Goal: Task Accomplishment & Management: Complete application form

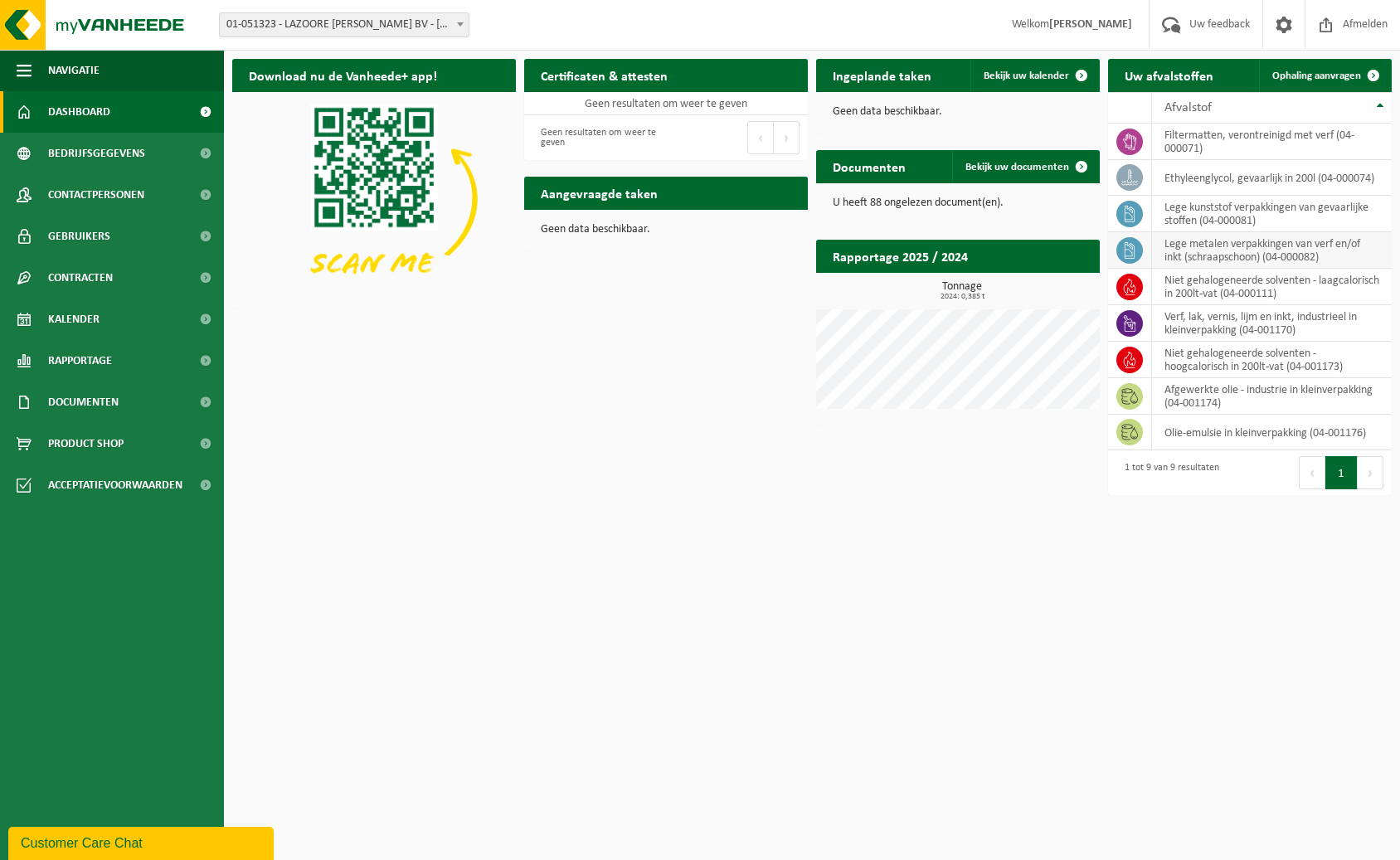
click at [1240, 247] on td "lege metalen verpakkingen van verf en/of inkt (schraapschoon) (04-000082)" at bounding box center [1272, 250] width 240 height 37
click at [1129, 246] on icon at bounding box center [1130, 251] width 10 height 17
click at [900, 106] on p "Geen data beschikbaar." at bounding box center [958, 112] width 251 height 12
click at [874, 110] on p "Geen data beschikbaar." at bounding box center [958, 112] width 251 height 12
click at [1033, 78] on span "Bekijk uw kalender" at bounding box center [1027, 76] width 85 height 11
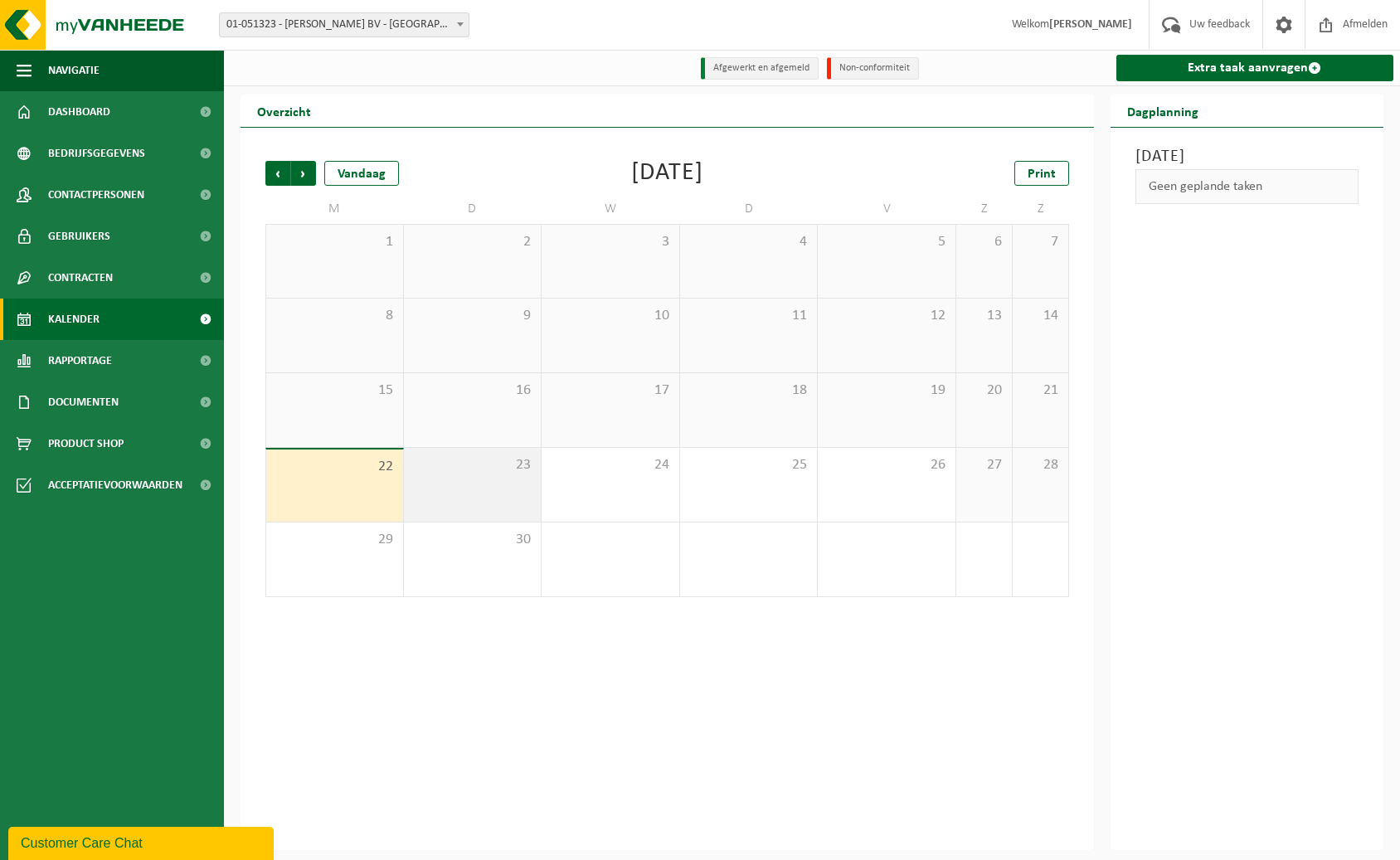
click at [519, 494] on div "23" at bounding box center [473, 485] width 138 height 74
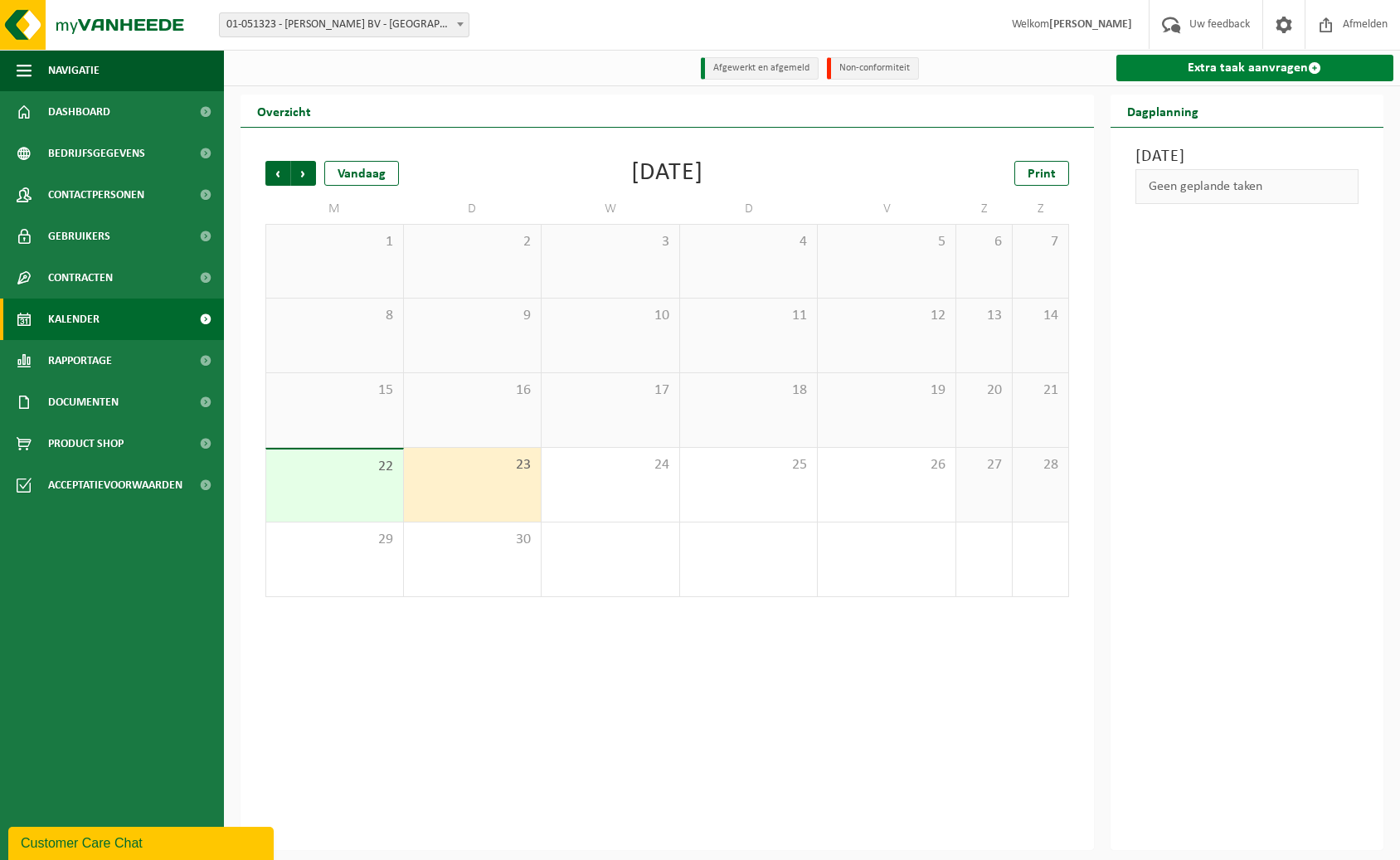
click at [1240, 71] on link "Extra taak aanvragen" at bounding box center [1255, 67] width 278 height 26
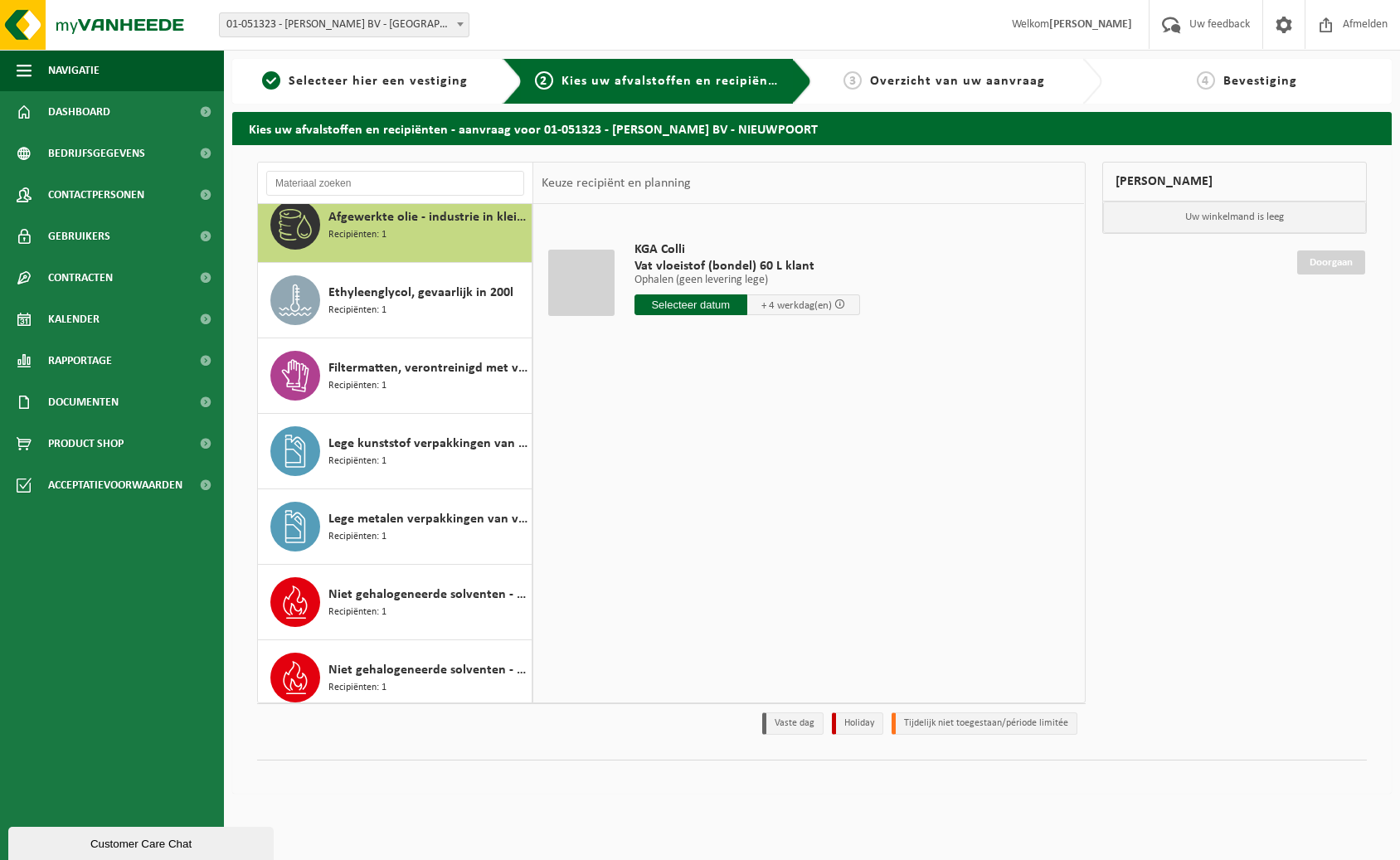
scroll to position [19, 0]
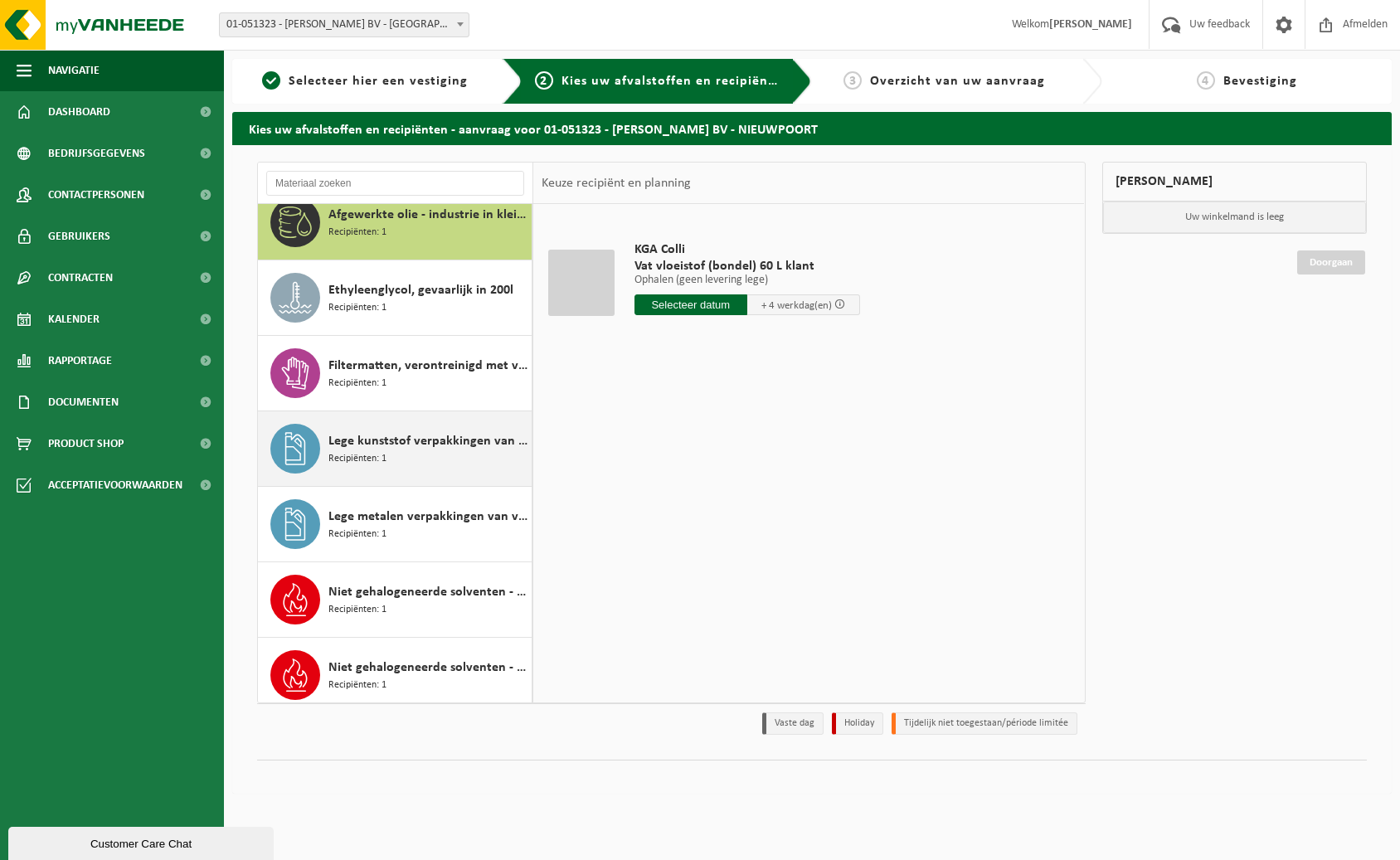
click at [505, 455] on div "Lege kunststof verpakkingen van gevaarlijke stoffen Recipiënten: 1" at bounding box center [428, 448] width 199 height 50
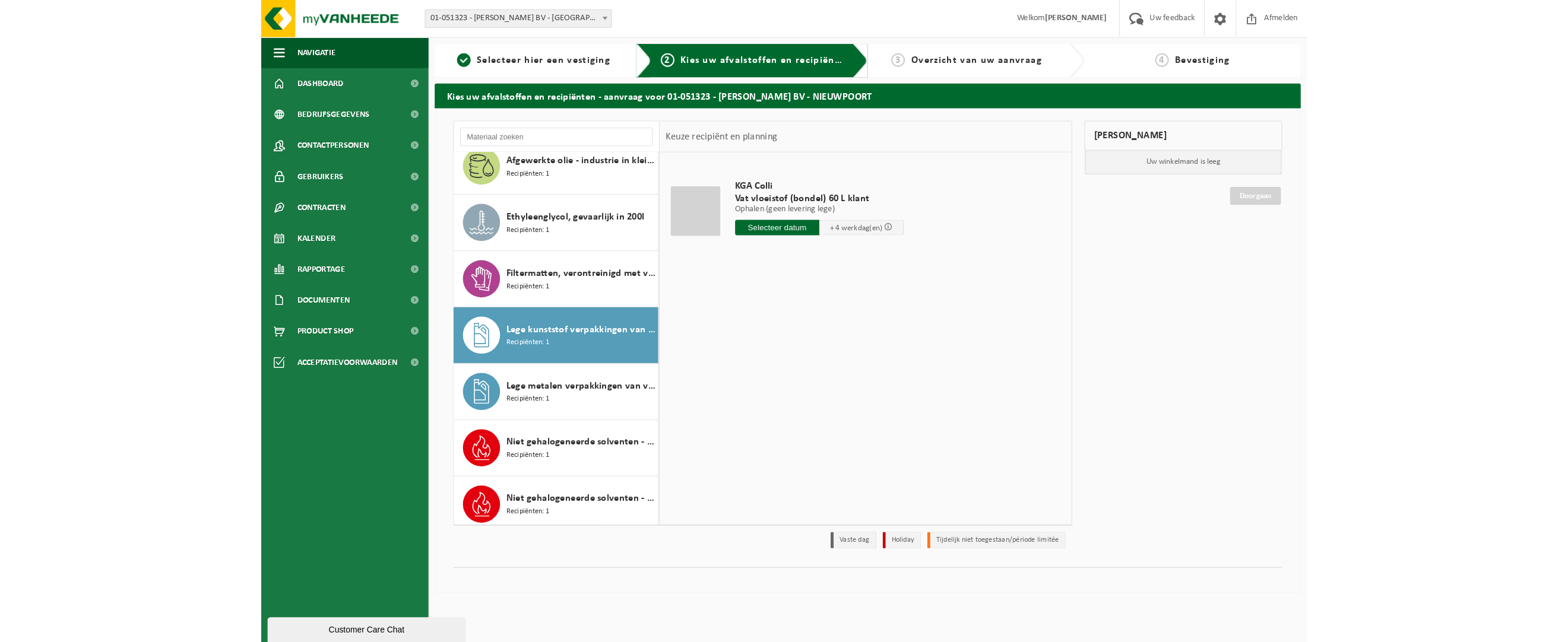
scroll to position [129, 0]
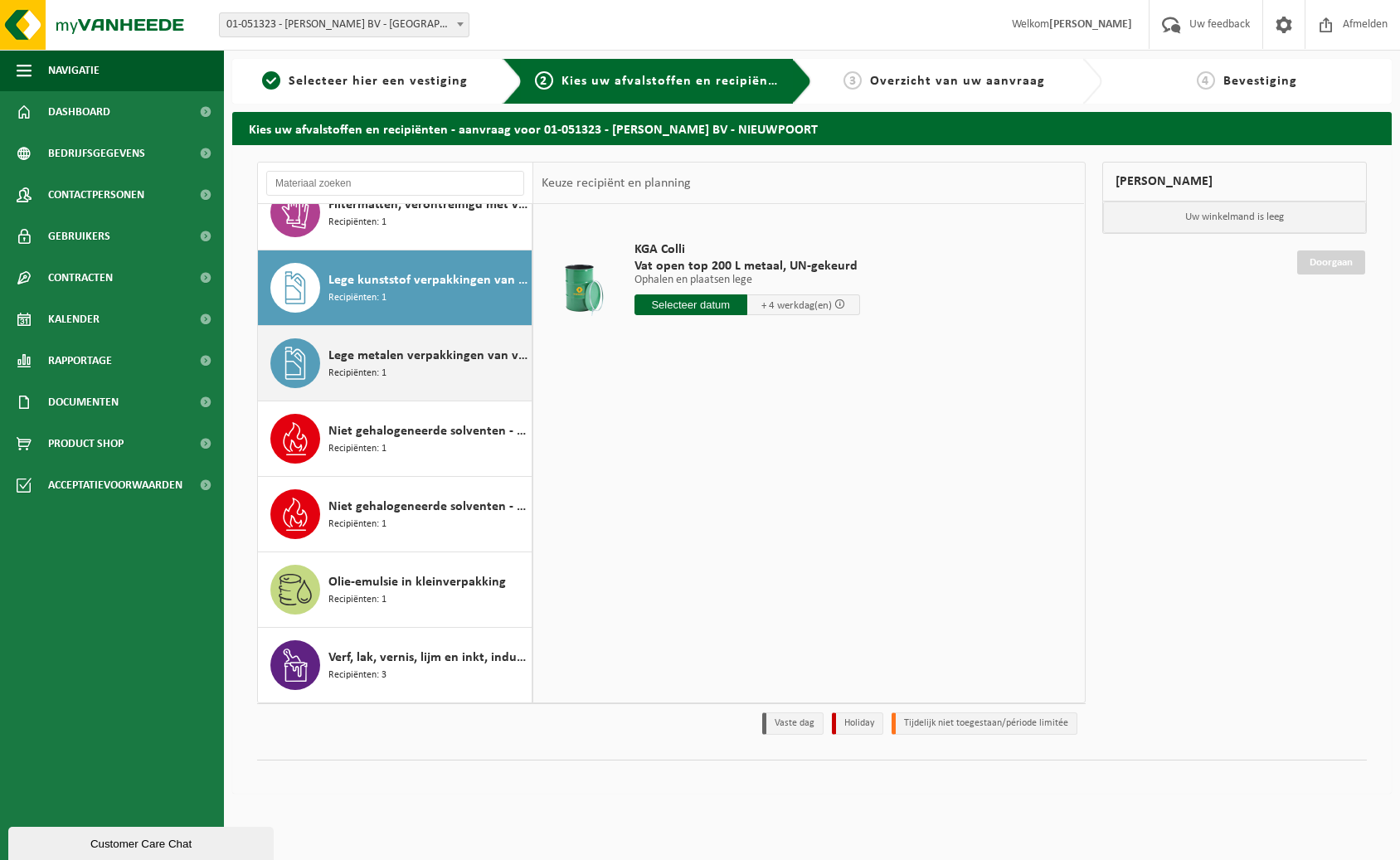
click at [414, 363] on span "Lege metalen verpakkingen van verf en/of inkt (schraapschoon)" at bounding box center [428, 356] width 199 height 20
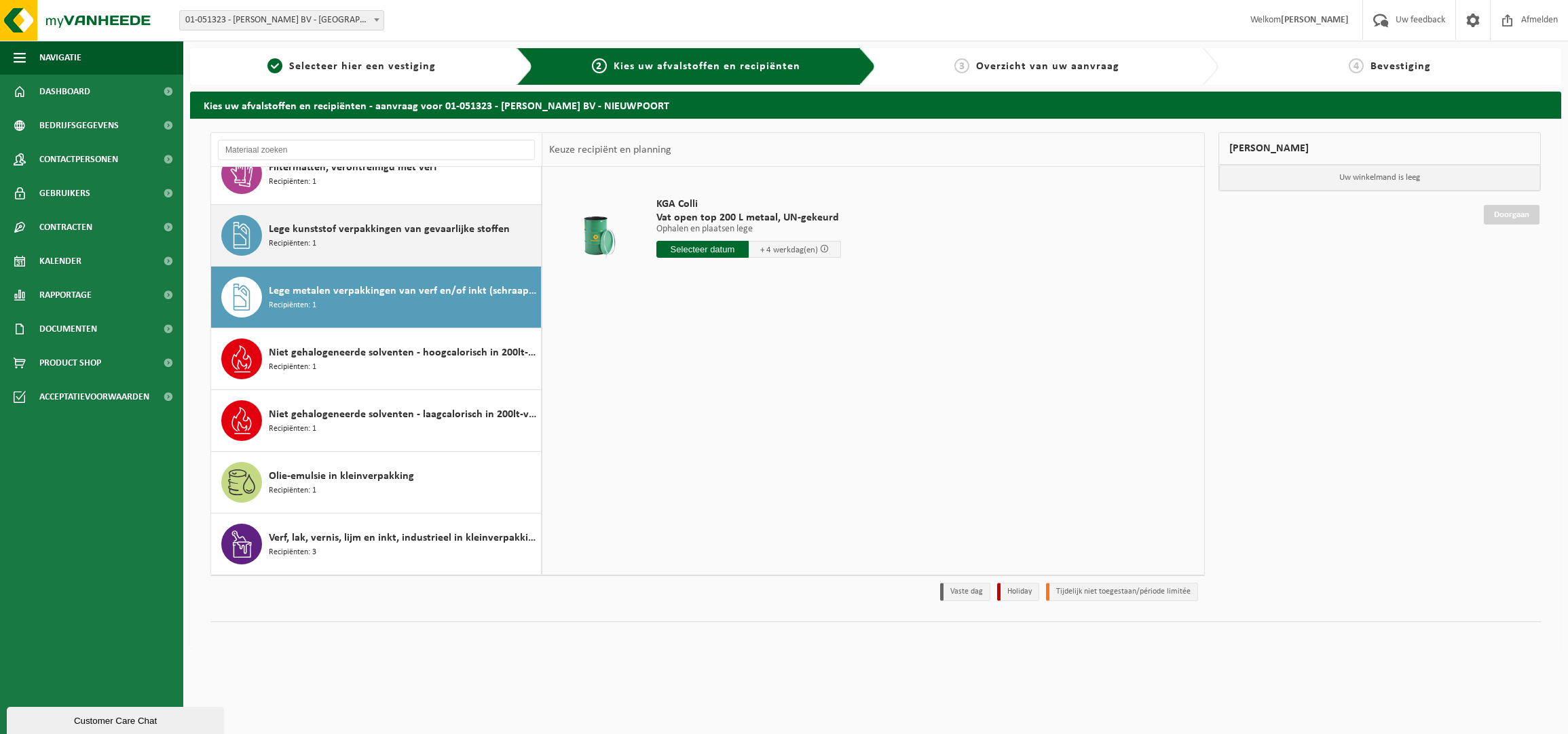
click at [416, 228] on span "Lege kunststof verpakkingen van gevaarlijke stoffen" at bounding box center [389, 229] width 241 height 16
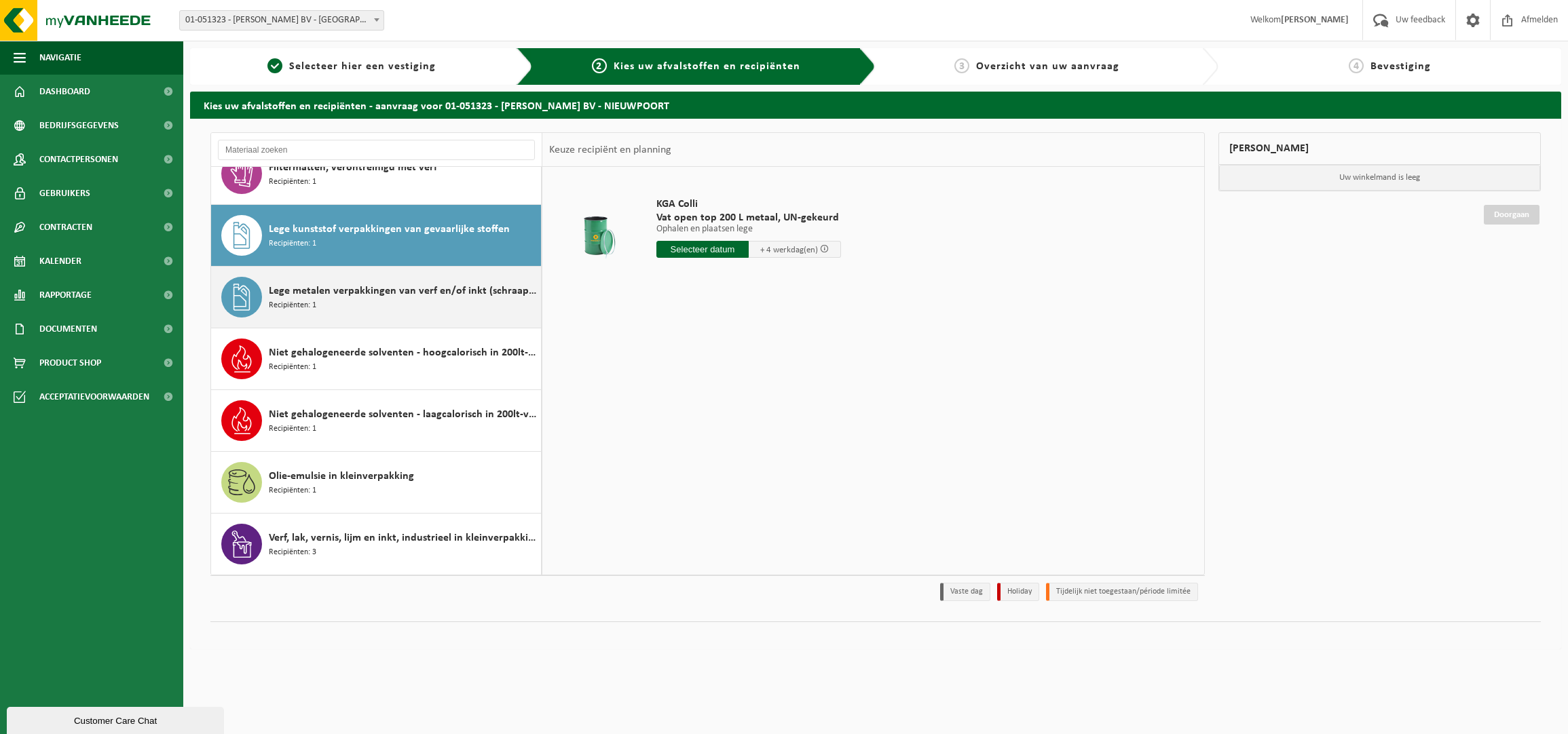
click at [414, 291] on span "Lege metalen verpakkingen van verf en/of inkt (schraapschoon)" at bounding box center [403, 291] width 269 height 16
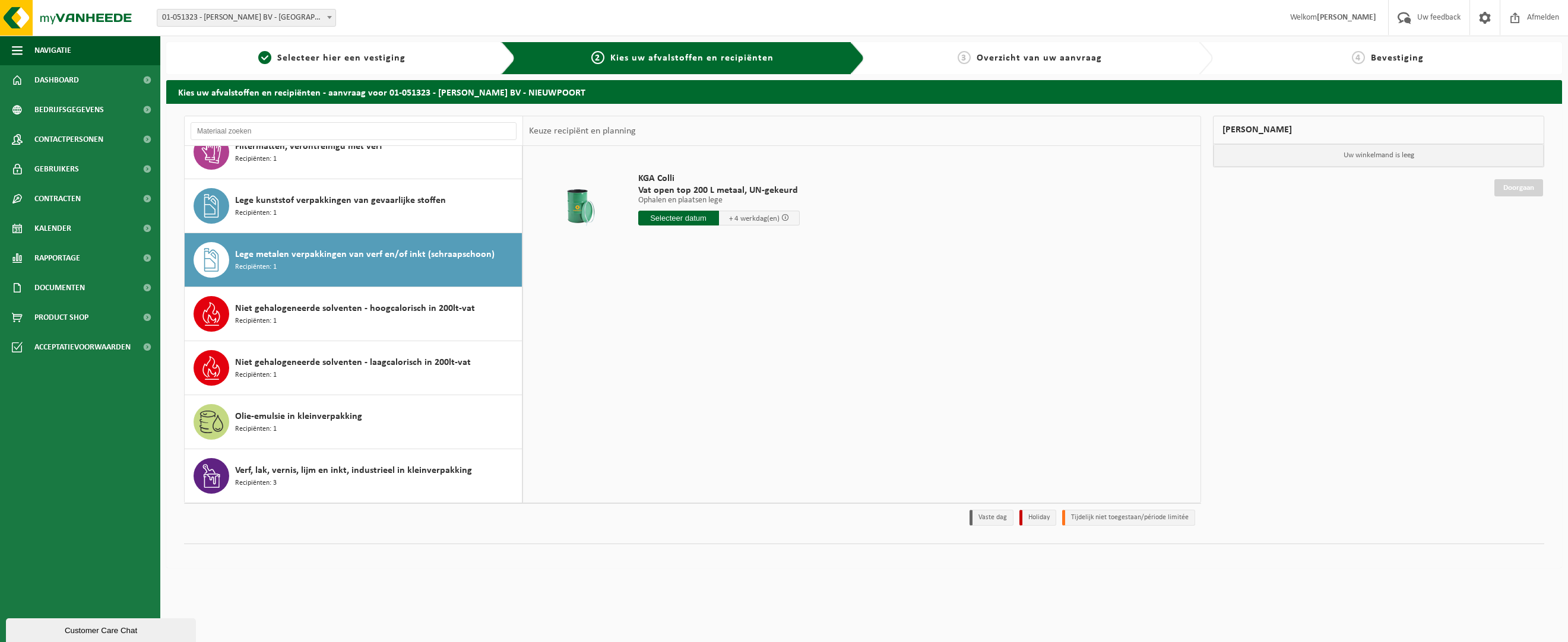
click at [649, 194] on span "Vat open top 200 L metaal, UN-gekeurd" at bounding box center [719, 190] width 161 height 12
click at [690, 218] on input "text" at bounding box center [679, 218] width 81 height 15
click at [652, 359] on div "29" at bounding box center [649, 361] width 21 height 19
type input "Van 2025-09-29"
click at [713, 263] on input "5" at bounding box center [681, 261] width 85 height 15
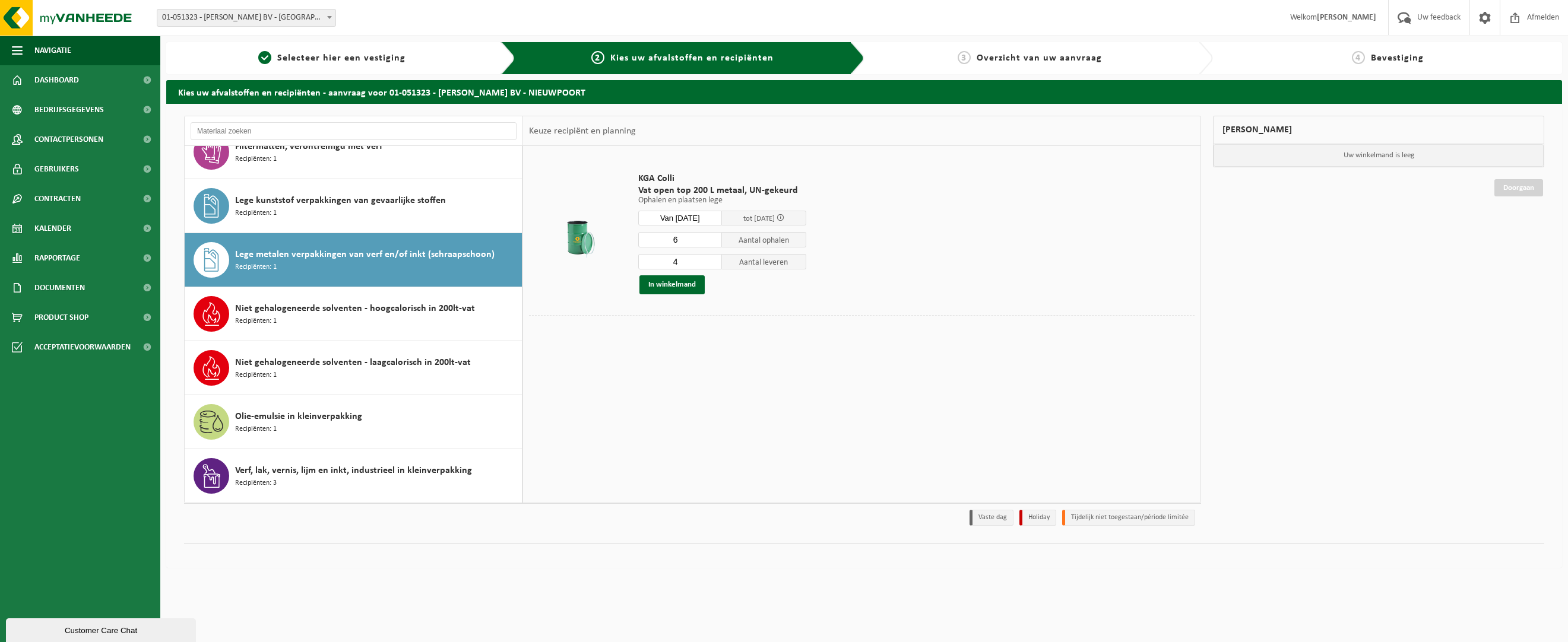
click at [713, 263] on input "4" at bounding box center [681, 261] width 85 height 15
click at [713, 263] on input "3" at bounding box center [681, 261] width 85 height 15
click at [713, 263] on input "2" at bounding box center [681, 261] width 85 height 15
click at [713, 263] on input "1" at bounding box center [681, 261] width 85 height 15
click at [688, 261] on input "1" at bounding box center [681, 261] width 85 height 15
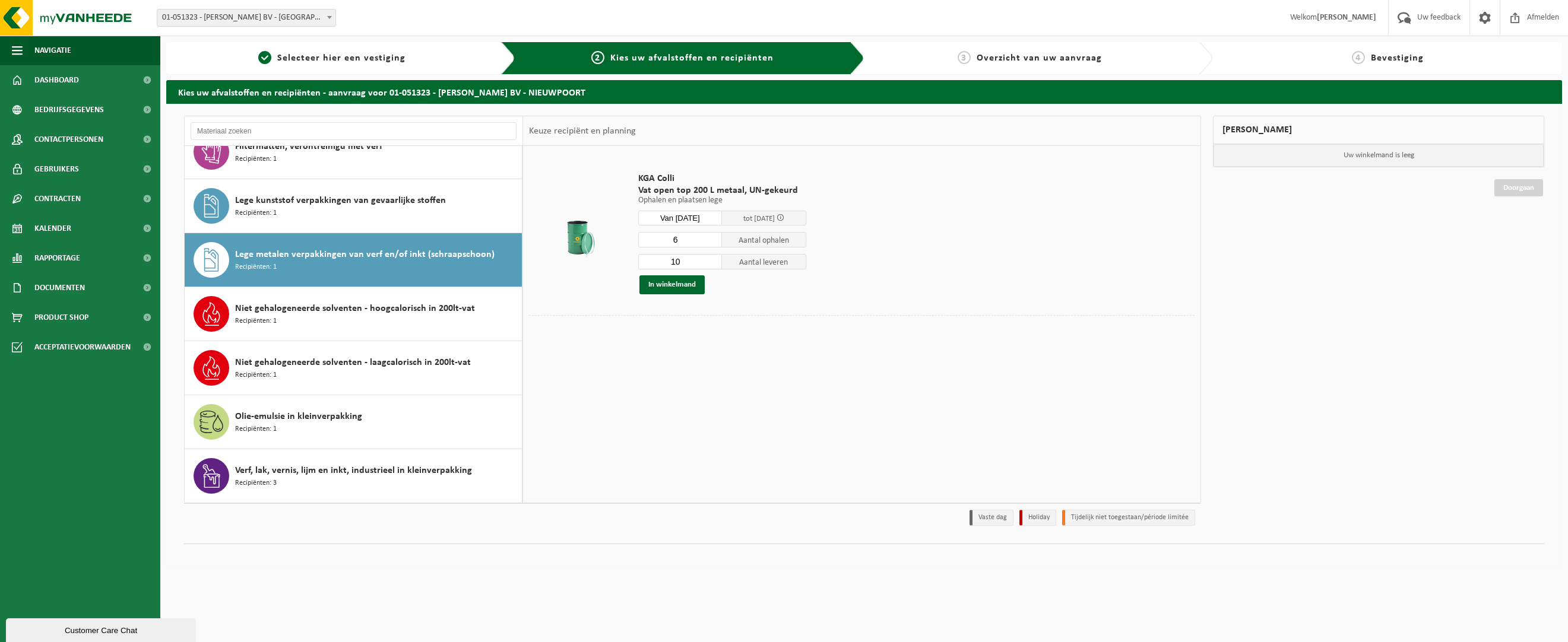
type input "1"
type input "0"
click at [686, 288] on button "In winkelmand" at bounding box center [671, 285] width 65 height 19
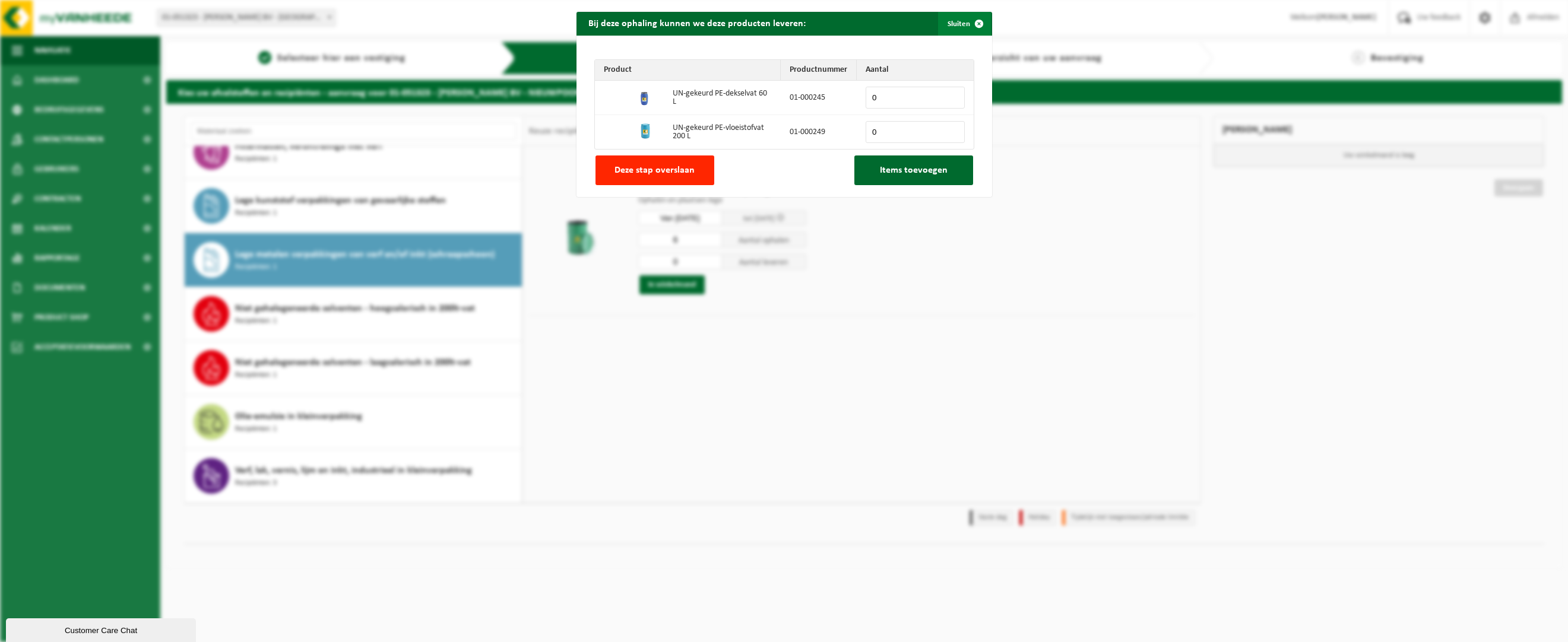
click at [960, 23] on button "Sluiten" at bounding box center [964, 24] width 53 height 24
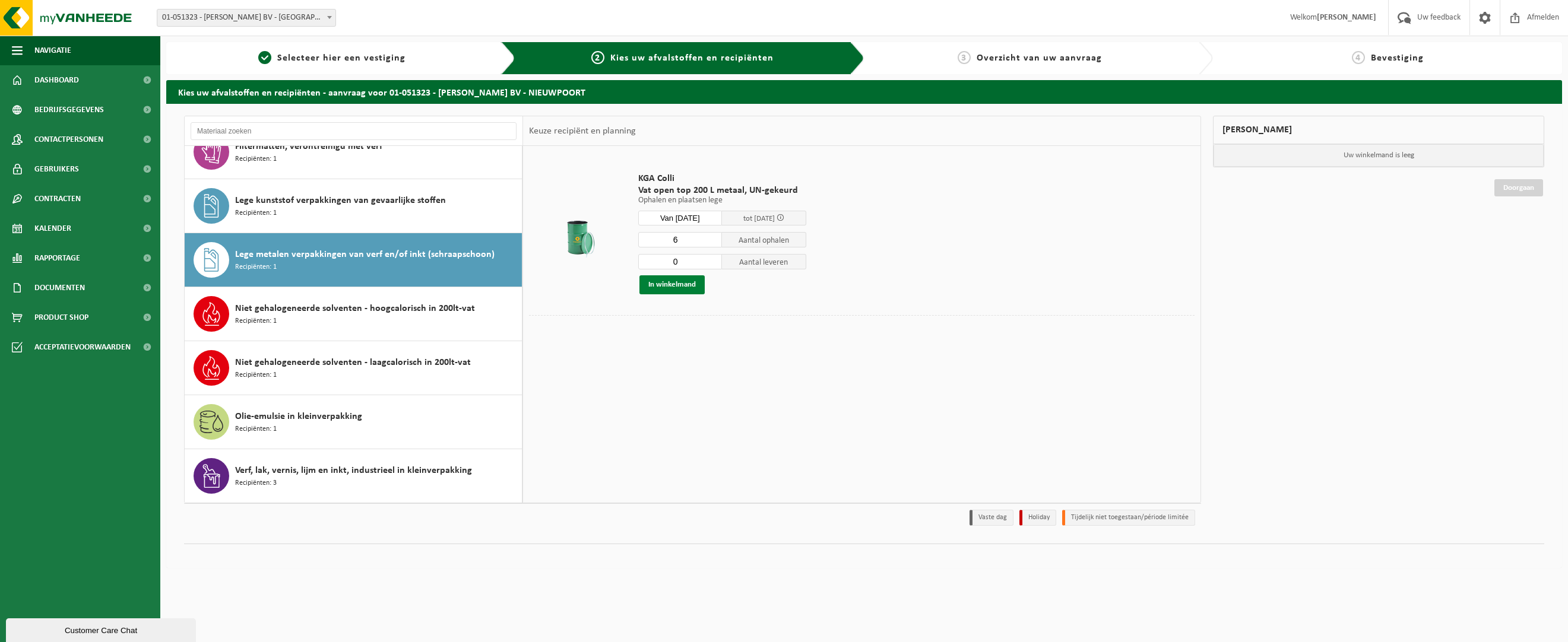
click at [682, 286] on button "In winkelmand" at bounding box center [671, 285] width 65 height 19
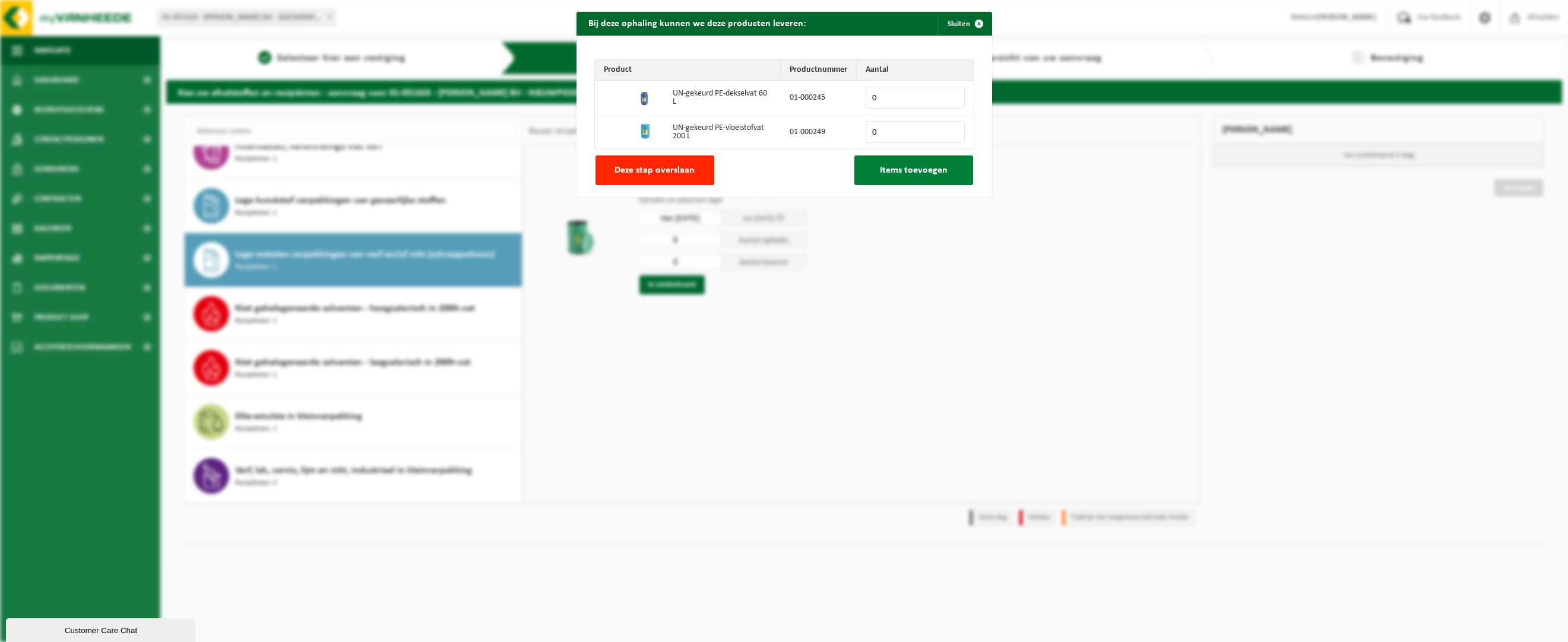
click at [863, 171] on button "Items toevoegen" at bounding box center [914, 170] width 119 height 30
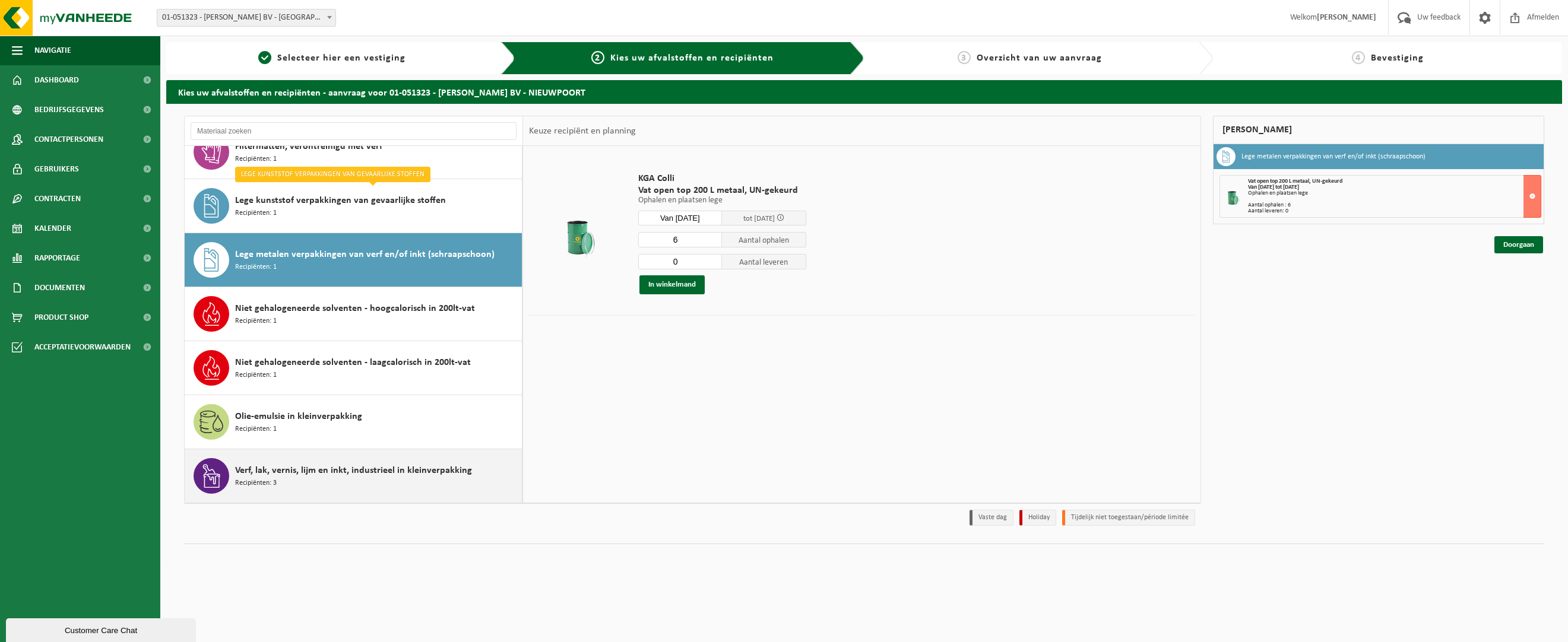
click at [318, 472] on span "Verf, lak, vernis, lijm en inkt, industrieel in kleinverpakking" at bounding box center [353, 470] width 237 height 14
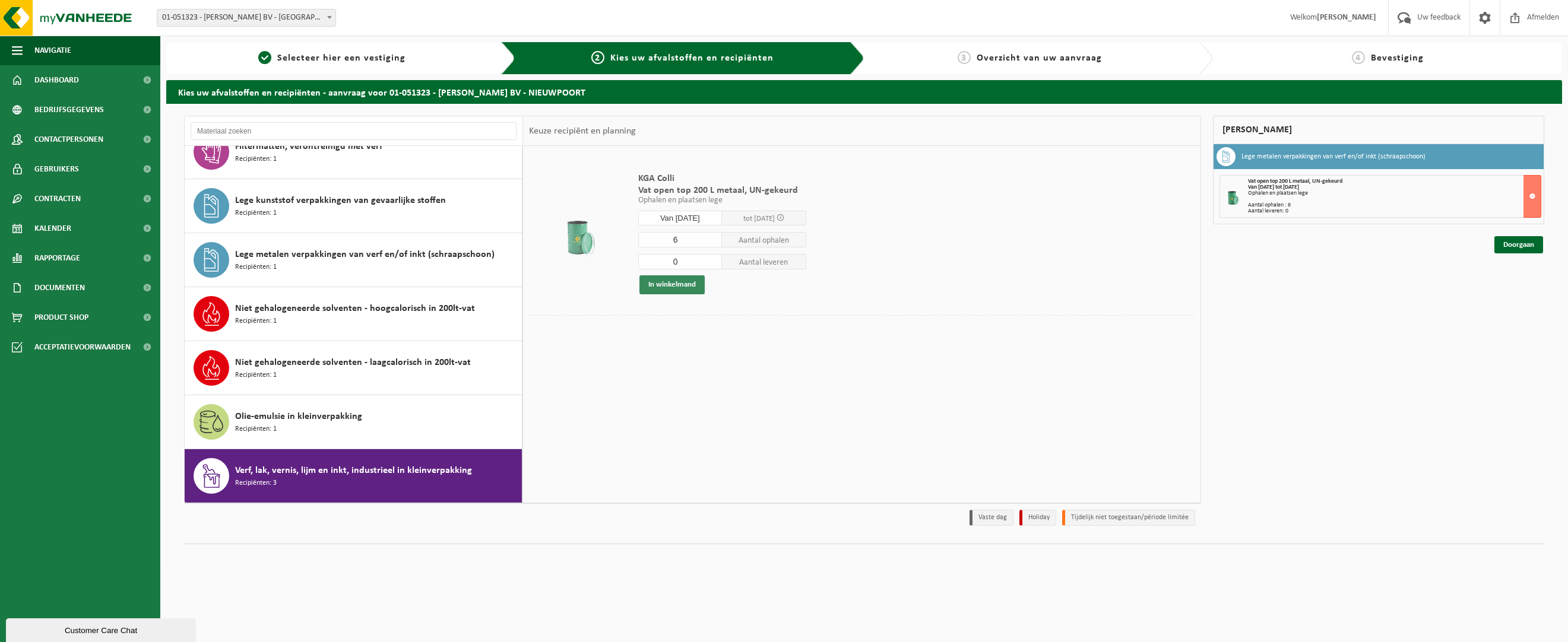
click at [331, 472] on span "Verf, lak, vernis, lijm en inkt, industrieel in kleinverpakking" at bounding box center [353, 470] width 237 height 14
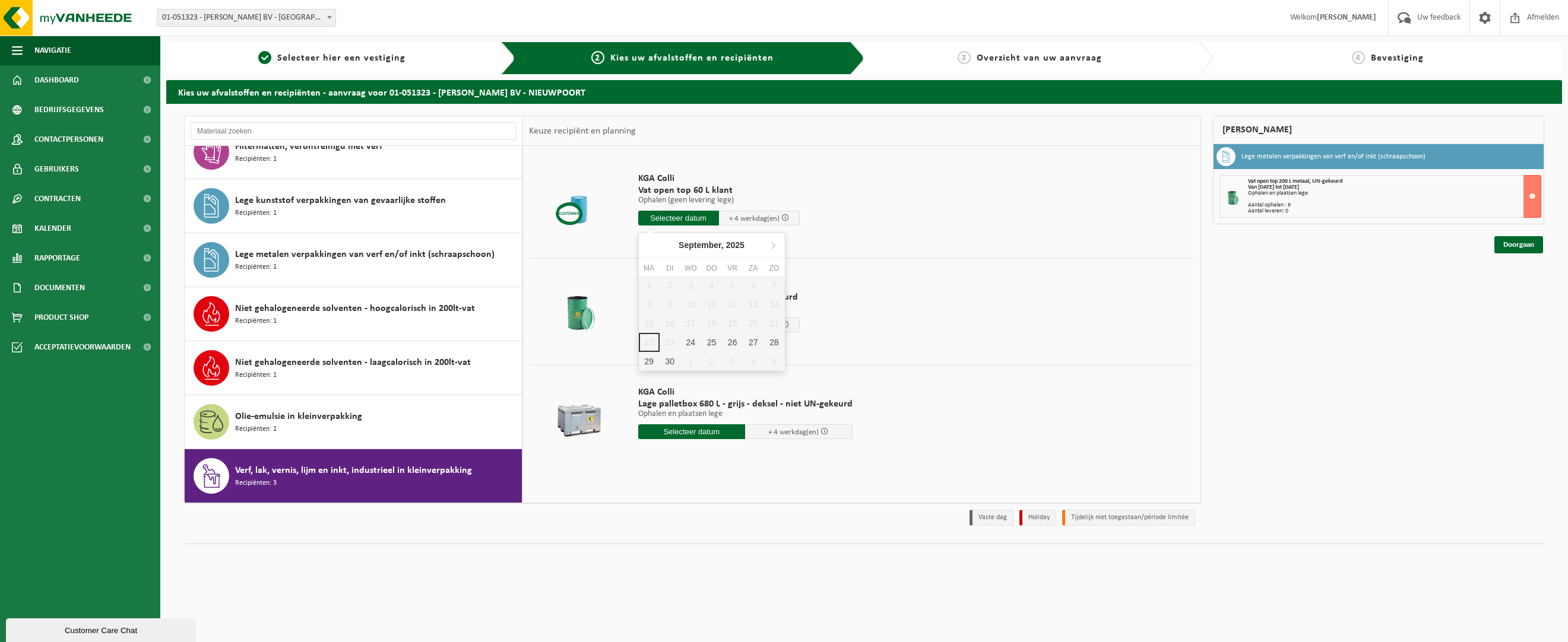
click at [665, 212] on input "text" at bounding box center [679, 218] width 81 height 15
click at [649, 363] on div "29" at bounding box center [649, 361] width 21 height 19
type input "Van 2025-09-29"
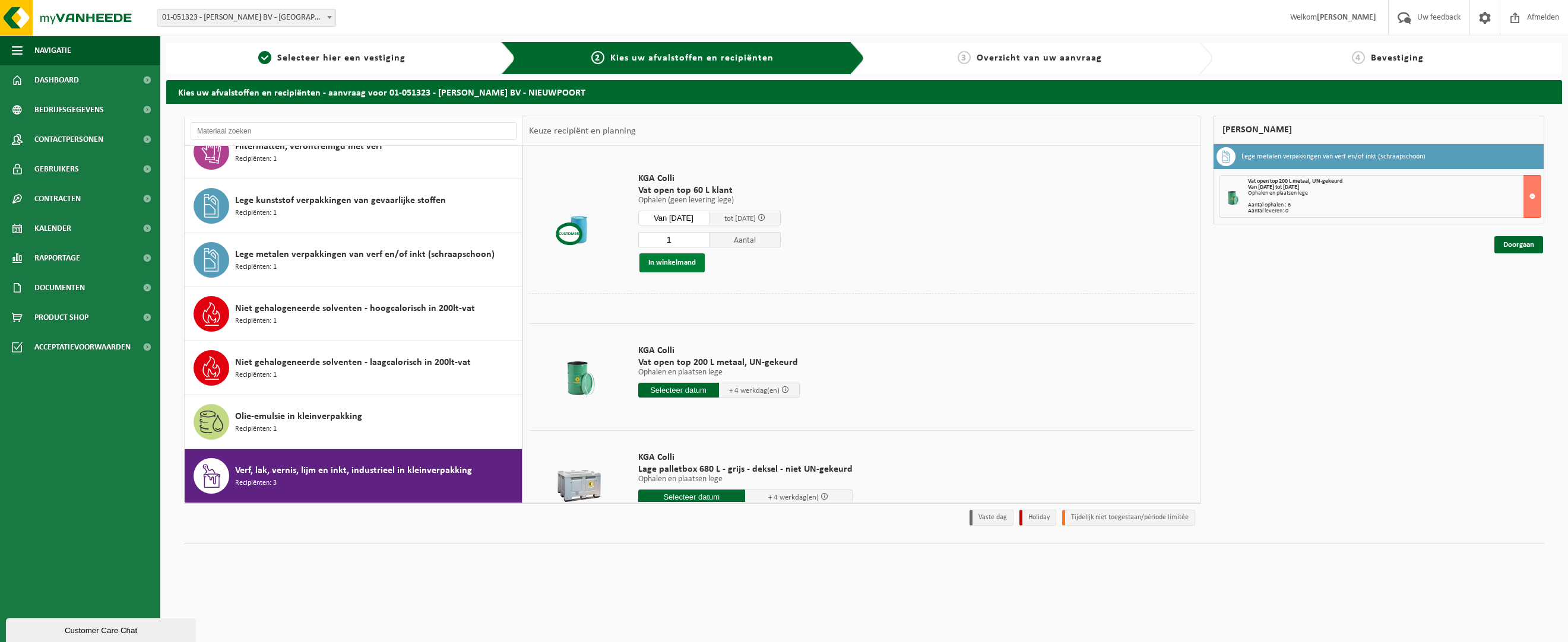
click at [692, 260] on button "In winkelmand" at bounding box center [671, 262] width 65 height 19
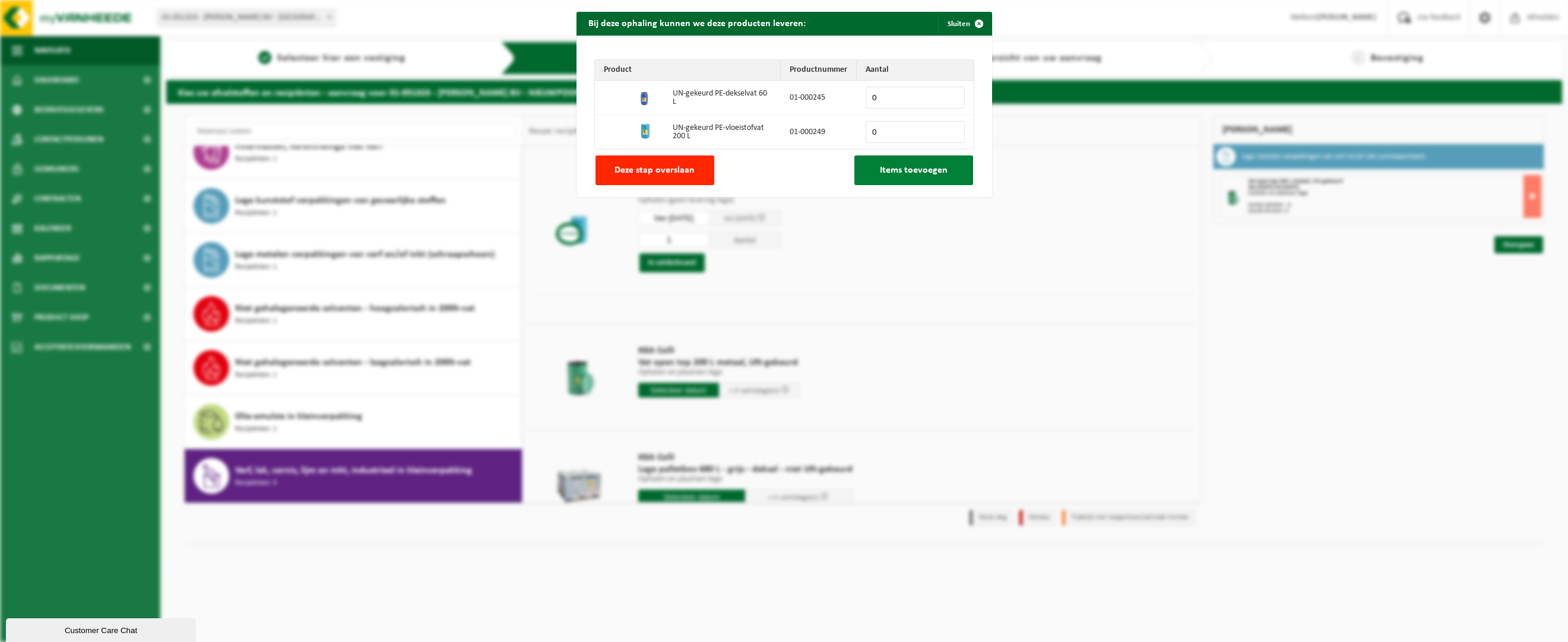
click at [906, 173] on span "Items toevoegen" at bounding box center [914, 170] width 68 height 10
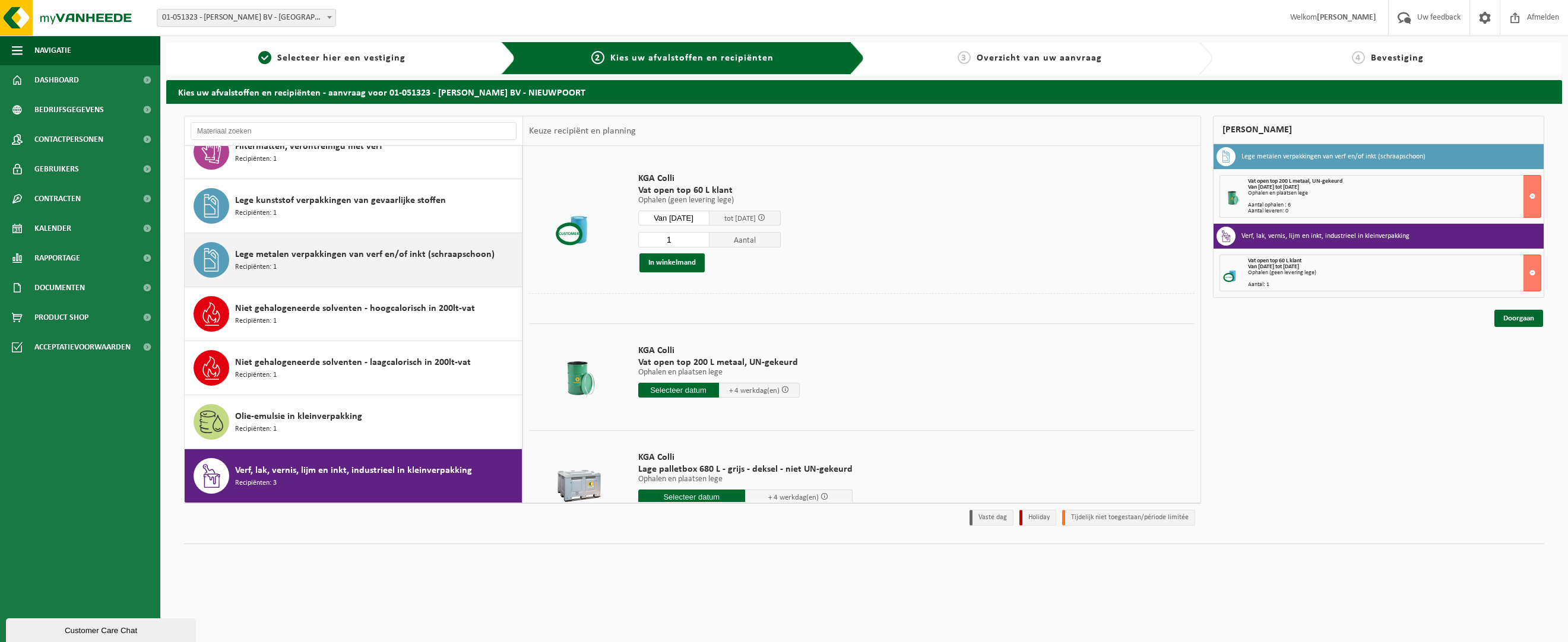
click at [379, 405] on div "Olie-emulsie in kleinverpakking Recipiënten: 1" at bounding box center [377, 422] width 284 height 36
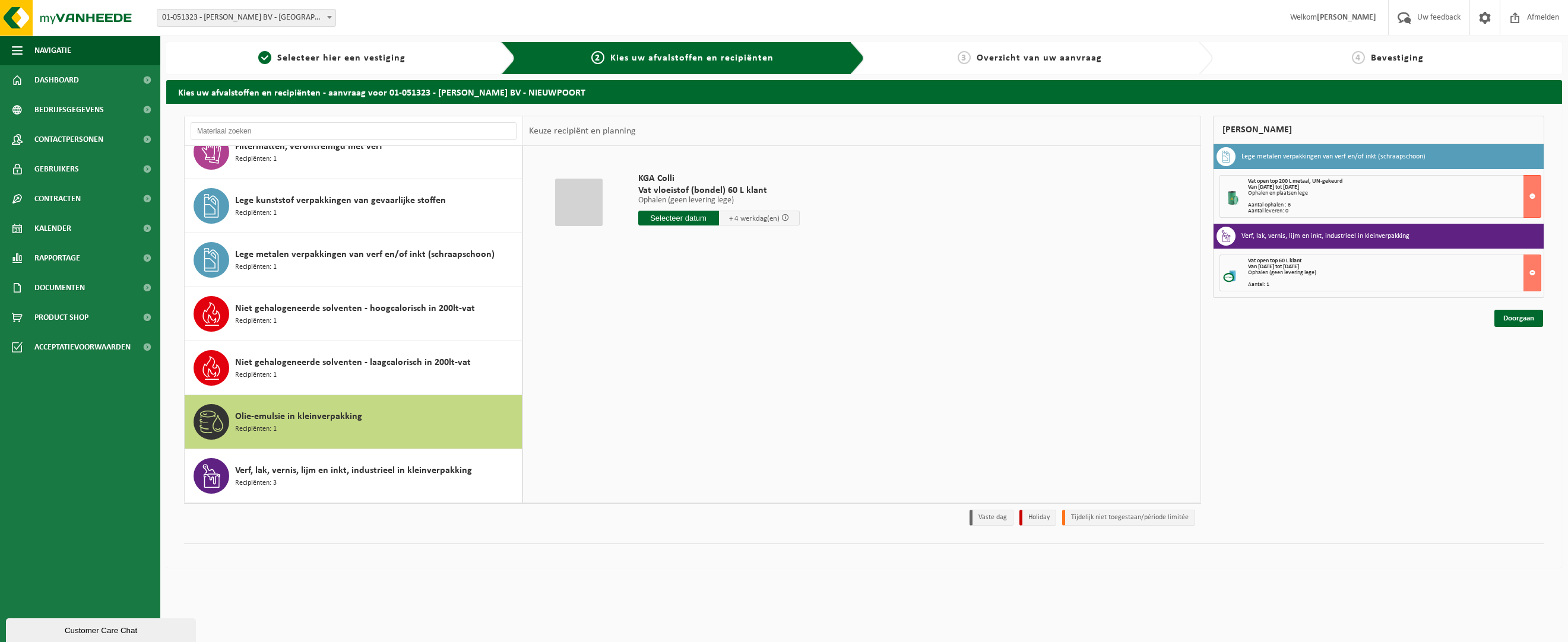
click at [698, 218] on input "text" at bounding box center [679, 218] width 81 height 15
click at [649, 355] on div "29" at bounding box center [649, 361] width 21 height 19
type input "Van 2025-09-29"
click at [685, 265] on button "In winkelmand" at bounding box center [671, 262] width 65 height 19
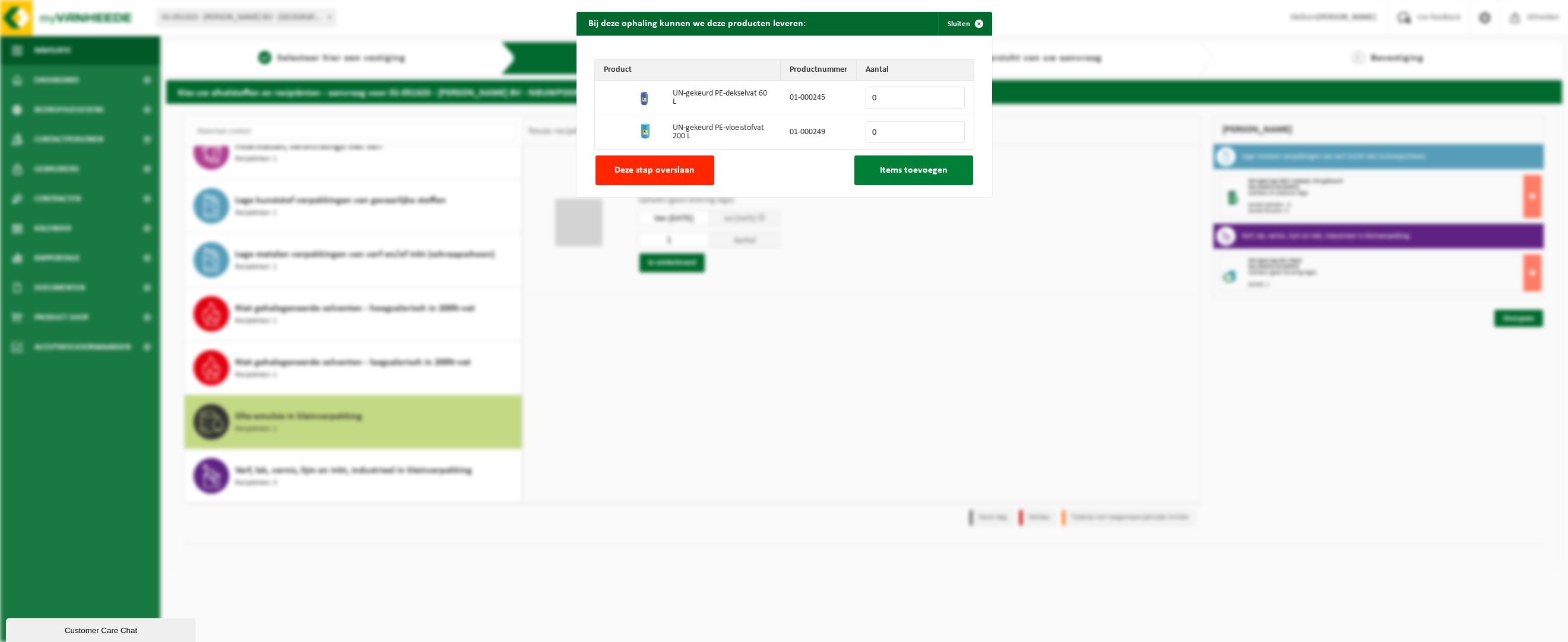
click at [886, 167] on span "Items toevoegen" at bounding box center [914, 170] width 68 height 10
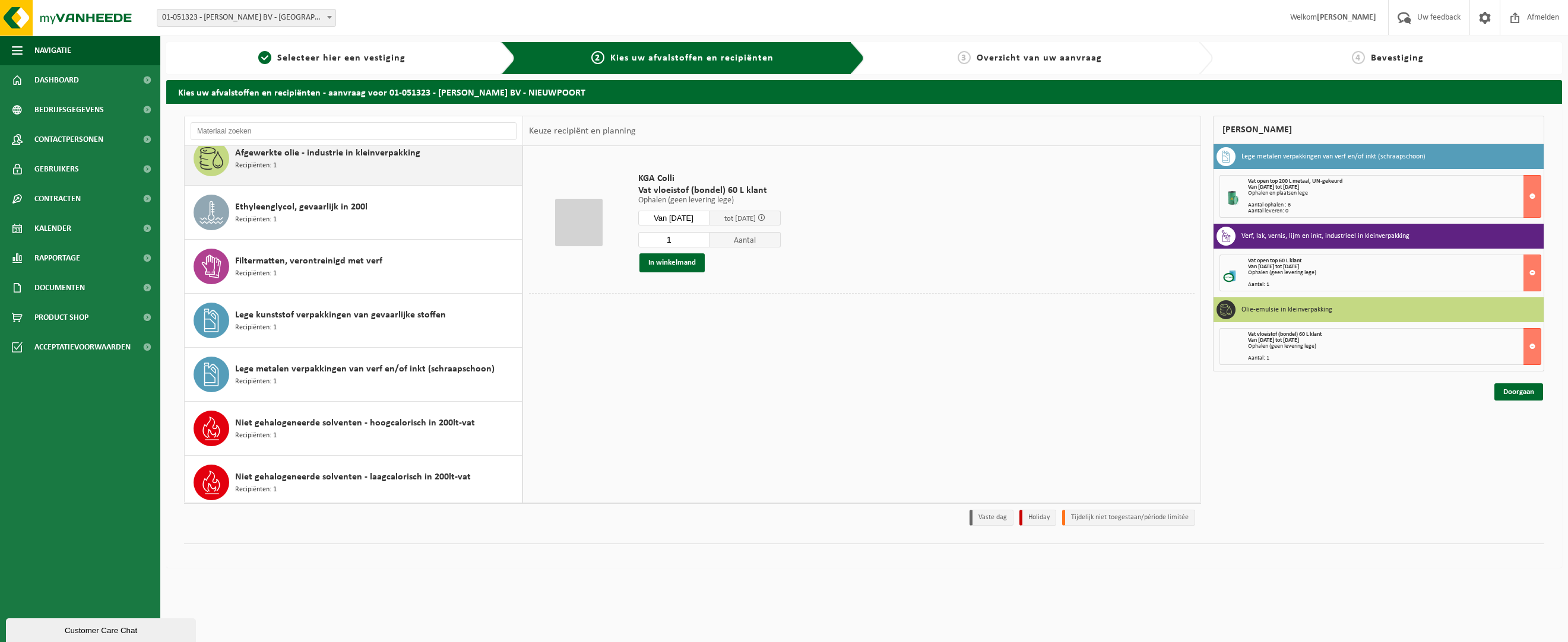
scroll to position [0, 0]
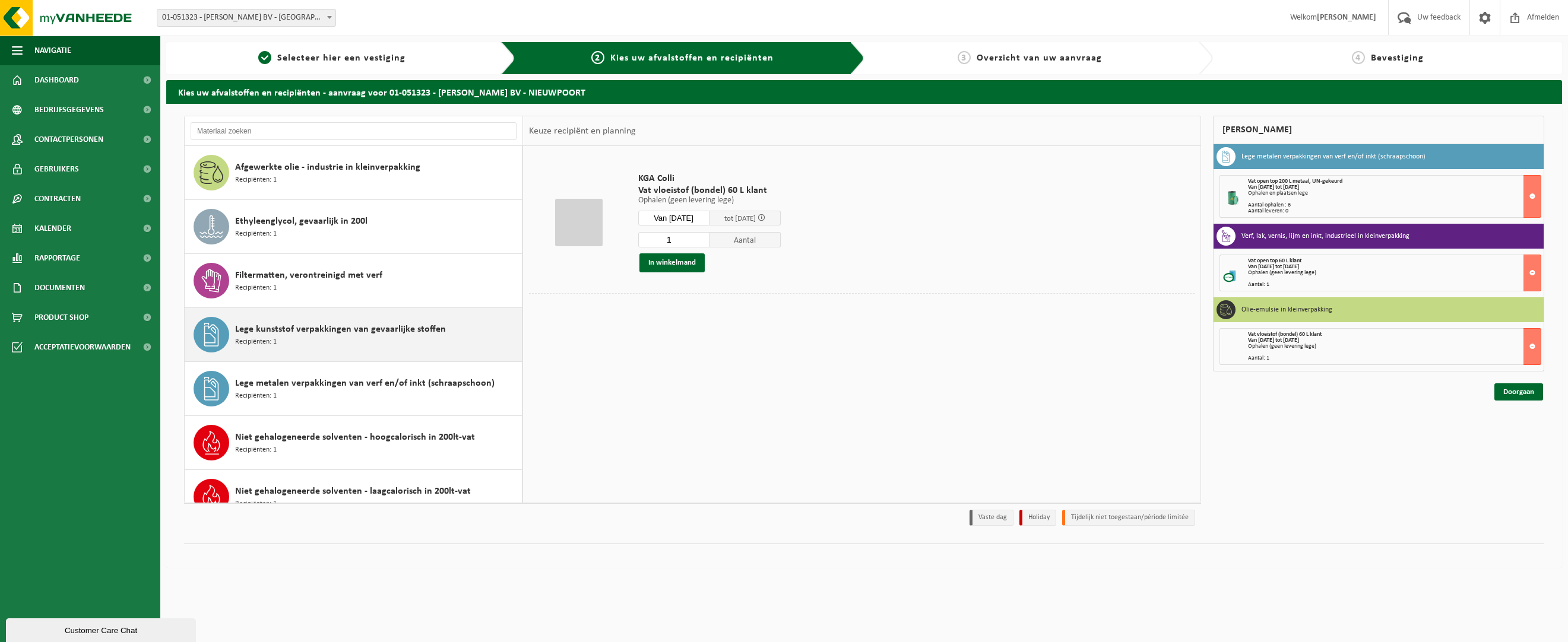
click at [417, 329] on span "Lege kunststof verpakkingen van gevaarlijke stoffen" at bounding box center [340, 329] width 211 height 14
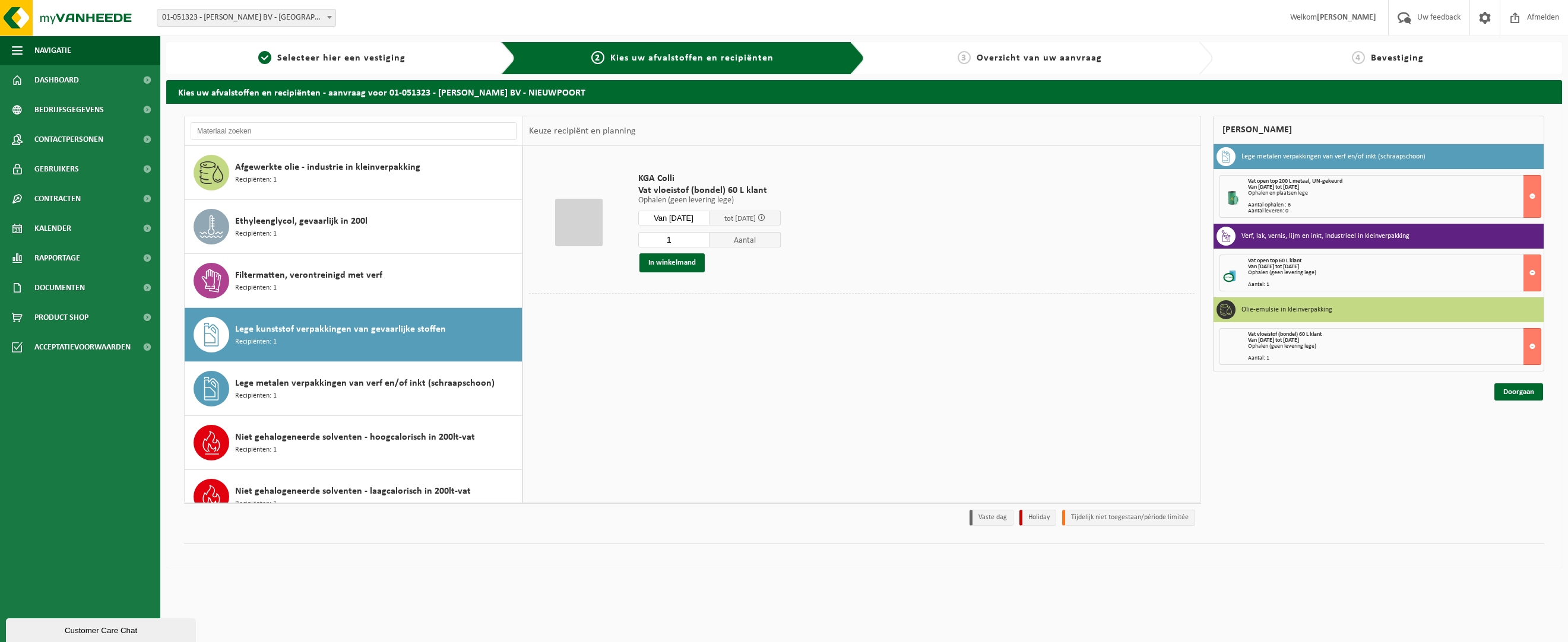
scroll to position [129, 0]
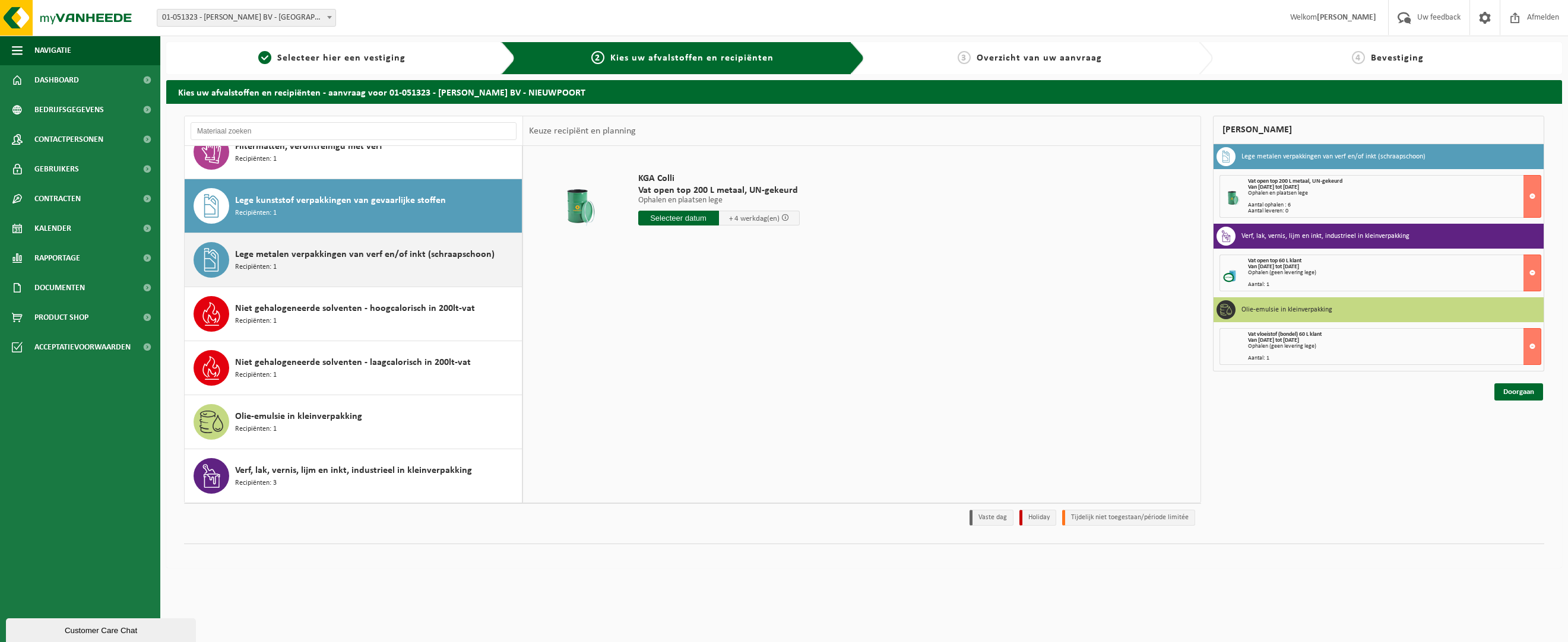
click at [376, 256] on span "Lege metalen verpakkingen van verf en/of inkt (schraapschoon)" at bounding box center [365, 254] width 259 height 14
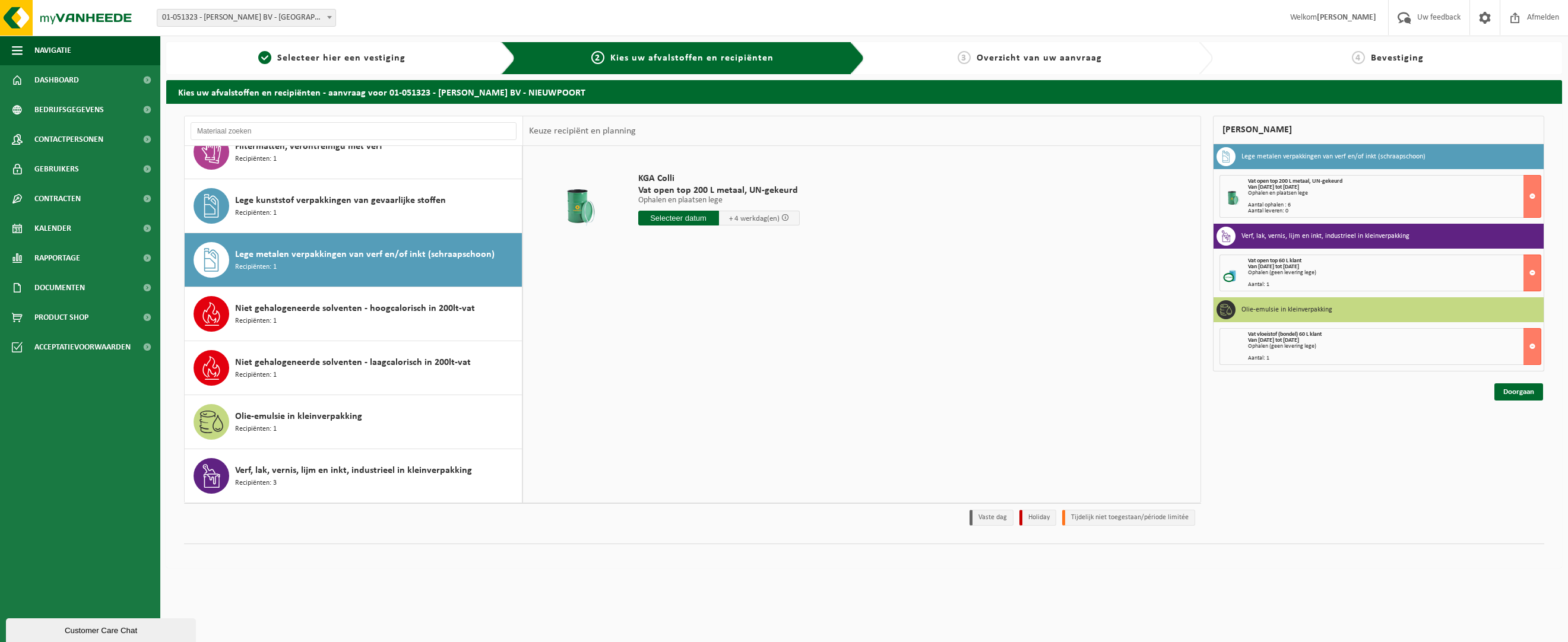
click at [701, 214] on input "text" at bounding box center [679, 218] width 81 height 15
click at [645, 363] on div "29" at bounding box center [649, 361] width 21 height 19
type input "Van 2025-09-29"
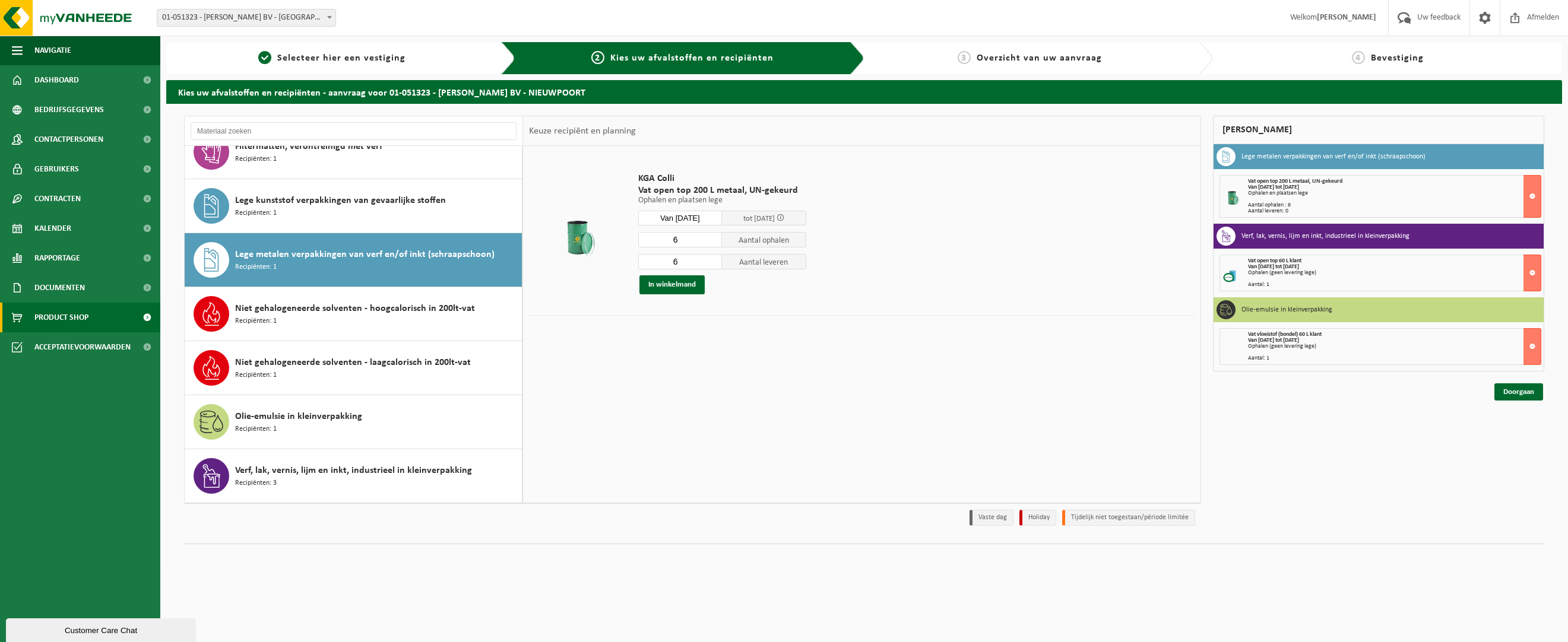
click at [79, 311] on span "Product Shop" at bounding box center [61, 317] width 54 height 30
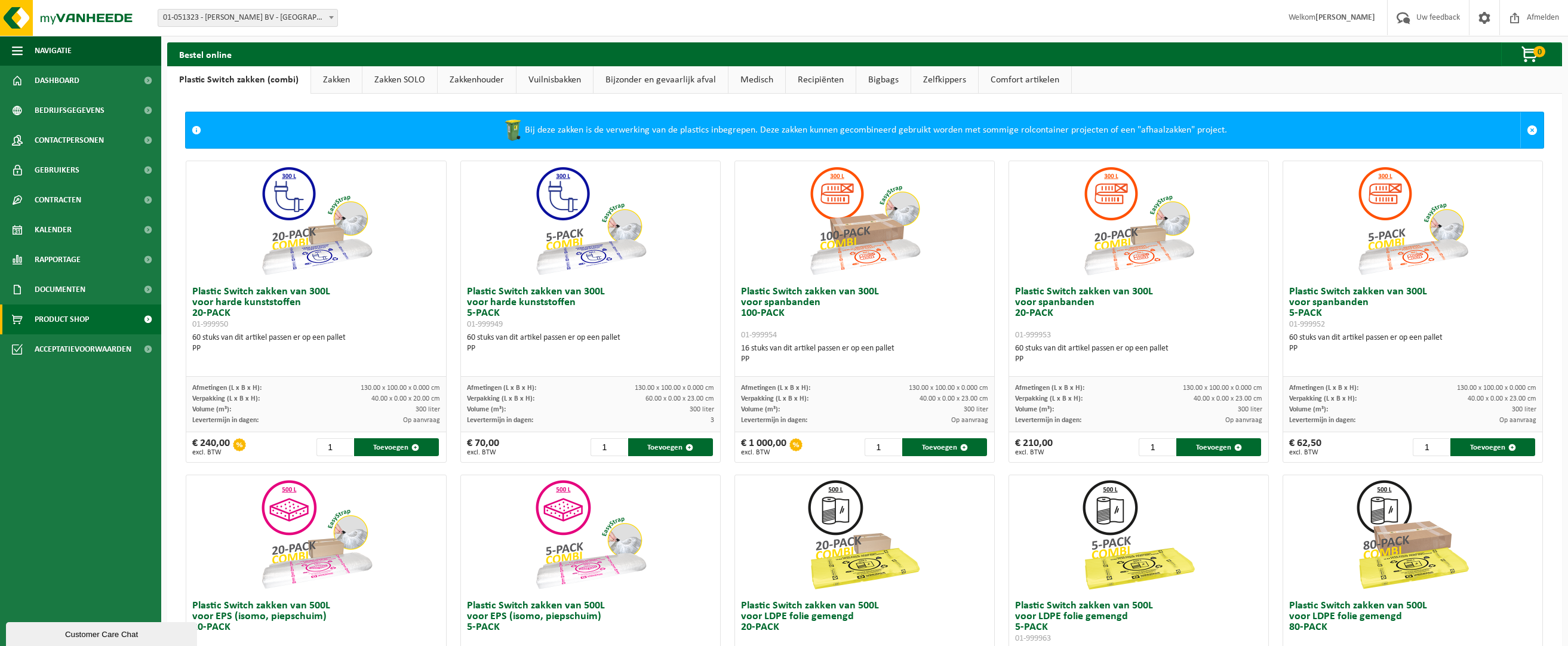
click at [640, 82] on link "Bijzonder en gevaarlijk afval" at bounding box center [661, 80] width 134 height 28
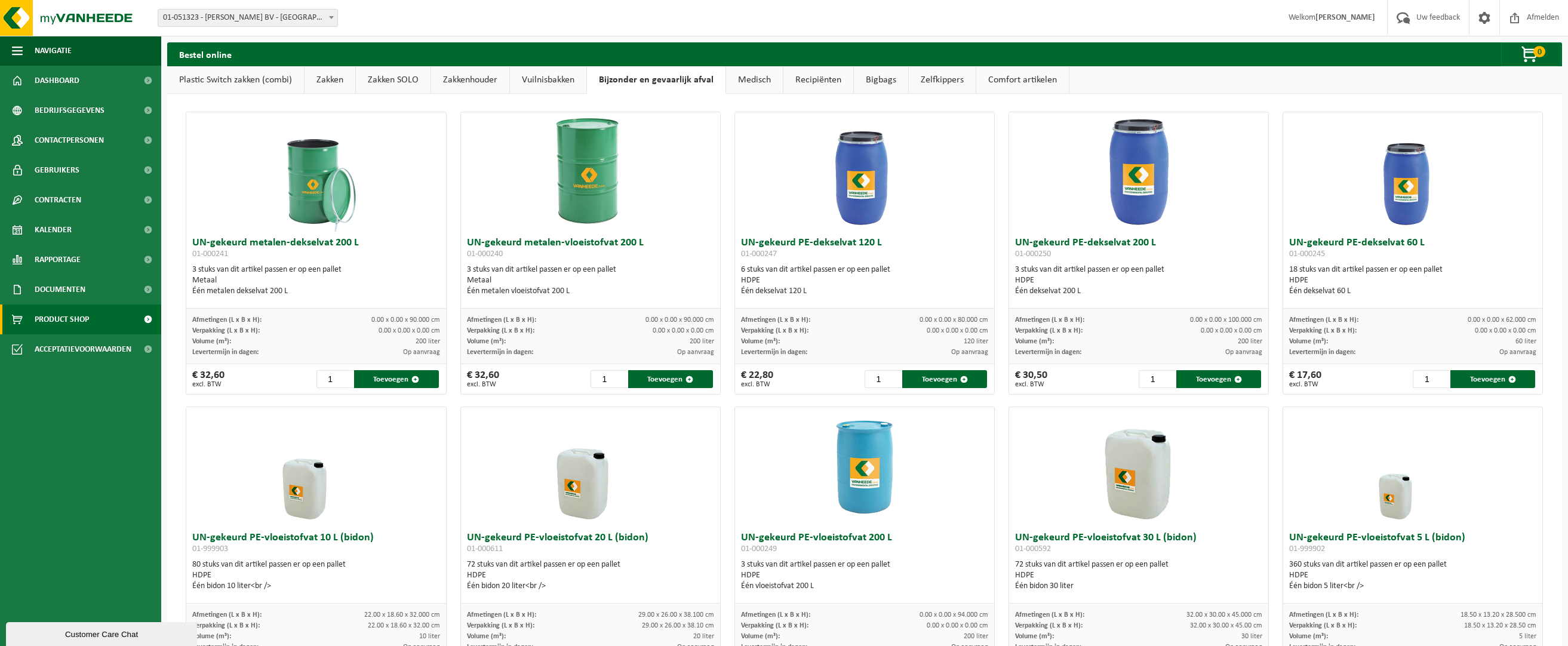
click at [865, 79] on link "Bigbags" at bounding box center [881, 80] width 54 height 28
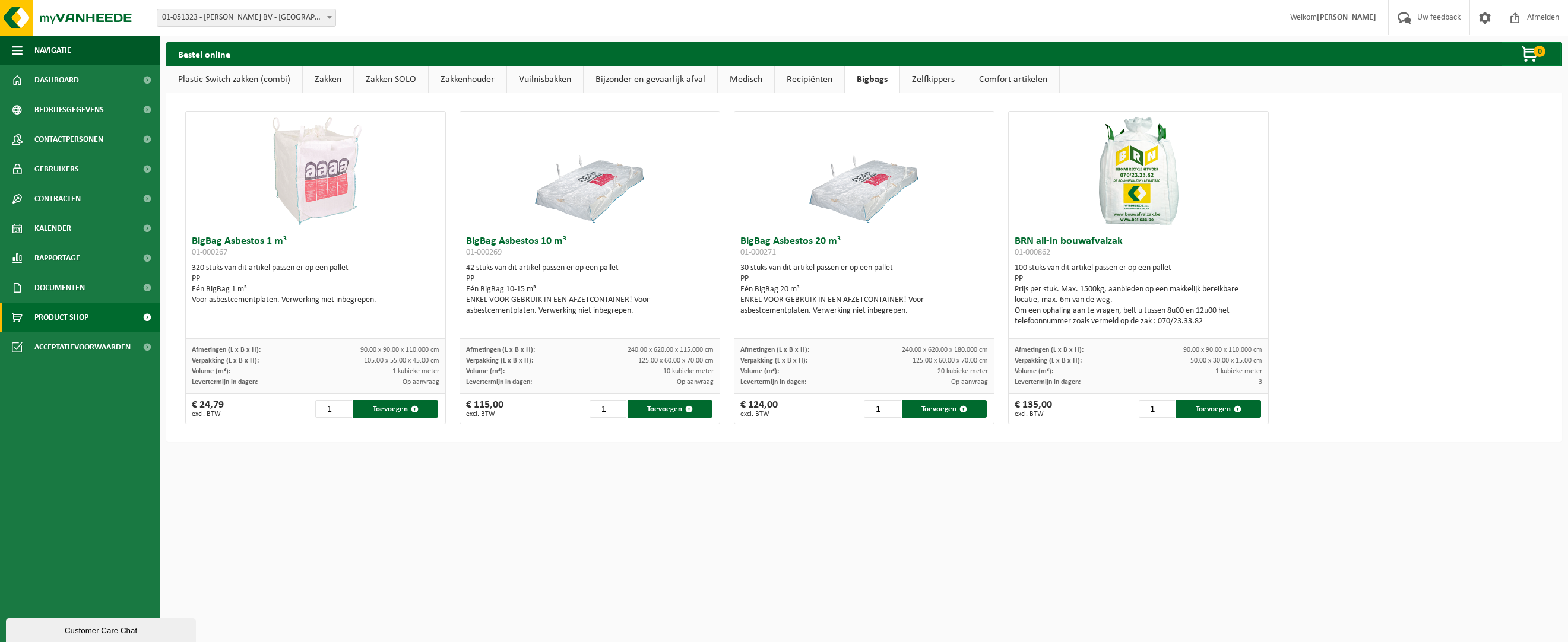
click at [642, 79] on link "Bijzonder en gevaarlijk afval" at bounding box center [650, 79] width 133 height 27
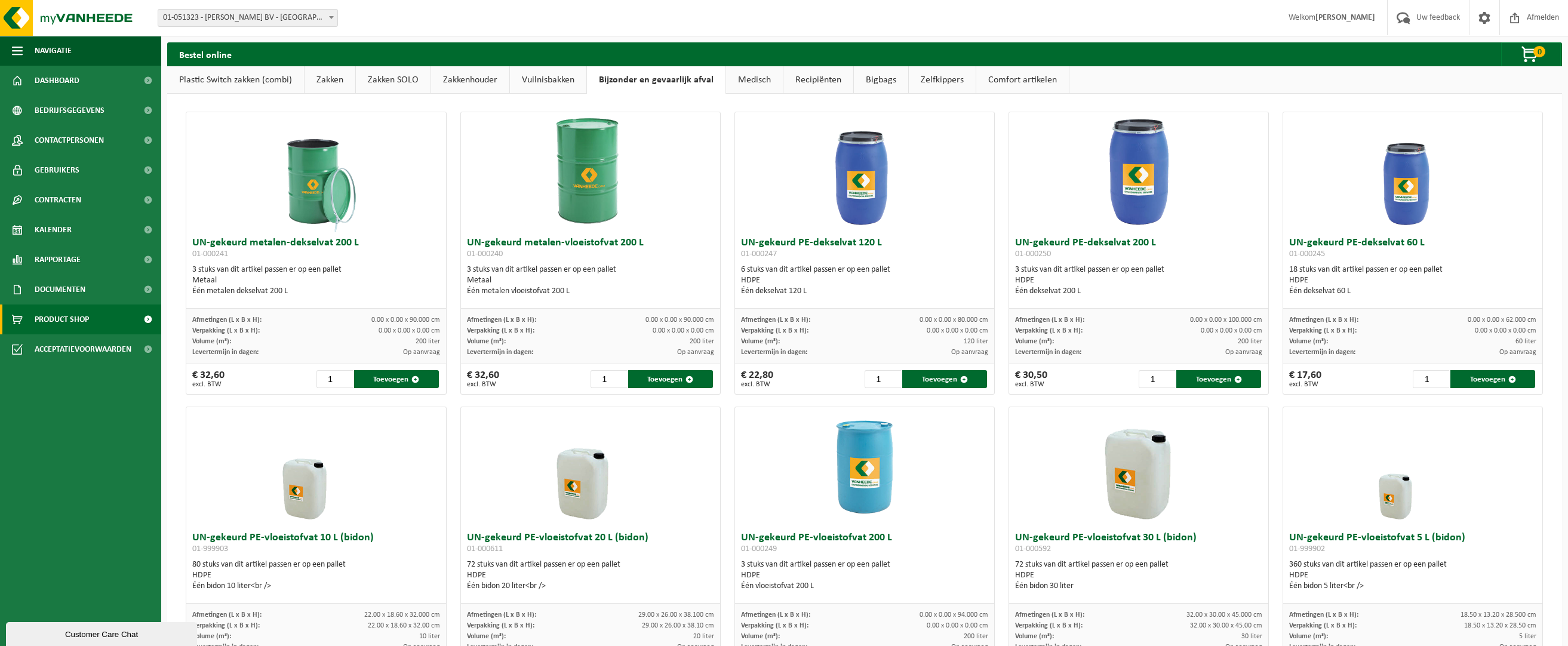
click at [538, 77] on link "Vuilnisbakken" at bounding box center [548, 80] width 77 height 28
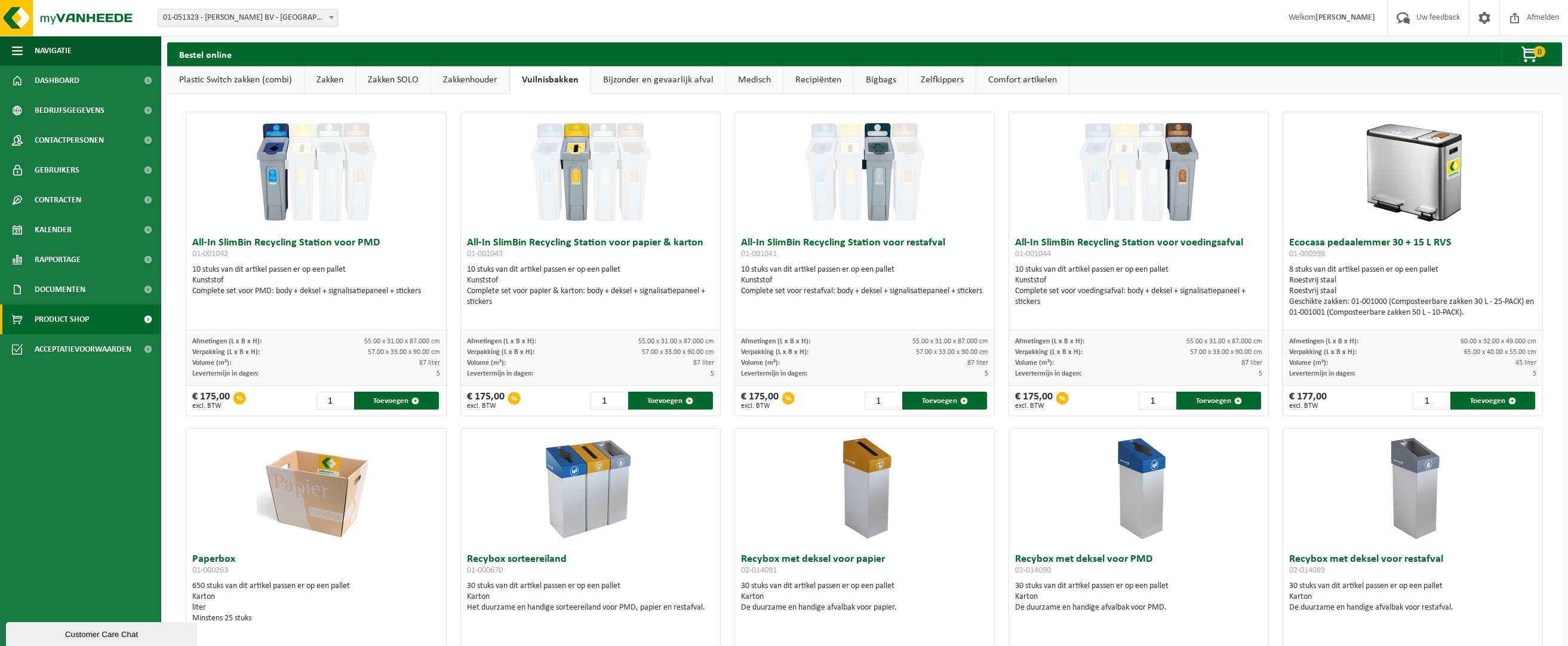
click at [471, 82] on link "Zakkenhouder" at bounding box center [470, 80] width 78 height 28
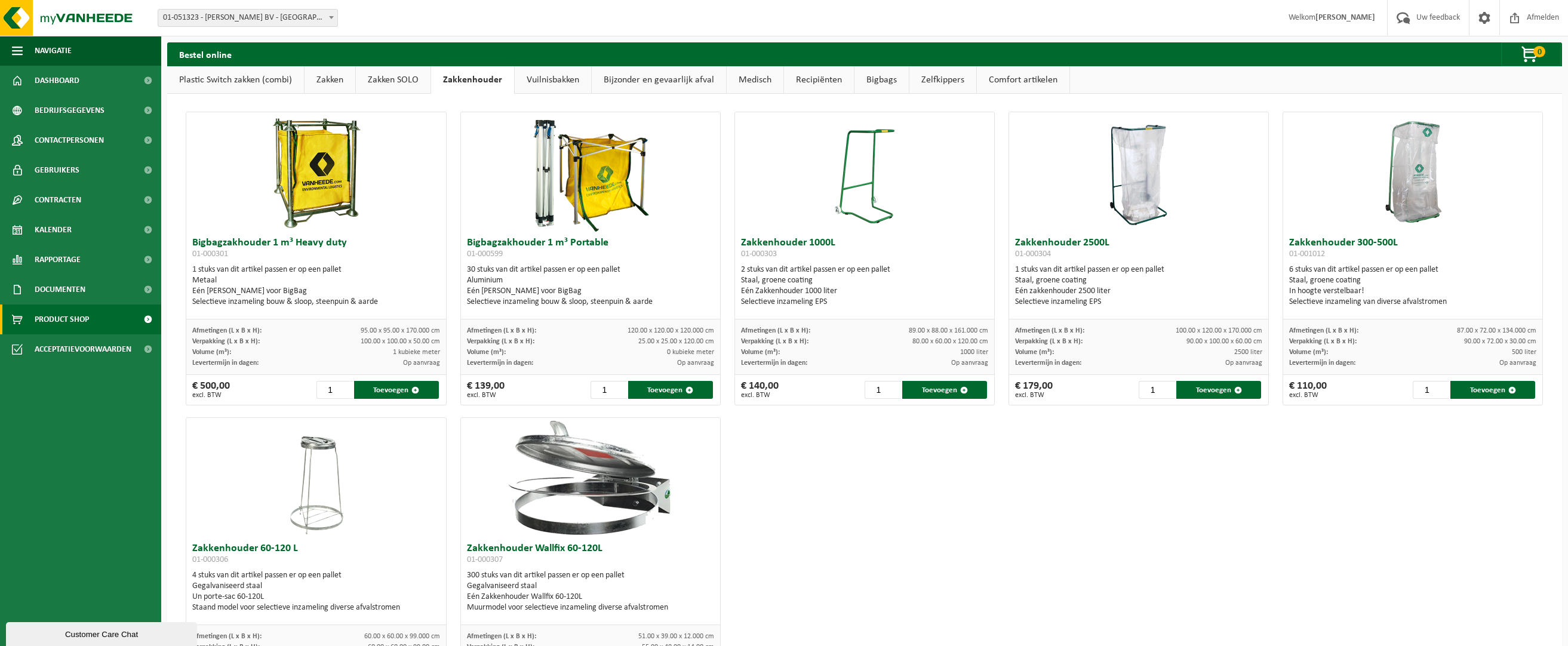
click at [306, 83] on link "Zakken" at bounding box center [329, 80] width 51 height 28
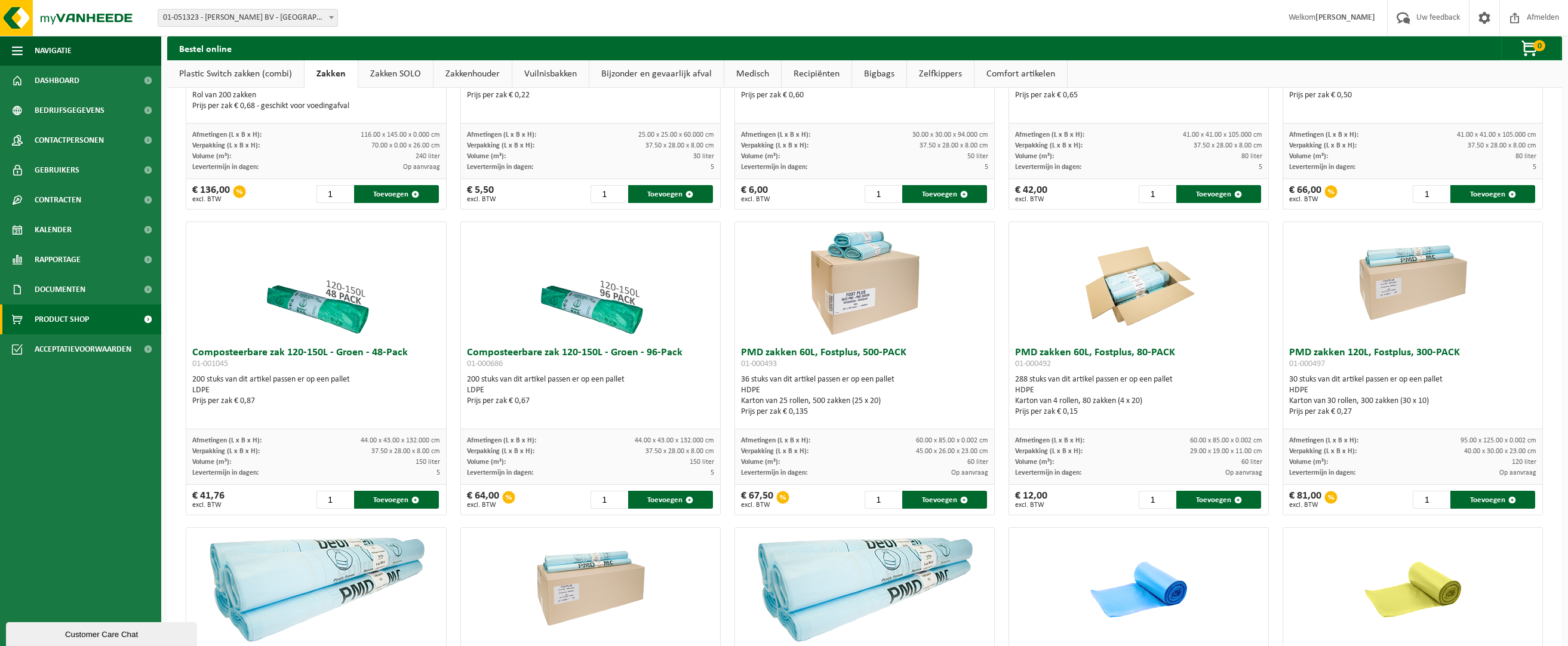
click at [224, 73] on link "Plastic Switch zakken (combi)" at bounding box center [235, 74] width 137 height 28
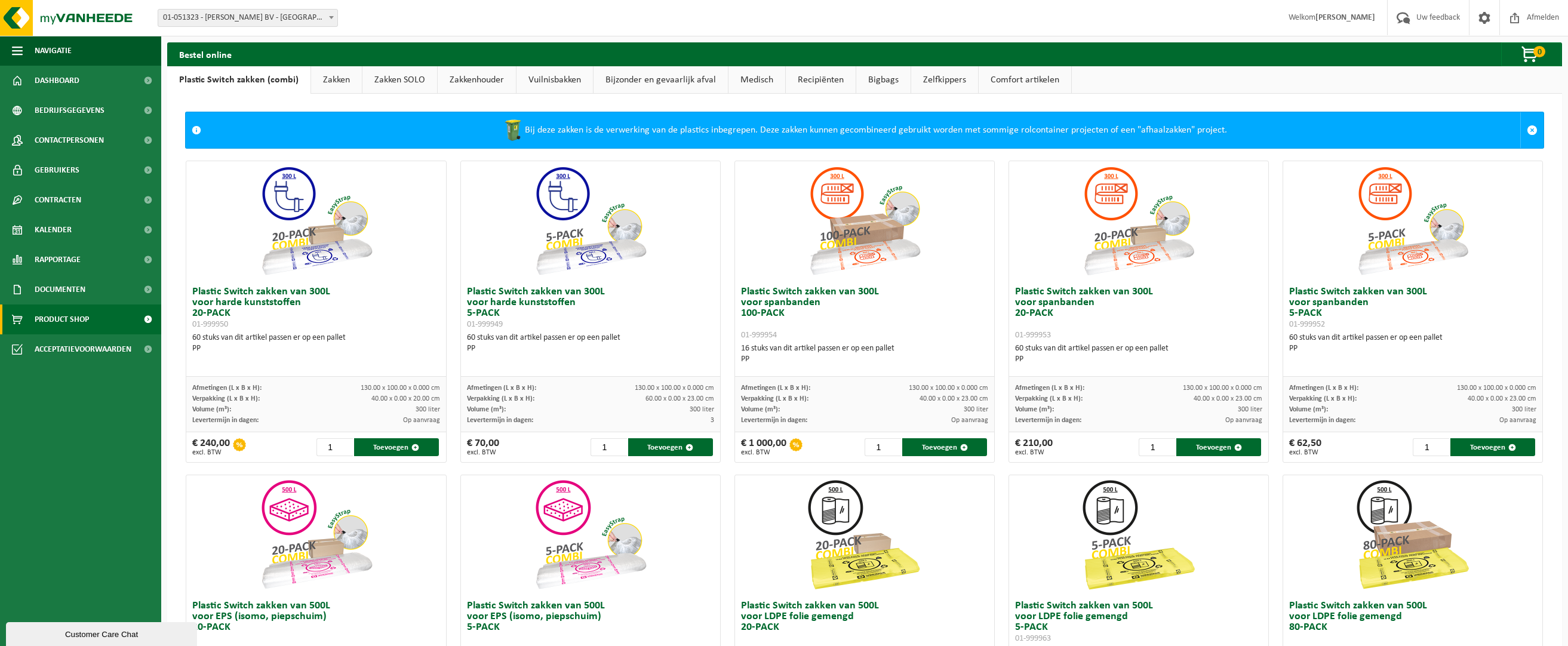
click at [814, 77] on link "Recipiënten" at bounding box center [821, 80] width 70 height 28
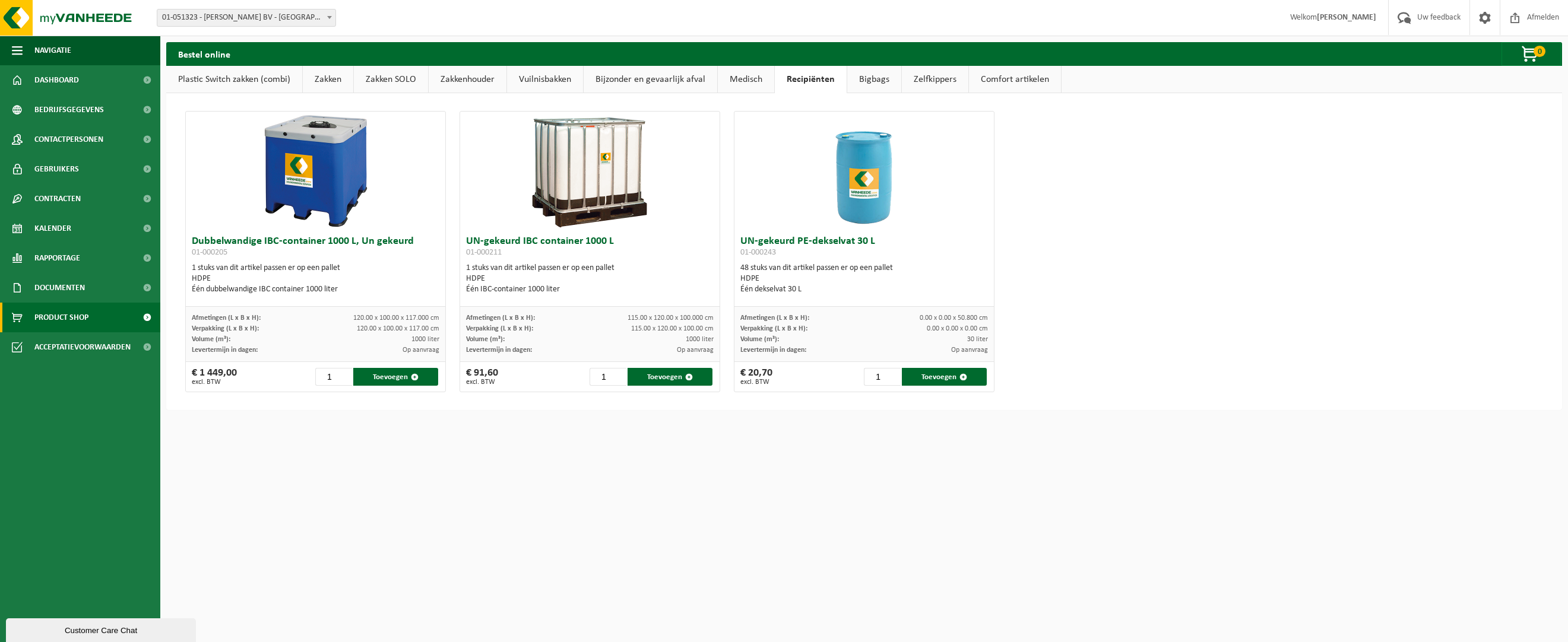
click at [866, 75] on link "Bigbags" at bounding box center [874, 79] width 54 height 27
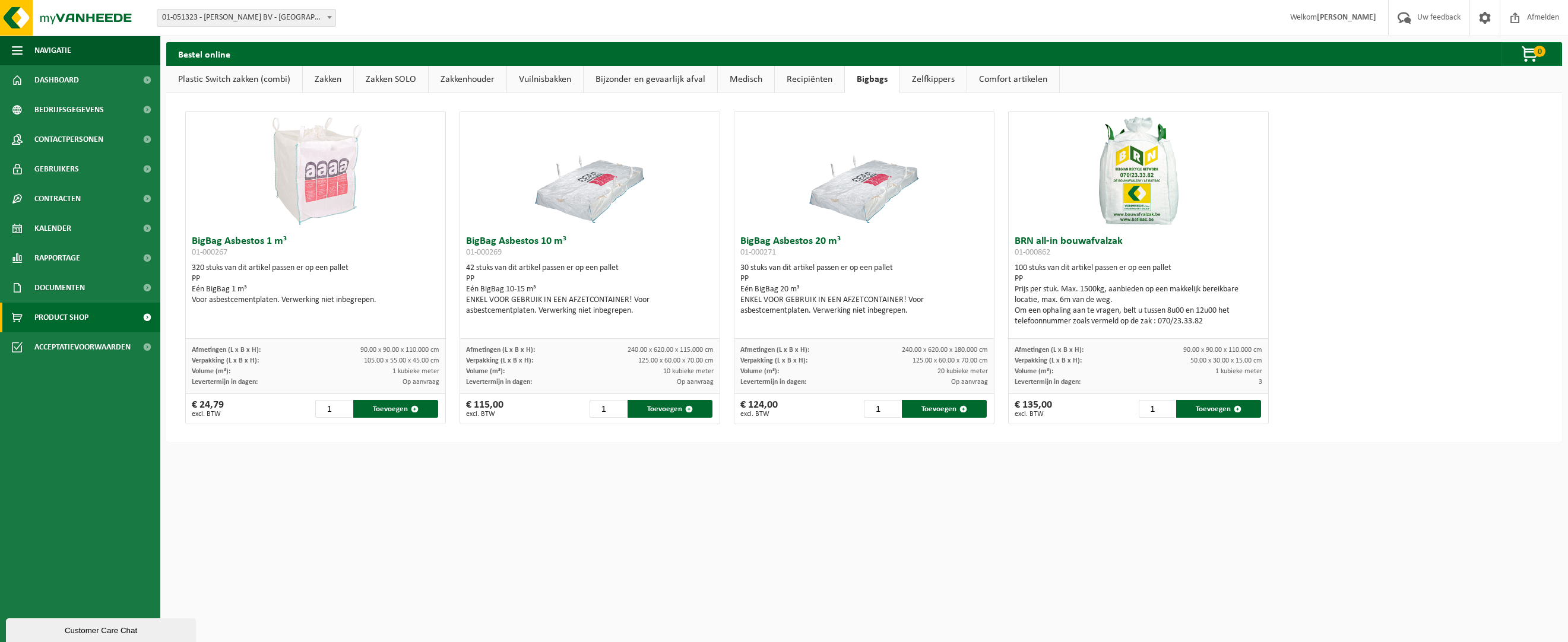
click at [925, 78] on link "Zelfkippers" at bounding box center [933, 79] width 66 height 27
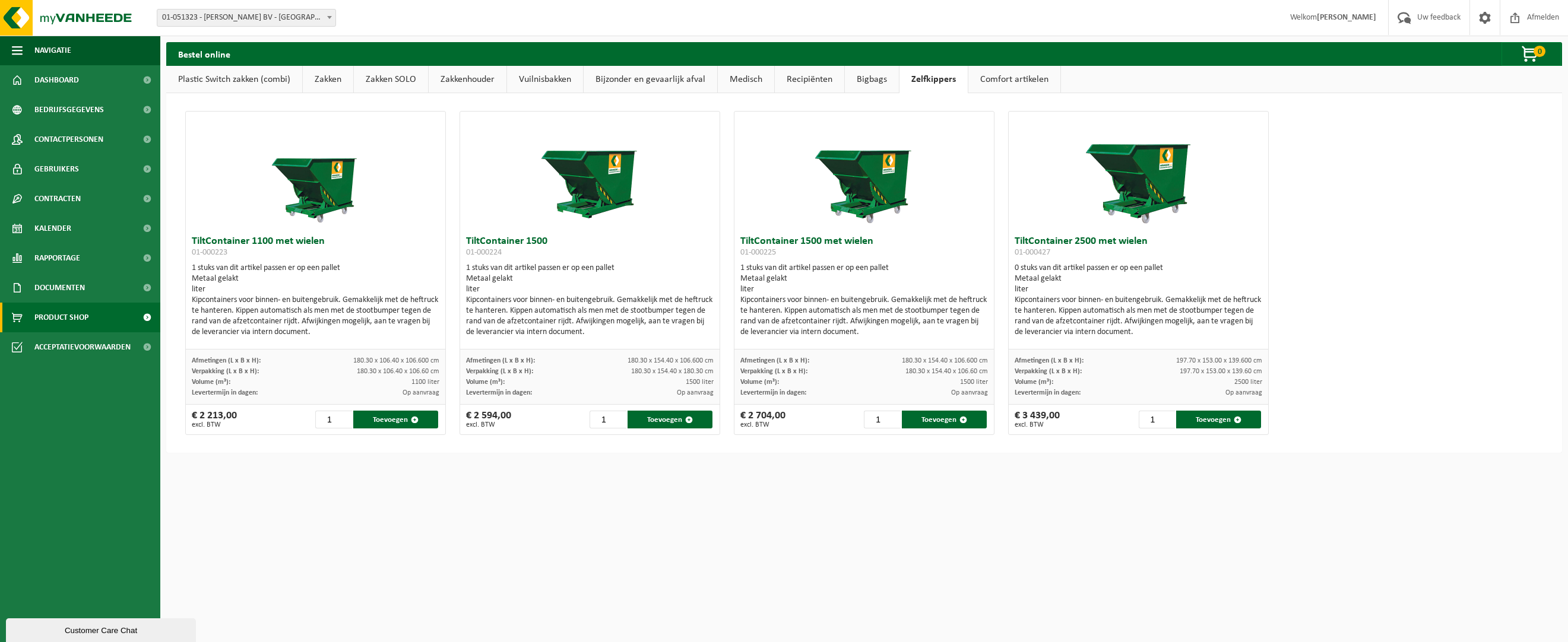
click at [250, 83] on link "Plastic Switch zakken (combi)" at bounding box center [234, 79] width 136 height 27
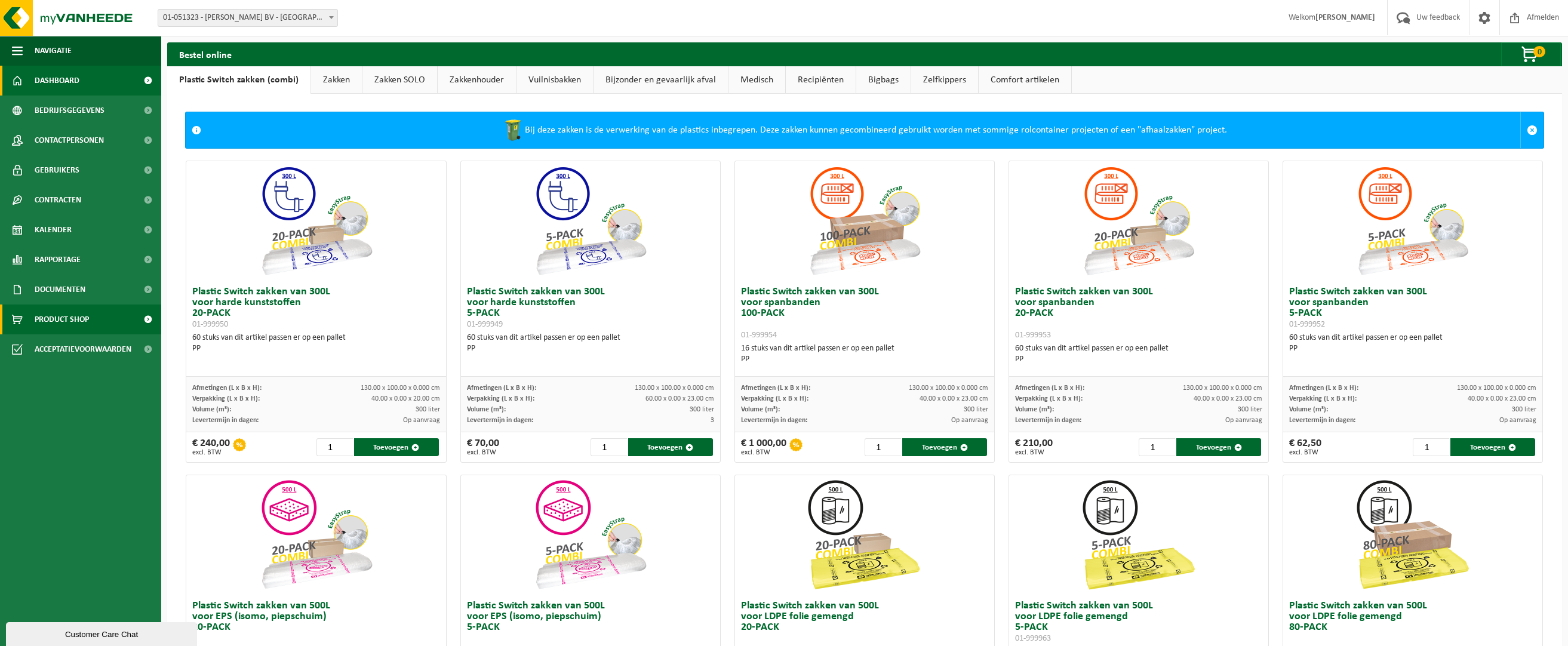
click at [78, 88] on span "Dashboard" at bounding box center [57, 80] width 45 height 30
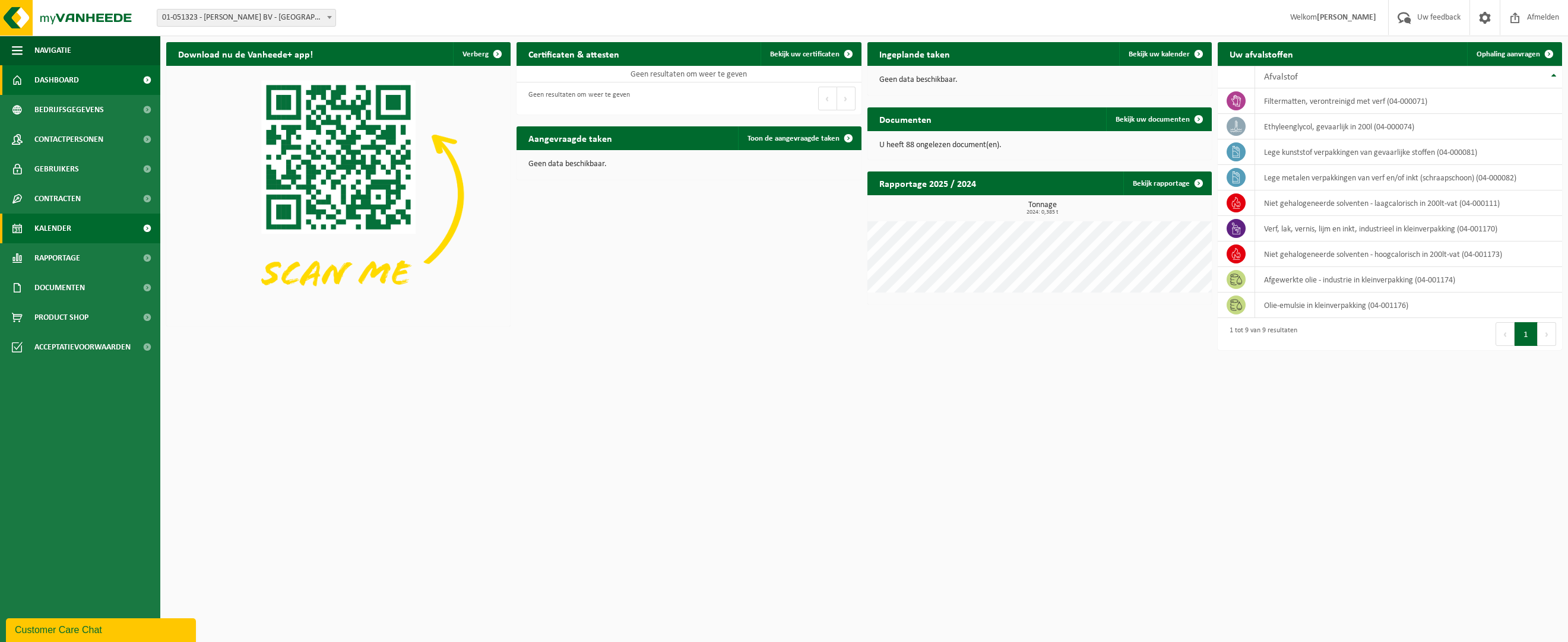
click at [60, 228] on span "Kalender" at bounding box center [53, 228] width 37 height 30
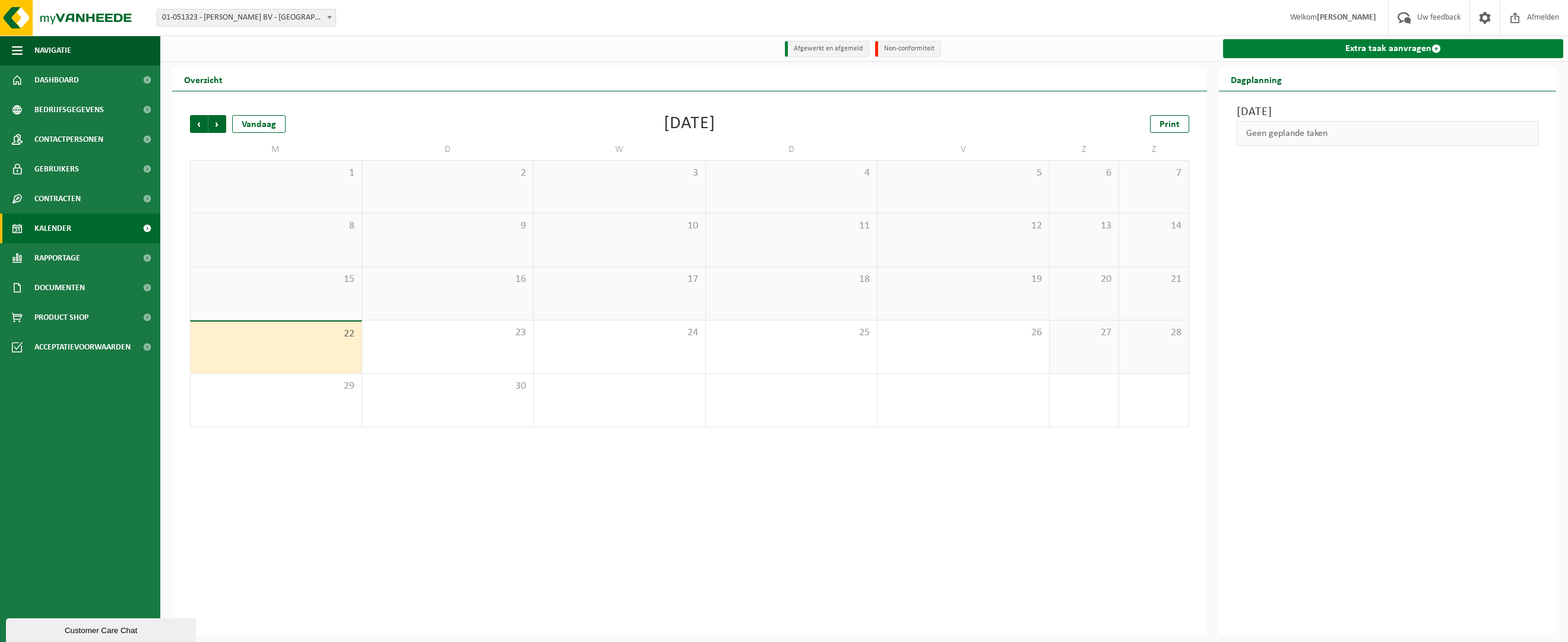
click at [1420, 51] on link "Extra taak aanvragen" at bounding box center [1393, 48] width 340 height 19
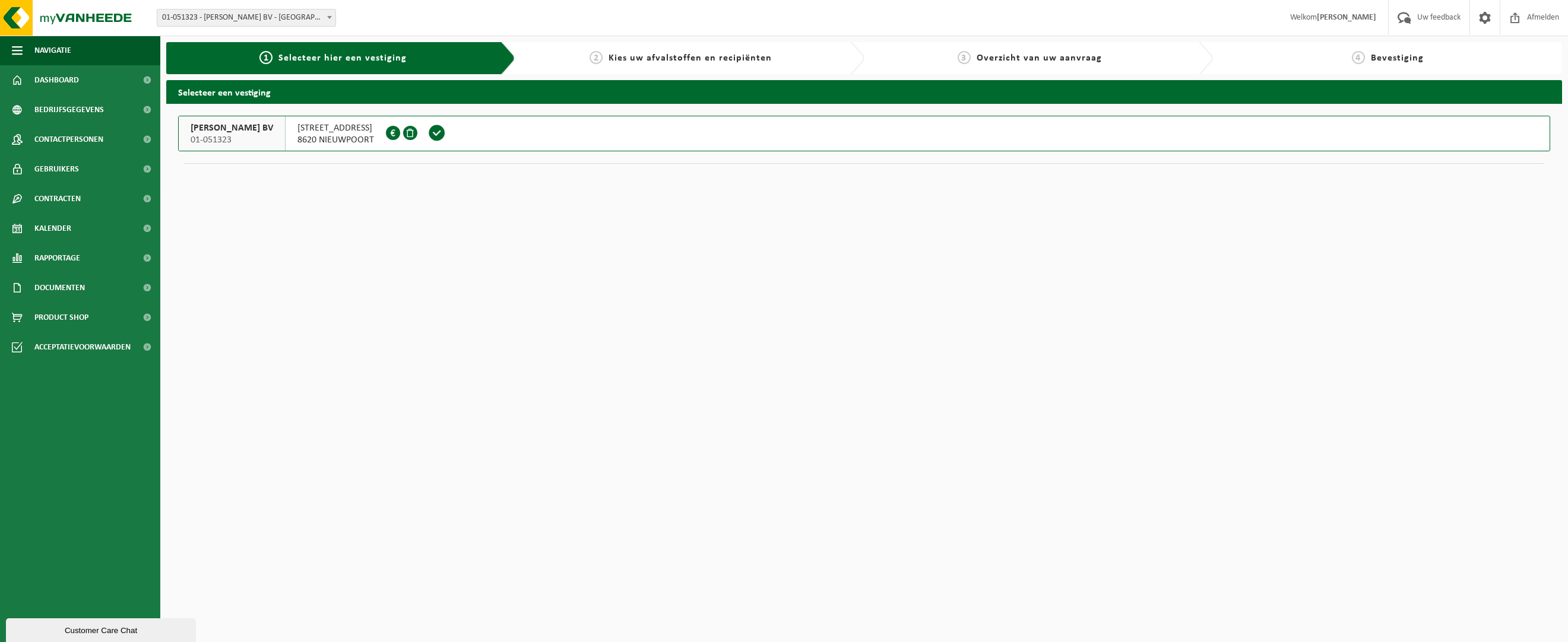
click at [303, 133] on span "[STREET_ADDRESS]" at bounding box center [336, 128] width 77 height 12
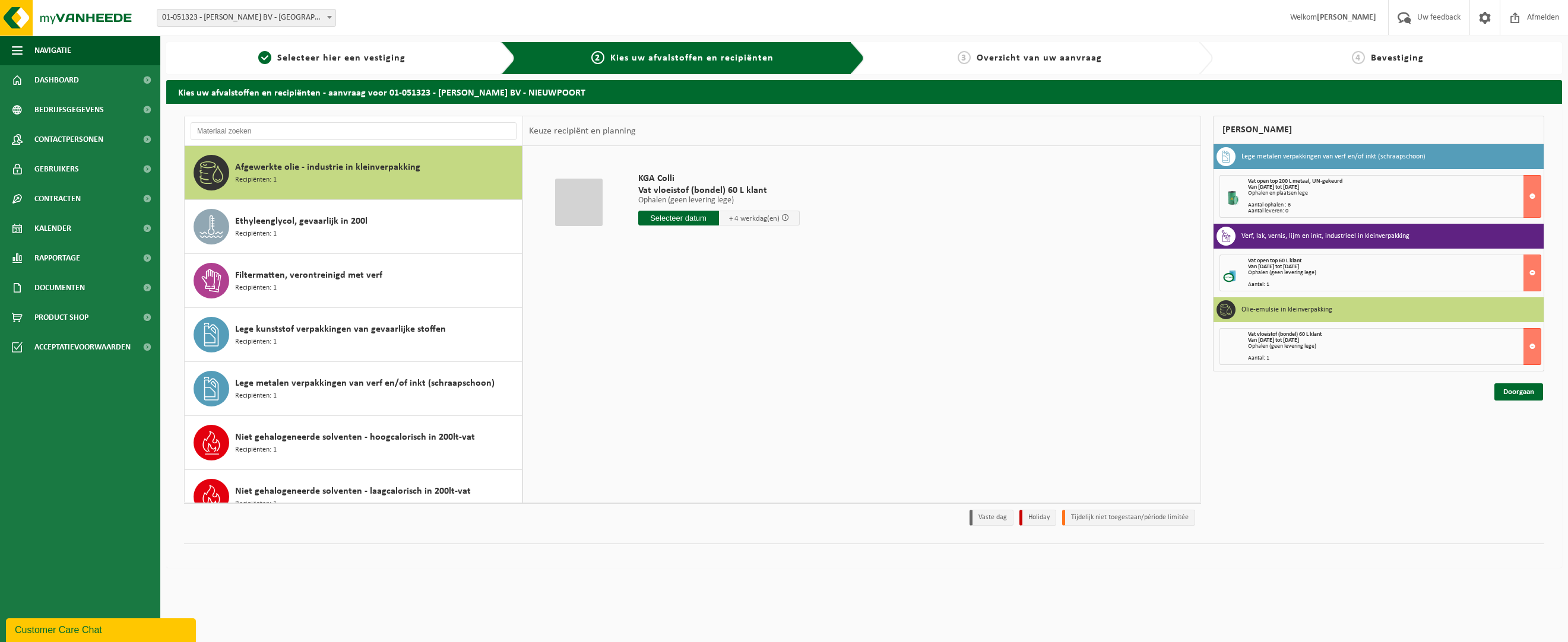
click at [1301, 271] on div "Ophalen (geen levering lege)" at bounding box center [1394, 273] width 293 height 6
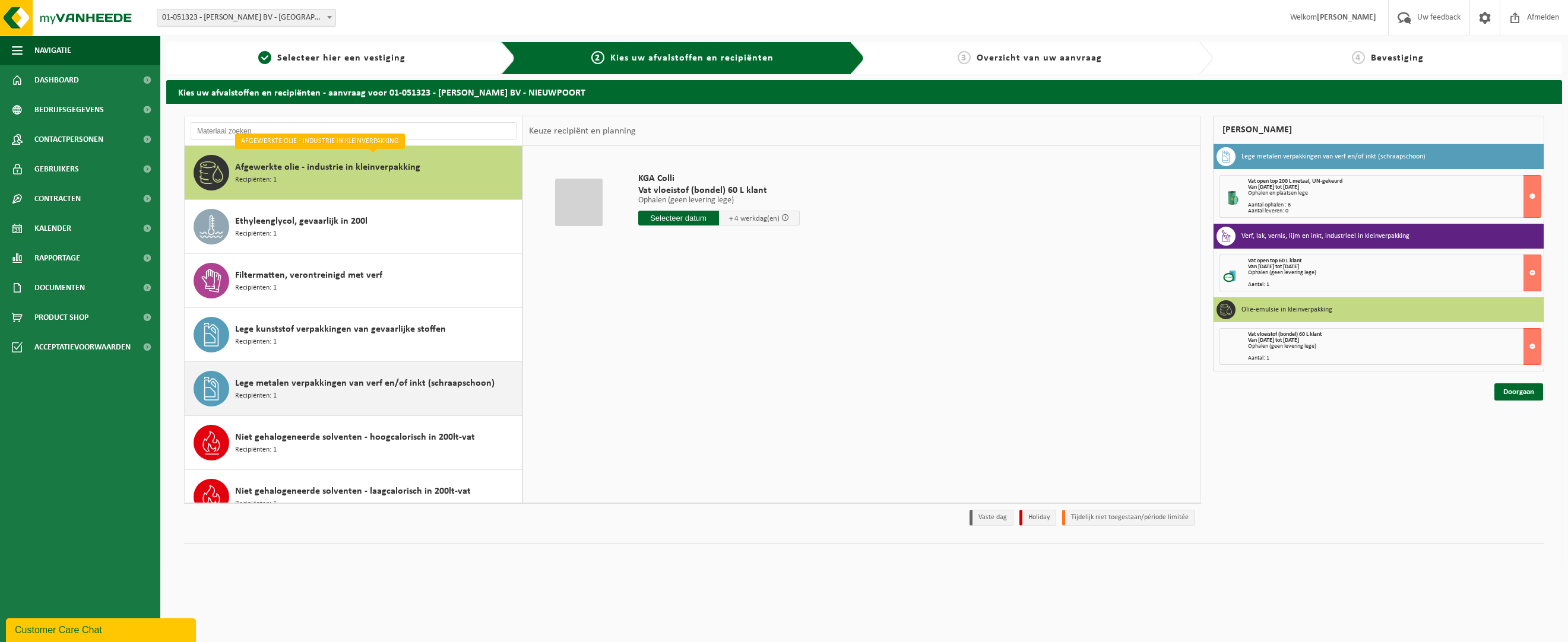
click at [377, 396] on div "Lege metalen verpakkingen van verf en/of inkt (schraapschoon) Recipiënten: 1" at bounding box center [377, 389] width 284 height 36
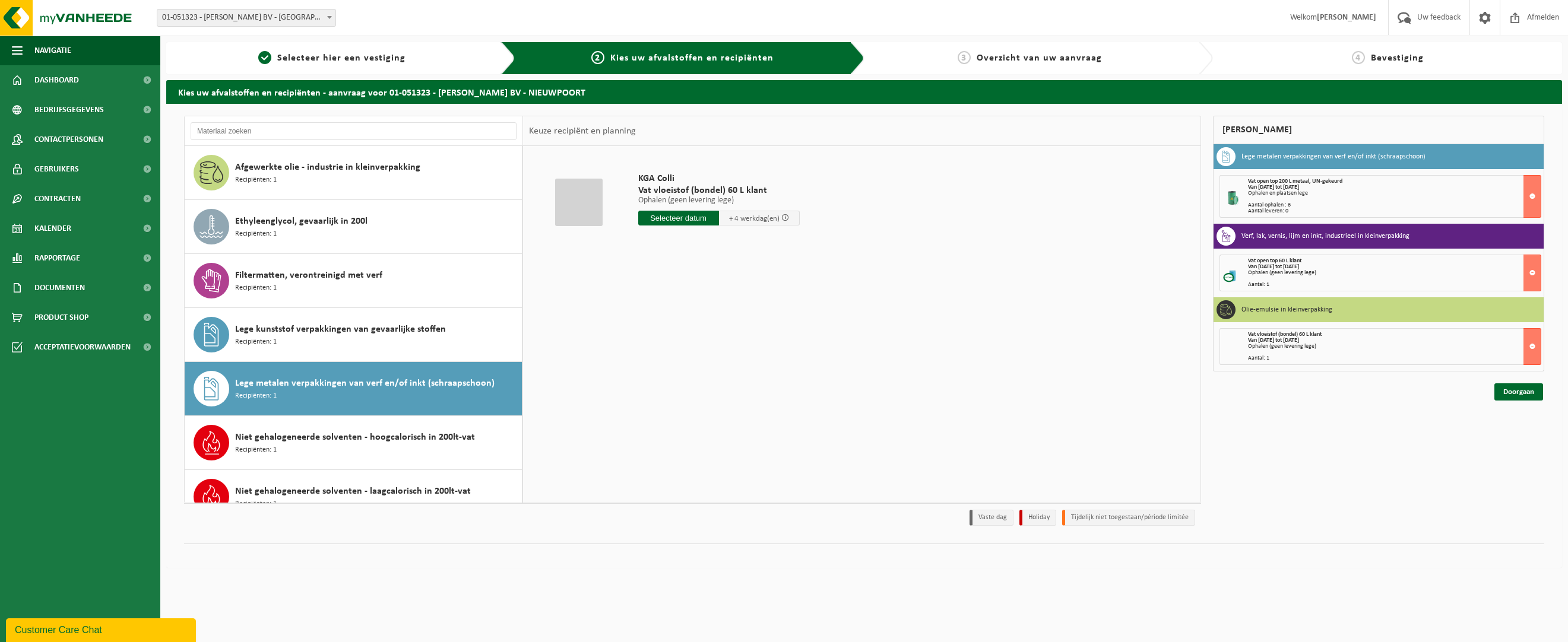
scroll to position [129, 0]
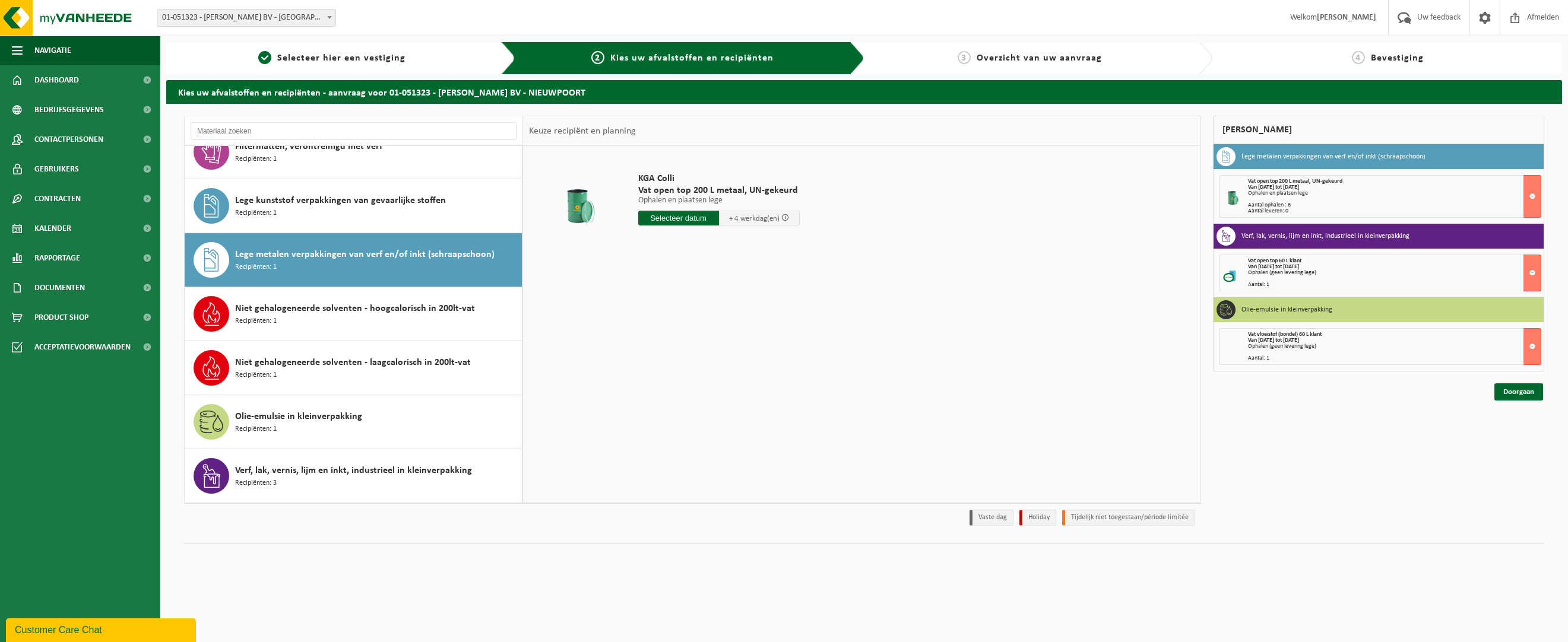
click at [684, 217] on input "text" at bounding box center [679, 218] width 81 height 15
click at [646, 364] on div "29" at bounding box center [649, 361] width 21 height 19
type input "Van 2025-09-29"
click at [670, 197] on p "Ophalen en plaatsen lege" at bounding box center [723, 201] width 168 height 9
click at [685, 260] on input "6" at bounding box center [681, 261] width 85 height 15
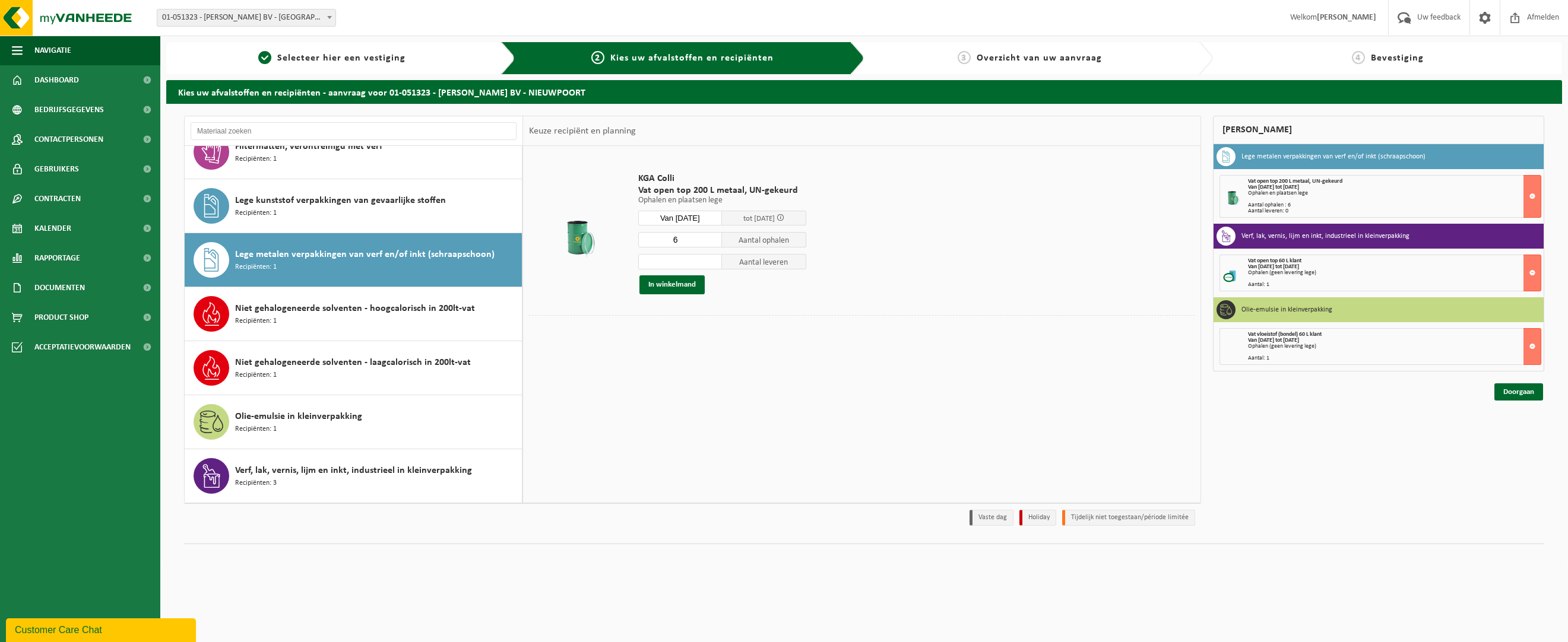
click at [679, 237] on input "6" at bounding box center [681, 239] width 85 height 15
type input "0"
click at [1538, 190] on button at bounding box center [1532, 197] width 18 height 43
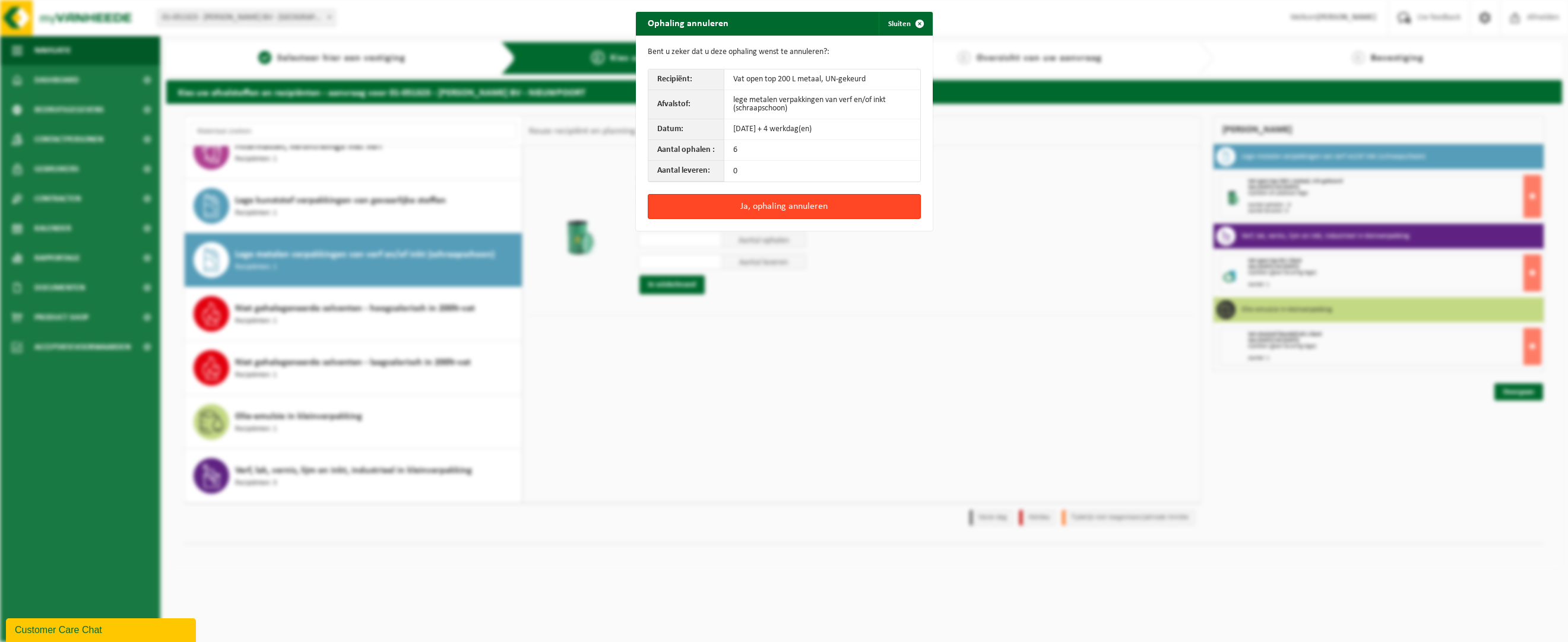
click at [778, 205] on button "Ja, ophaling annuleren" at bounding box center [784, 206] width 273 height 25
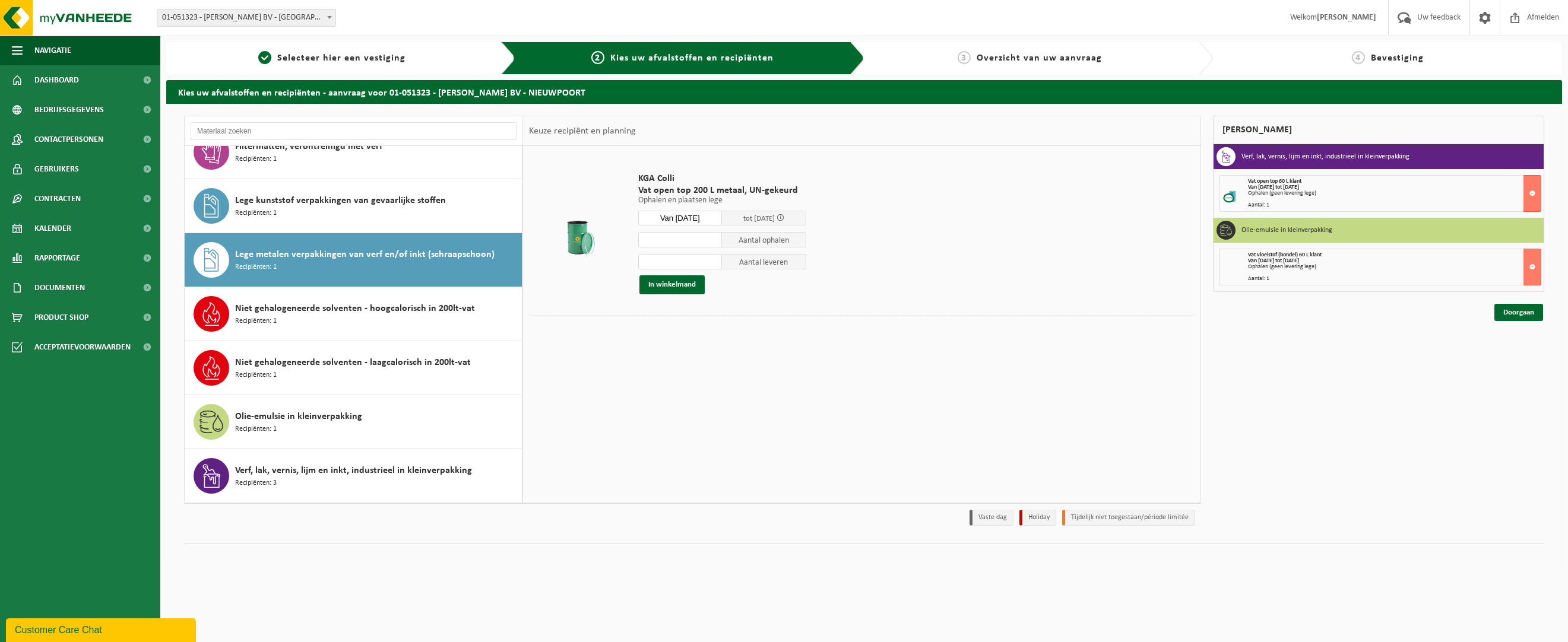
click at [695, 235] on input "number" at bounding box center [681, 239] width 85 height 15
click at [713, 234] on input "number" at bounding box center [681, 239] width 85 height 15
click at [713, 243] on input "0" at bounding box center [681, 239] width 85 height 15
click at [712, 244] on input "0" at bounding box center [681, 239] width 85 height 15
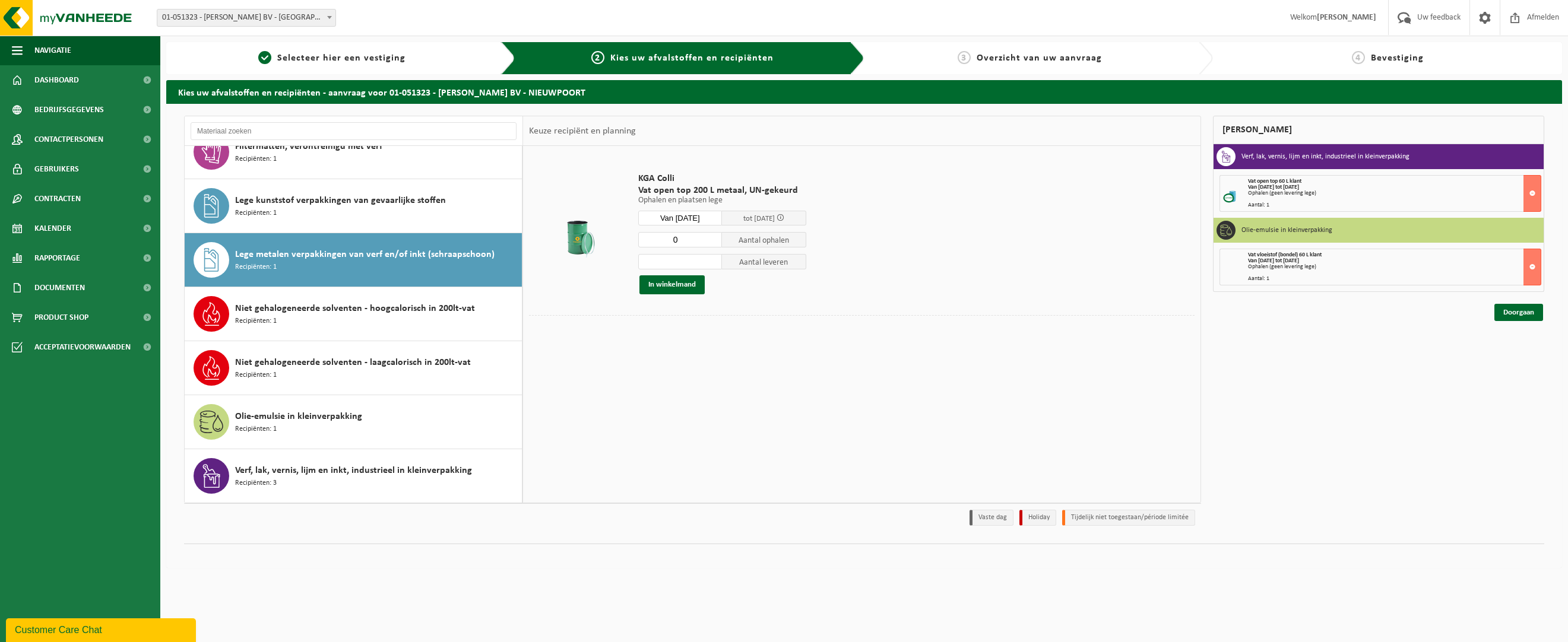
click at [712, 235] on input "0" at bounding box center [681, 239] width 85 height 15
click at [712, 237] on input "1" at bounding box center [681, 239] width 85 height 15
click at [712, 237] on input "2" at bounding box center [681, 239] width 85 height 15
click at [712, 237] on input "3" at bounding box center [681, 239] width 85 height 15
click at [712, 237] on input "4" at bounding box center [681, 239] width 85 height 15
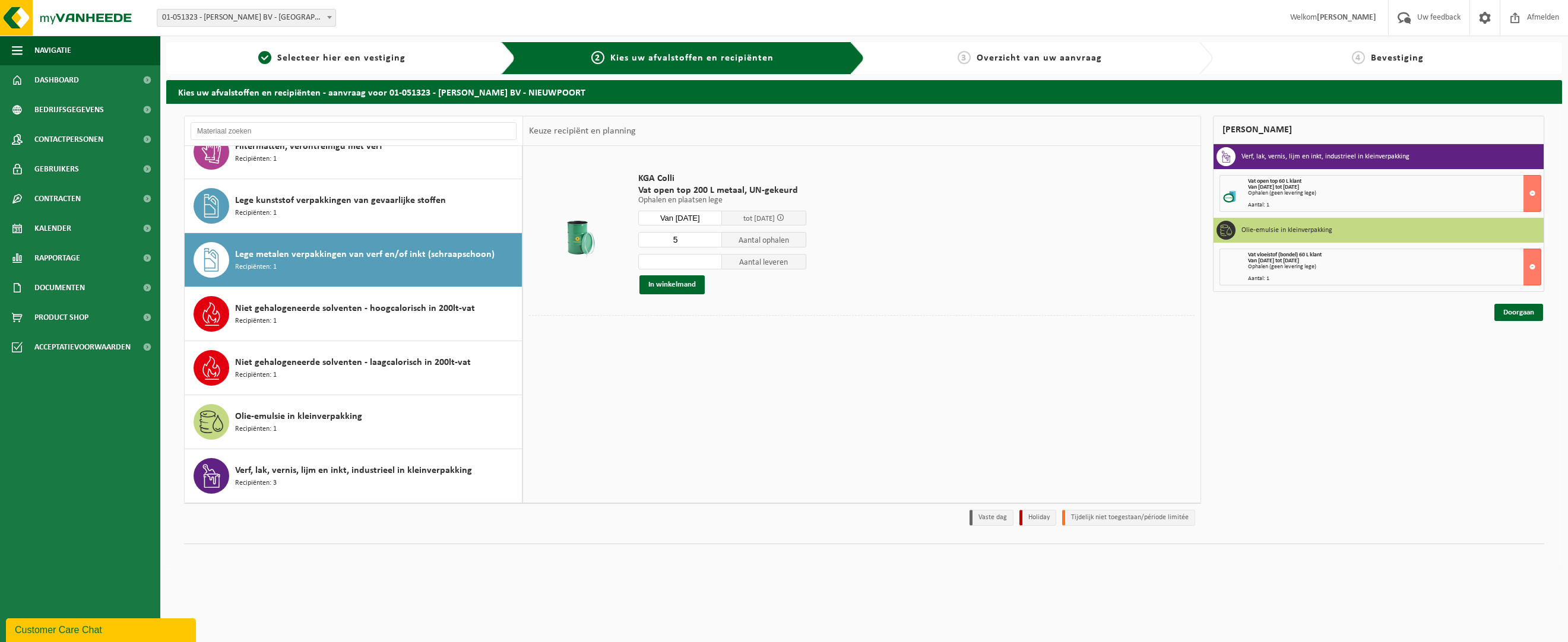
click at [712, 237] on input "5" at bounding box center [681, 239] width 85 height 15
type input "6"
click at [712, 237] on input "6" at bounding box center [681, 239] width 85 height 15
click at [672, 269] on input "number" at bounding box center [681, 261] width 85 height 15
click at [712, 254] on input "number" at bounding box center [681, 261] width 85 height 15
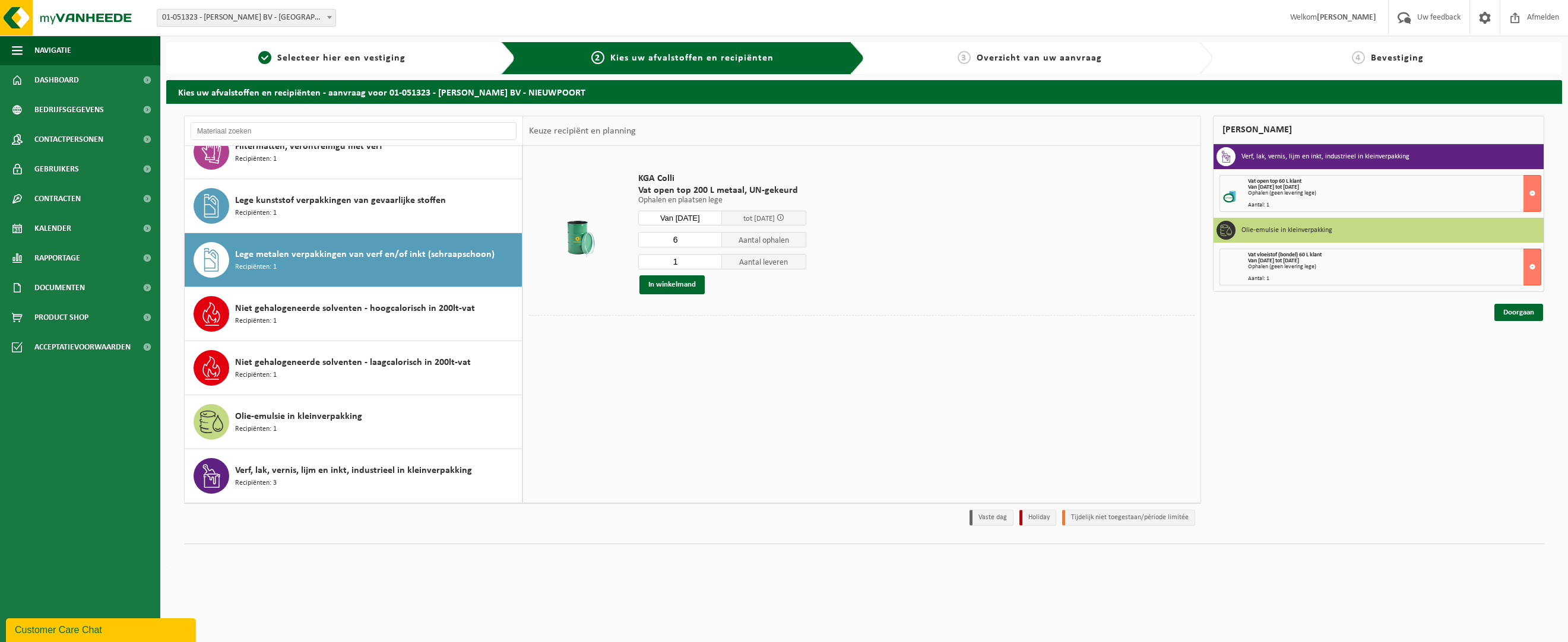
click at [712, 260] on input "1" at bounding box center [681, 261] width 85 height 15
click at [712, 260] on input "2" at bounding box center [681, 261] width 85 height 15
click at [712, 260] on input "3" at bounding box center [681, 261] width 85 height 15
click at [712, 260] on input "4" at bounding box center [681, 261] width 85 height 15
click at [712, 260] on input "5" at bounding box center [681, 261] width 85 height 15
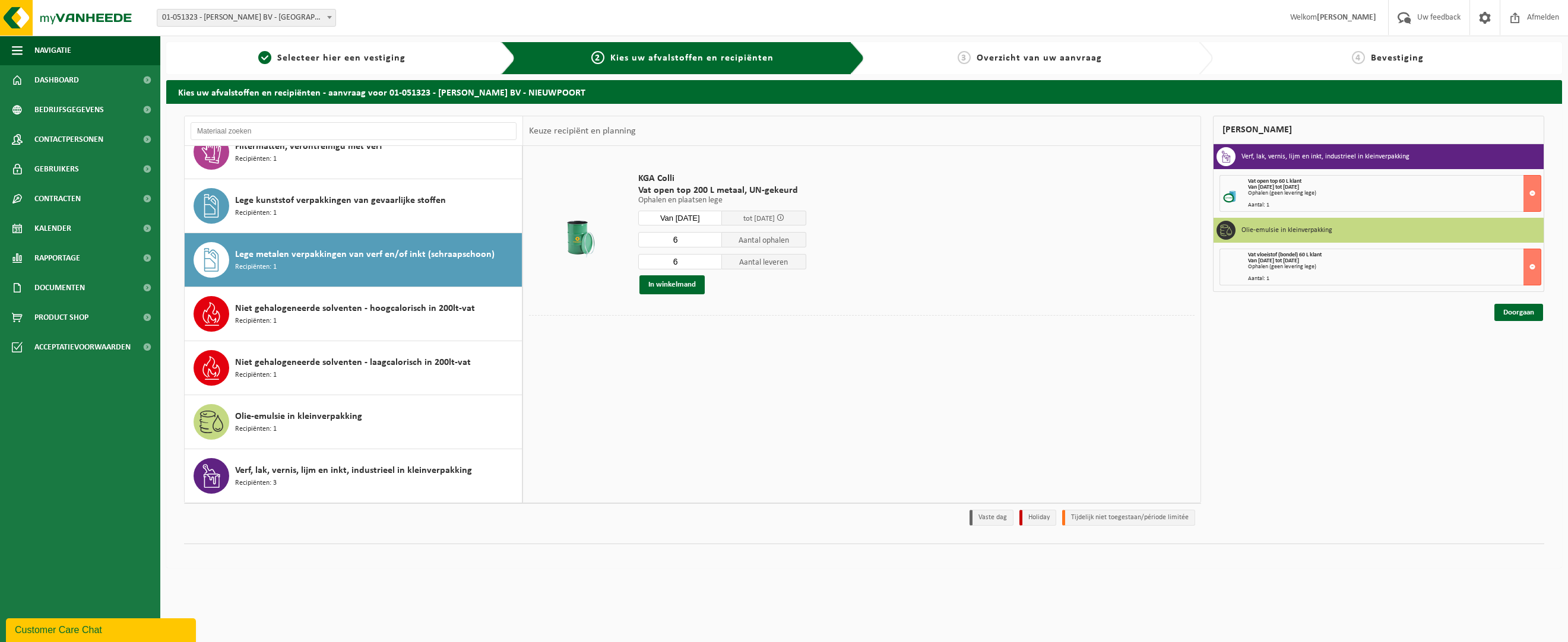
type input "6"
click at [712, 260] on input "6" at bounding box center [681, 261] width 85 height 15
click at [674, 287] on button "In winkelmand" at bounding box center [671, 285] width 65 height 19
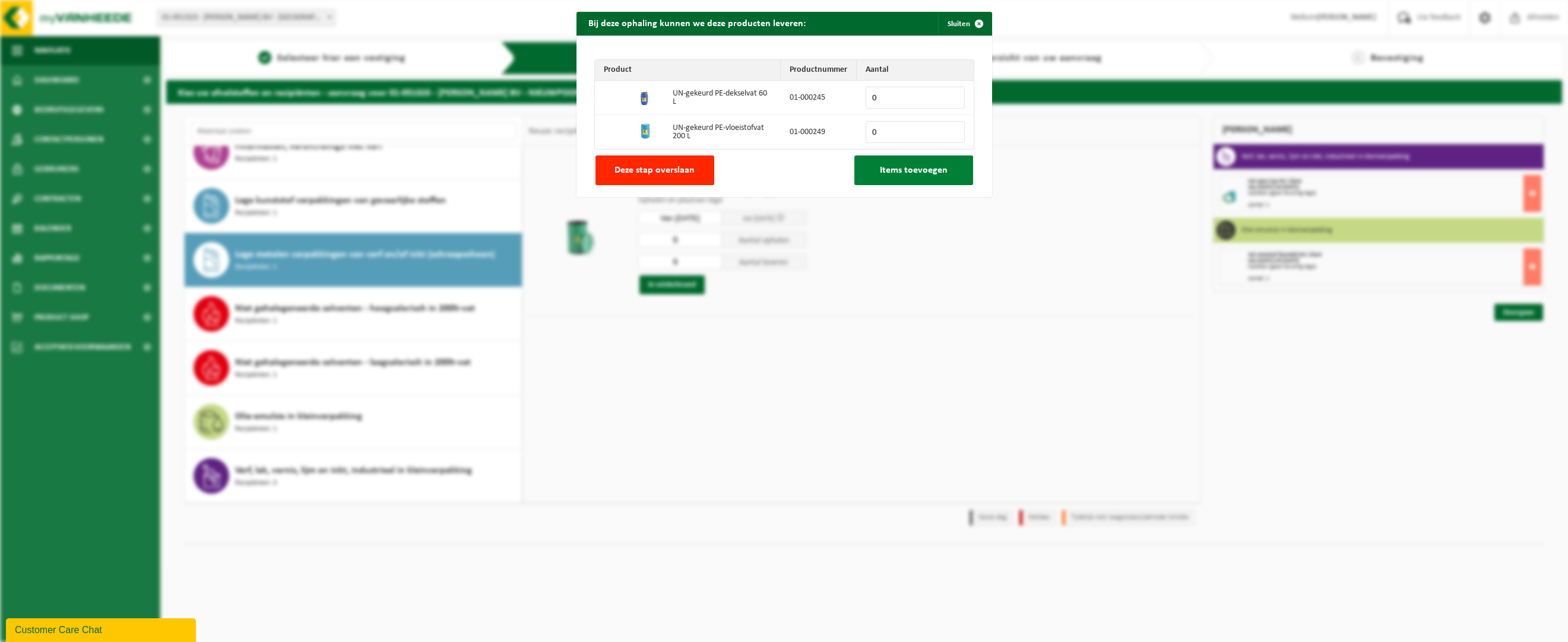
click at [920, 167] on span "Items toevoegen" at bounding box center [914, 170] width 68 height 10
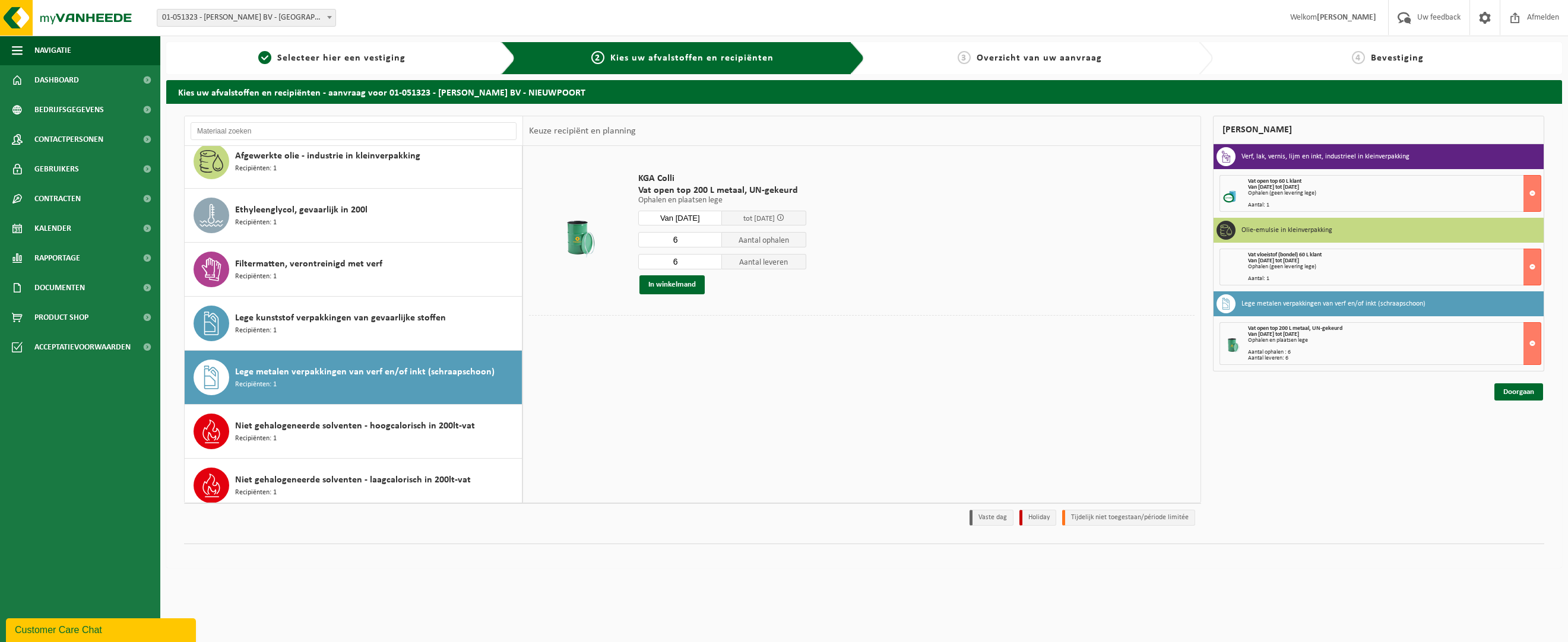
scroll to position [0, 0]
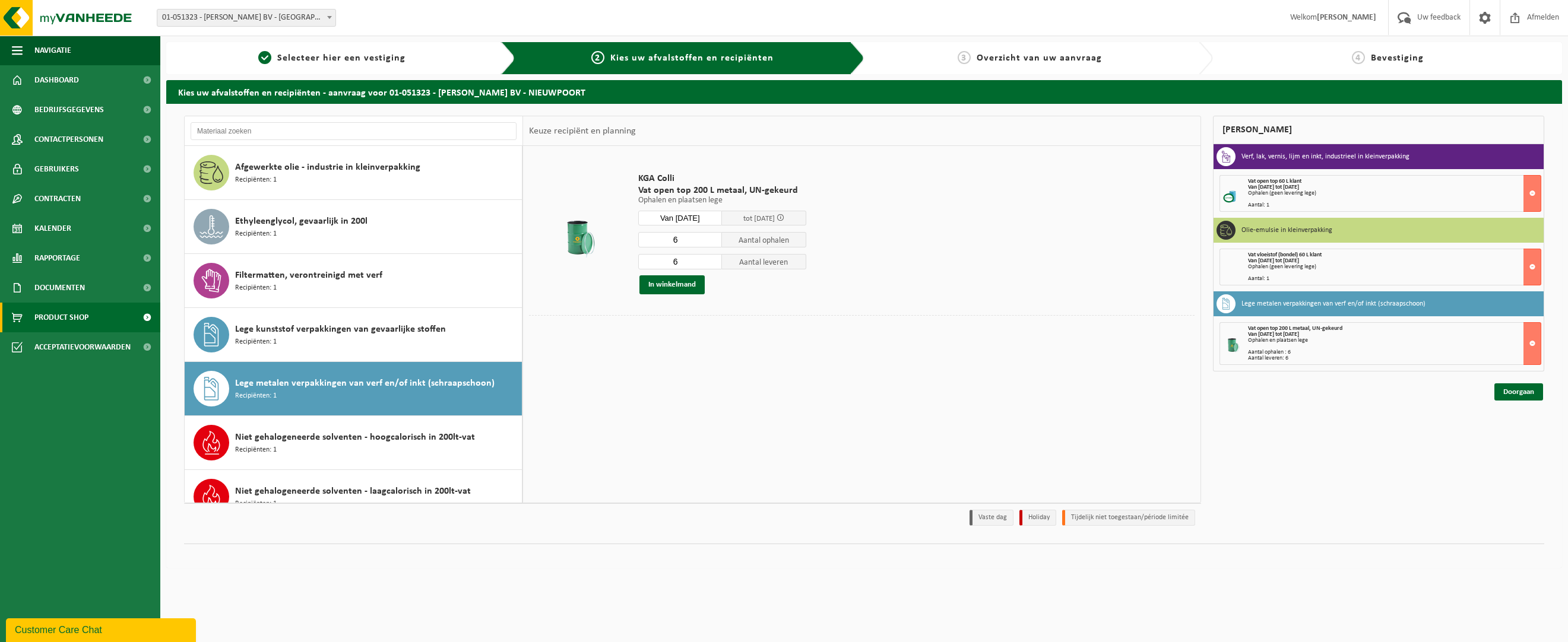
click at [58, 325] on span "Product Shop" at bounding box center [61, 317] width 54 height 30
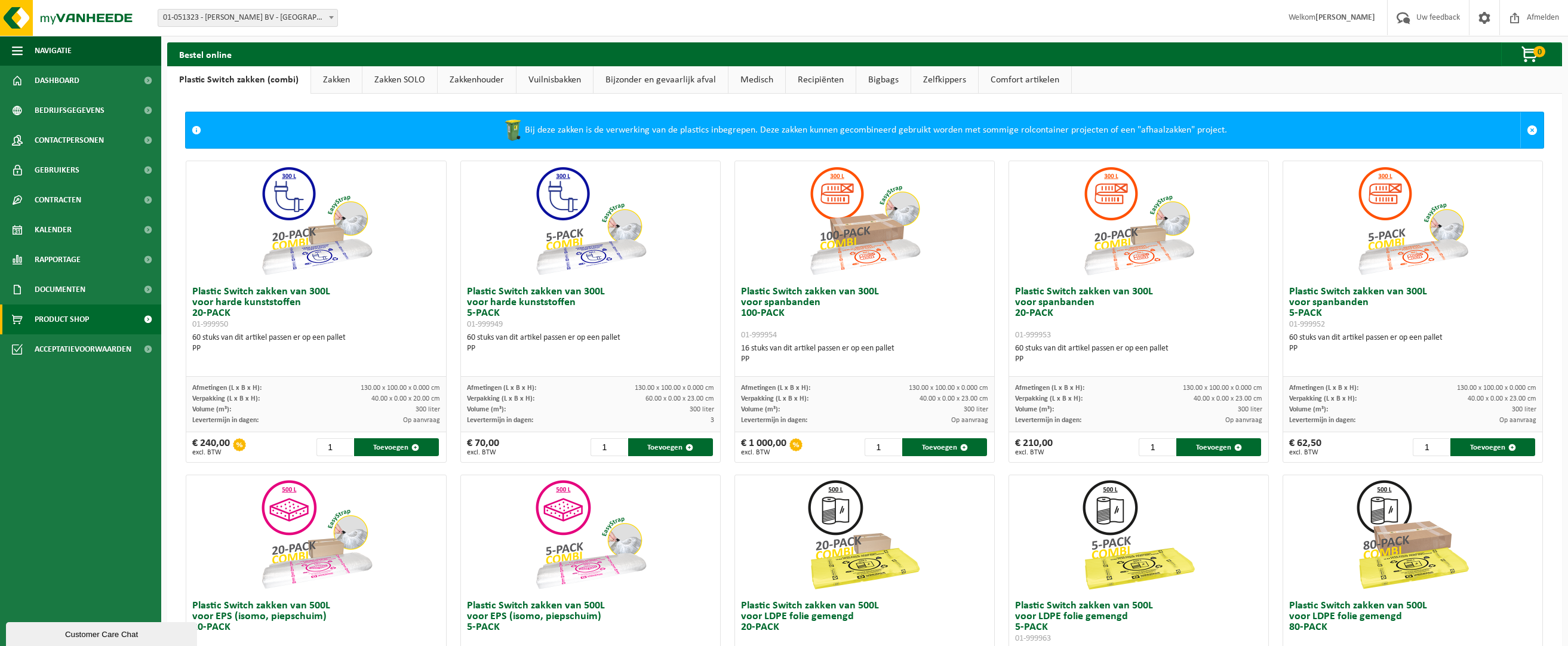
click at [1008, 87] on link "Comfort artikelen" at bounding box center [1025, 80] width 92 height 28
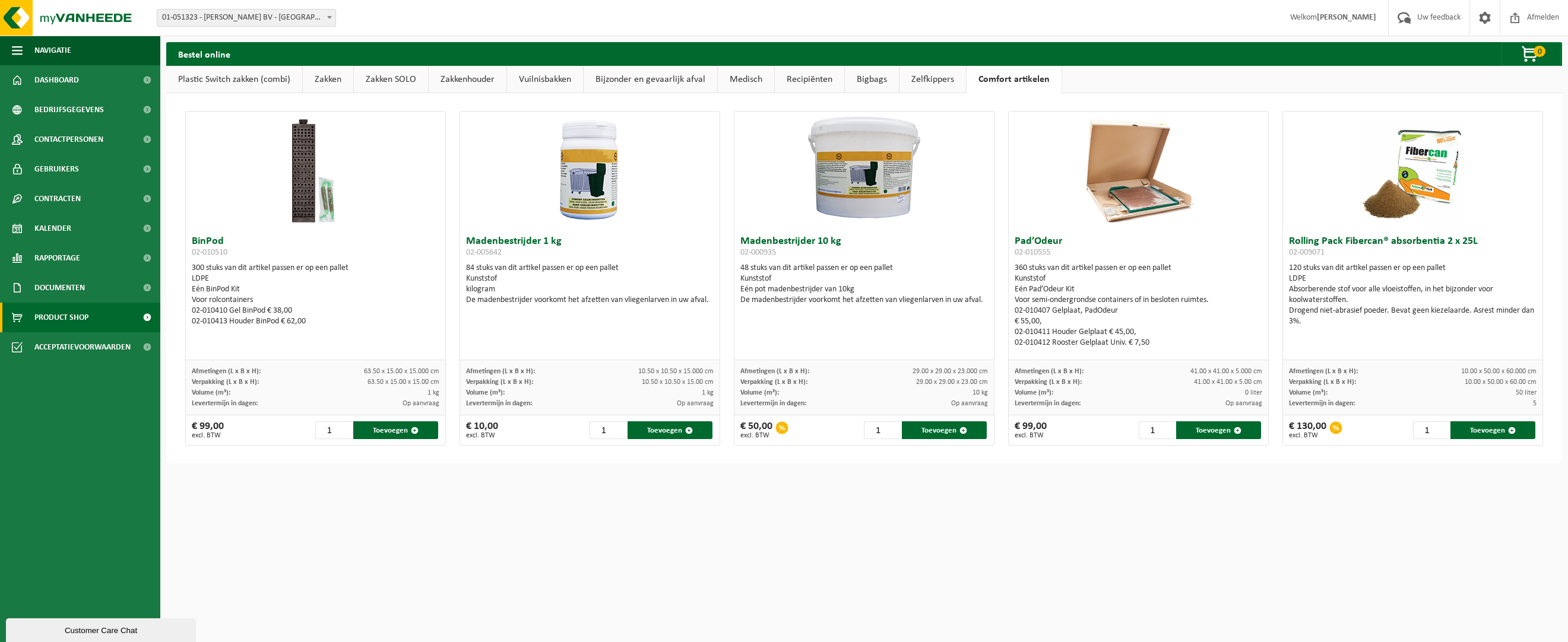
click at [937, 77] on link "Zelfkippers" at bounding box center [933, 79] width 66 height 27
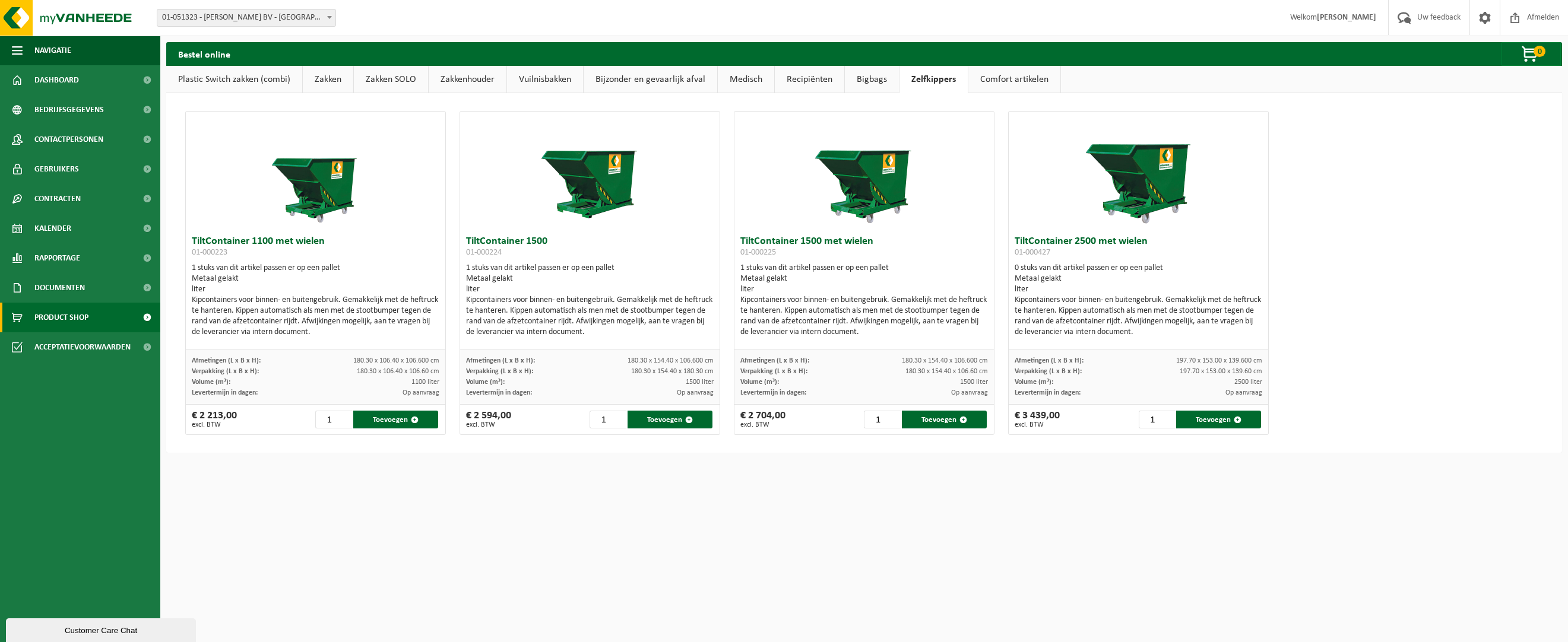
click at [866, 80] on link "Bigbags" at bounding box center [872, 79] width 54 height 27
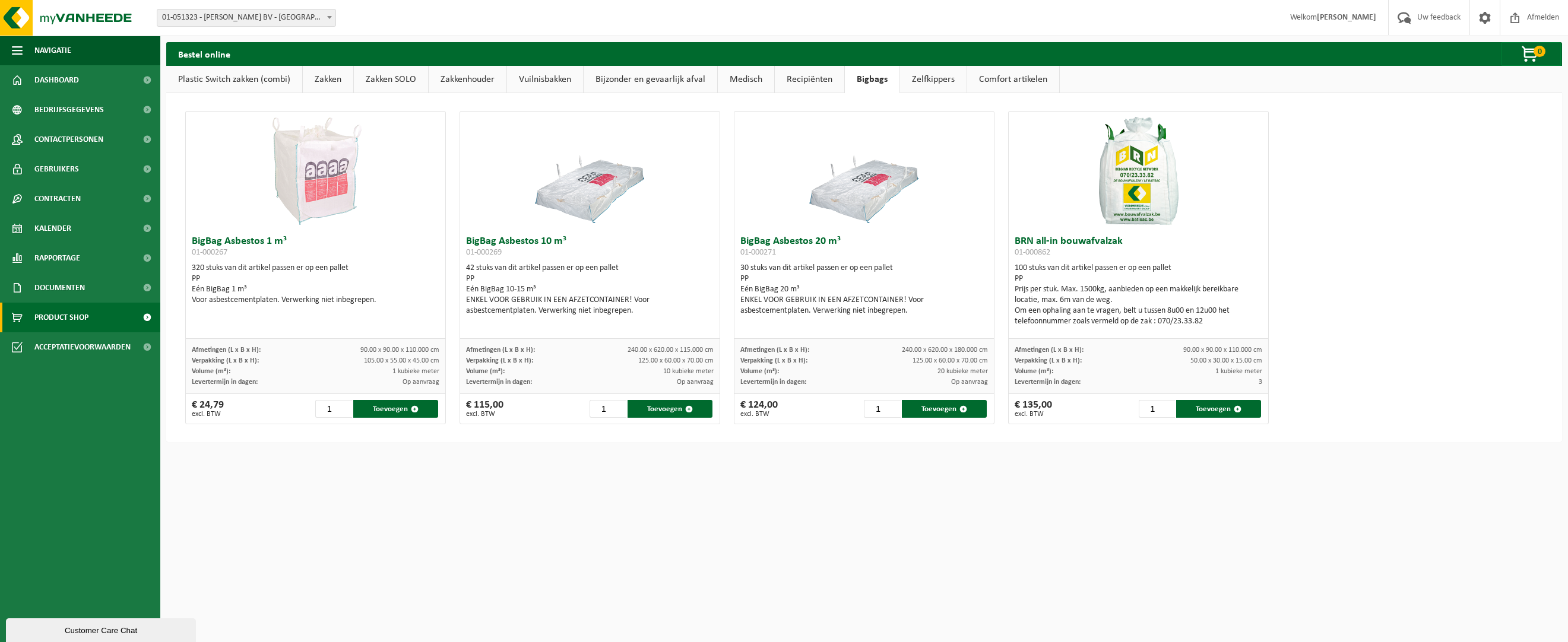
click at [808, 85] on link "Recipiënten" at bounding box center [810, 79] width 69 height 27
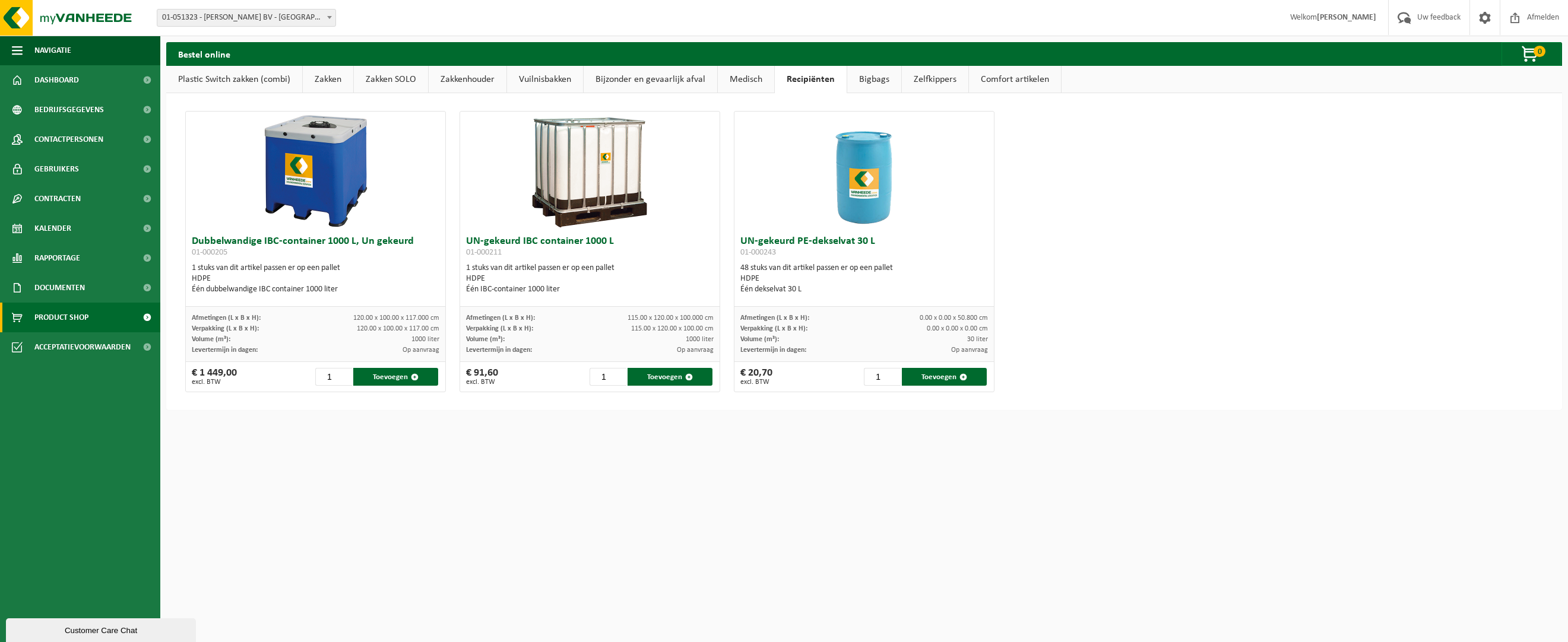
click at [740, 78] on link "Medisch" at bounding box center [746, 79] width 57 height 27
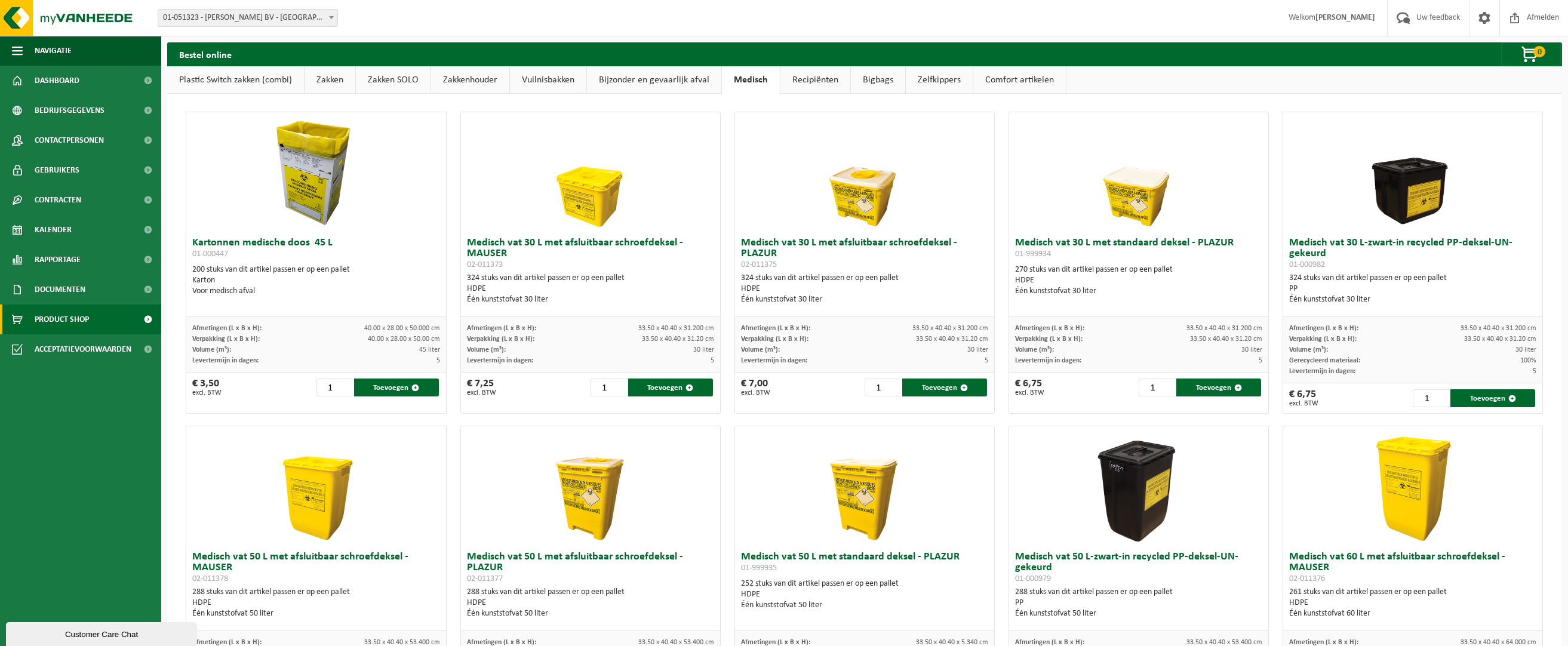
click at [634, 75] on link "Bijzonder en gevaarlijk afval" at bounding box center [654, 80] width 134 height 28
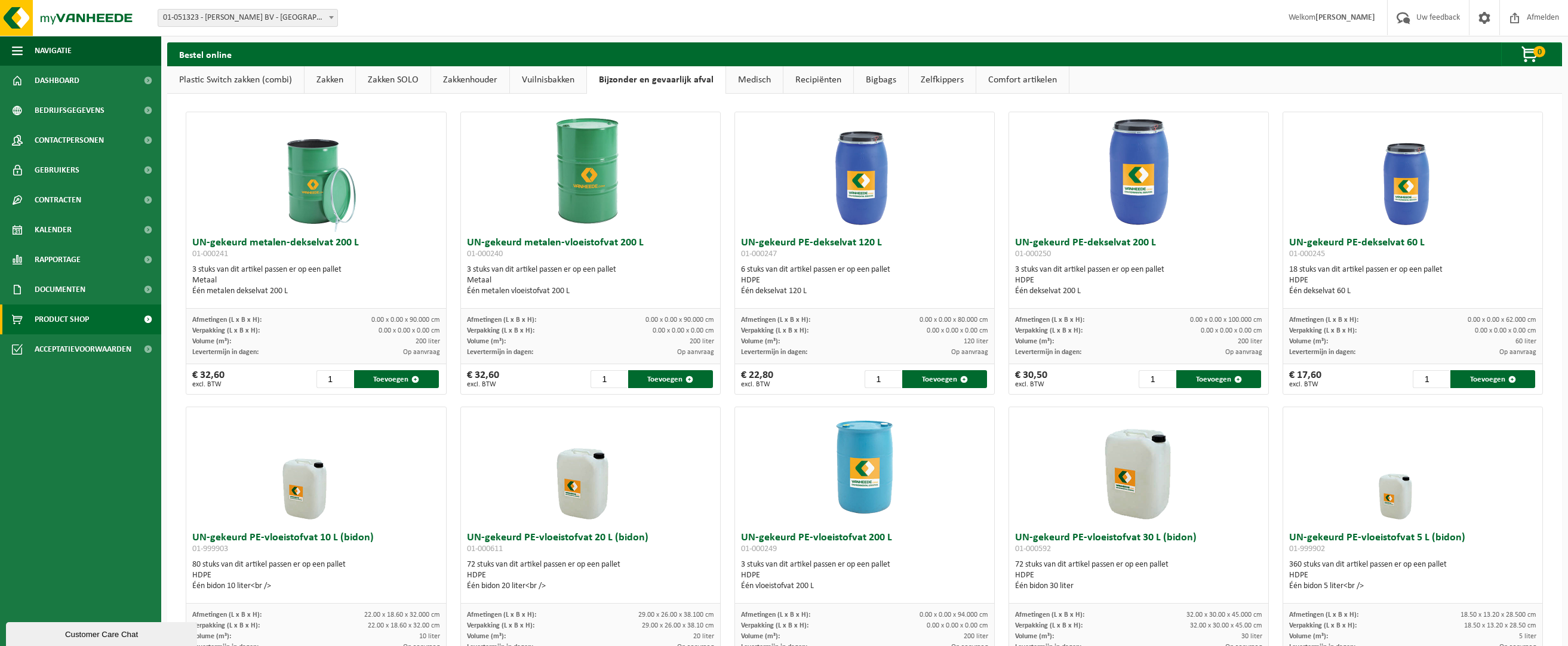
click at [533, 80] on link "Vuilnisbakken" at bounding box center [548, 80] width 77 height 28
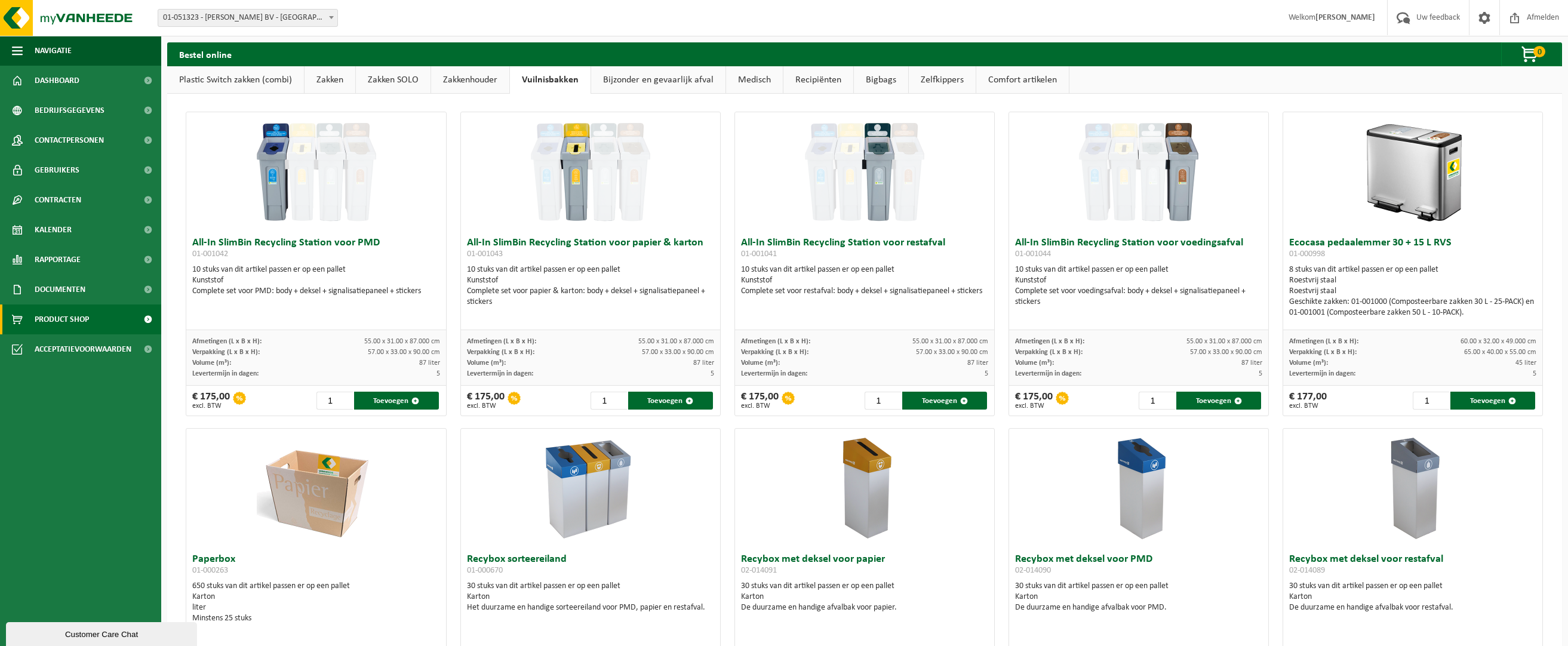
click at [464, 80] on link "Zakkenhouder" at bounding box center [470, 80] width 78 height 28
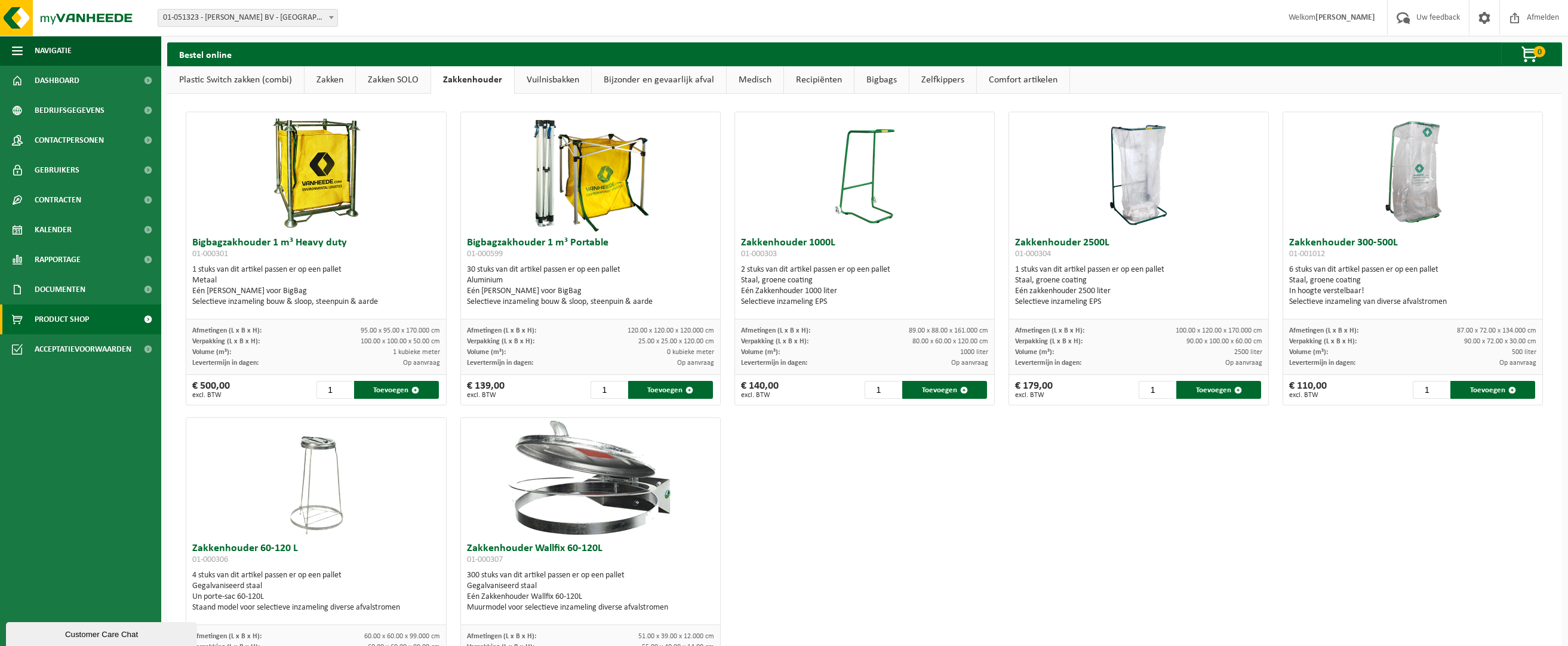
click at [391, 83] on link "Zakken SOLO" at bounding box center [393, 80] width 75 height 28
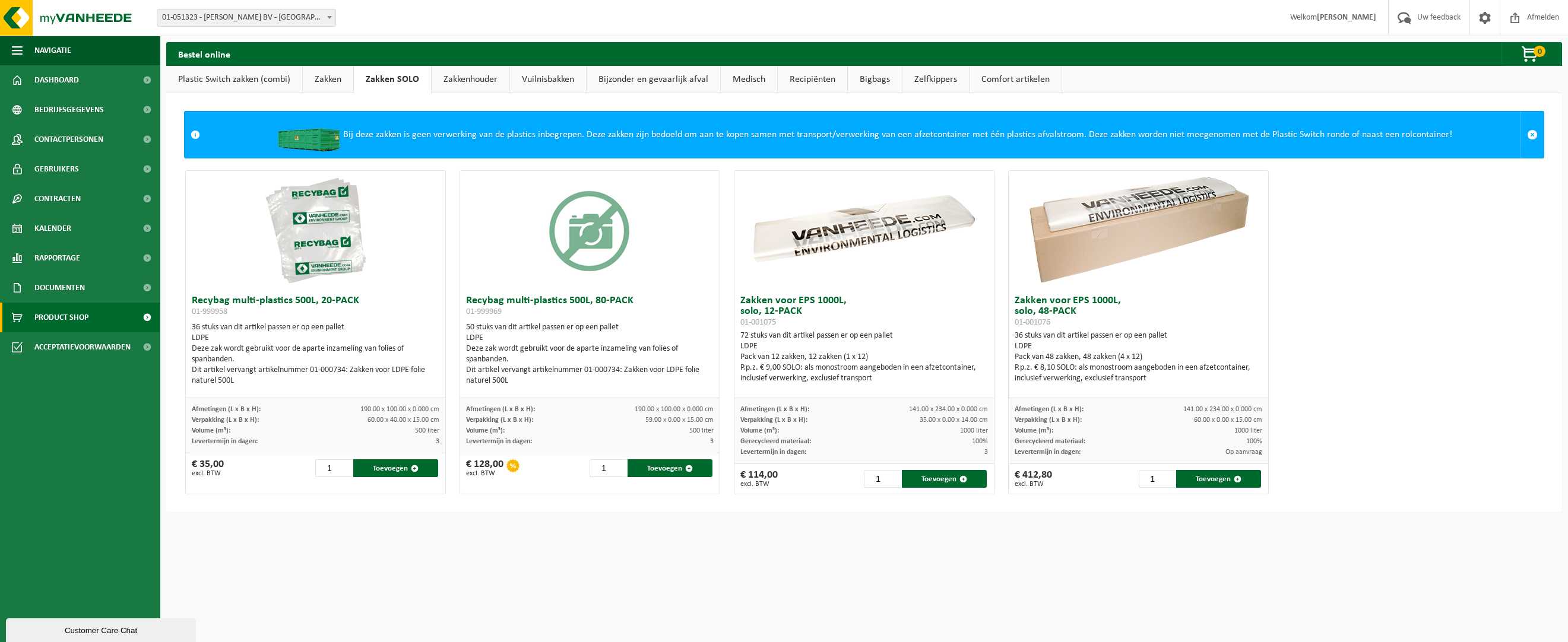
click at [310, 75] on link "Zakken" at bounding box center [327, 79] width 51 height 27
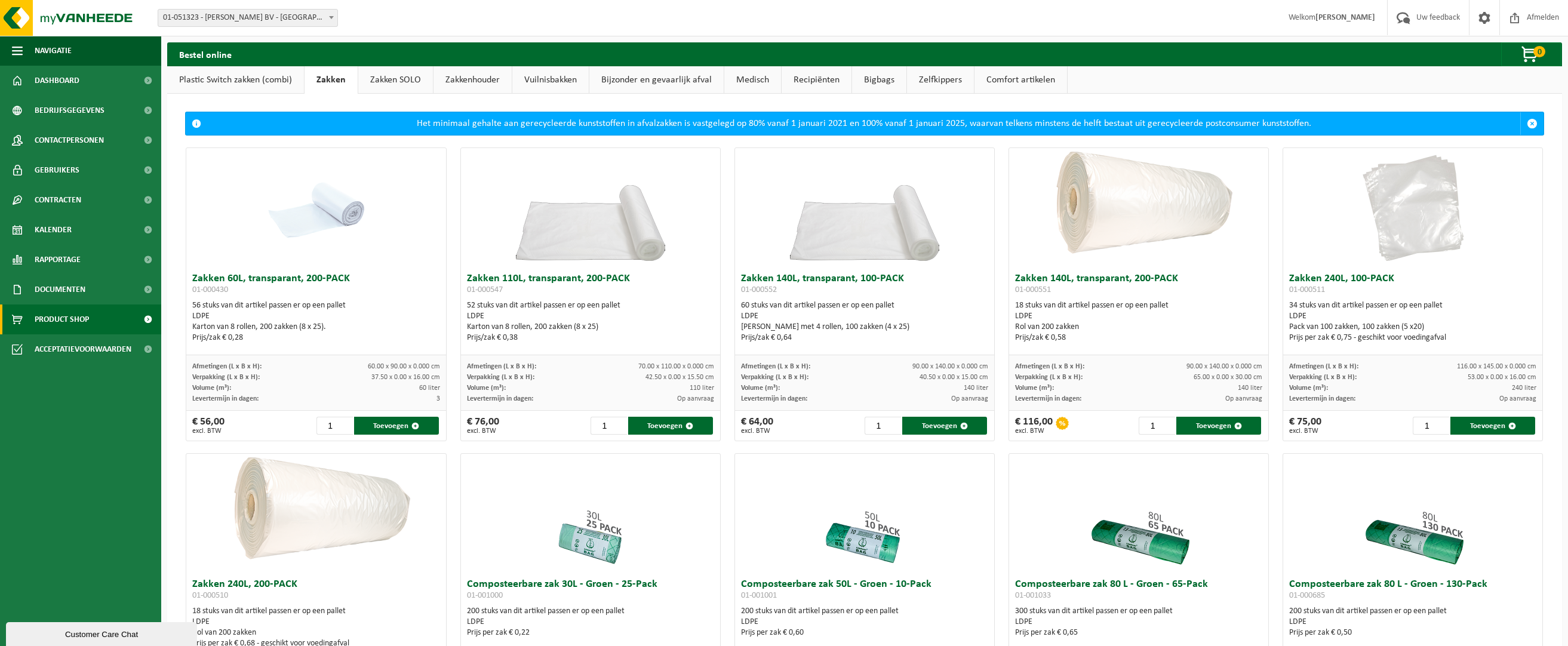
click at [282, 78] on link "Plastic Switch zakken (combi)" at bounding box center [235, 80] width 137 height 28
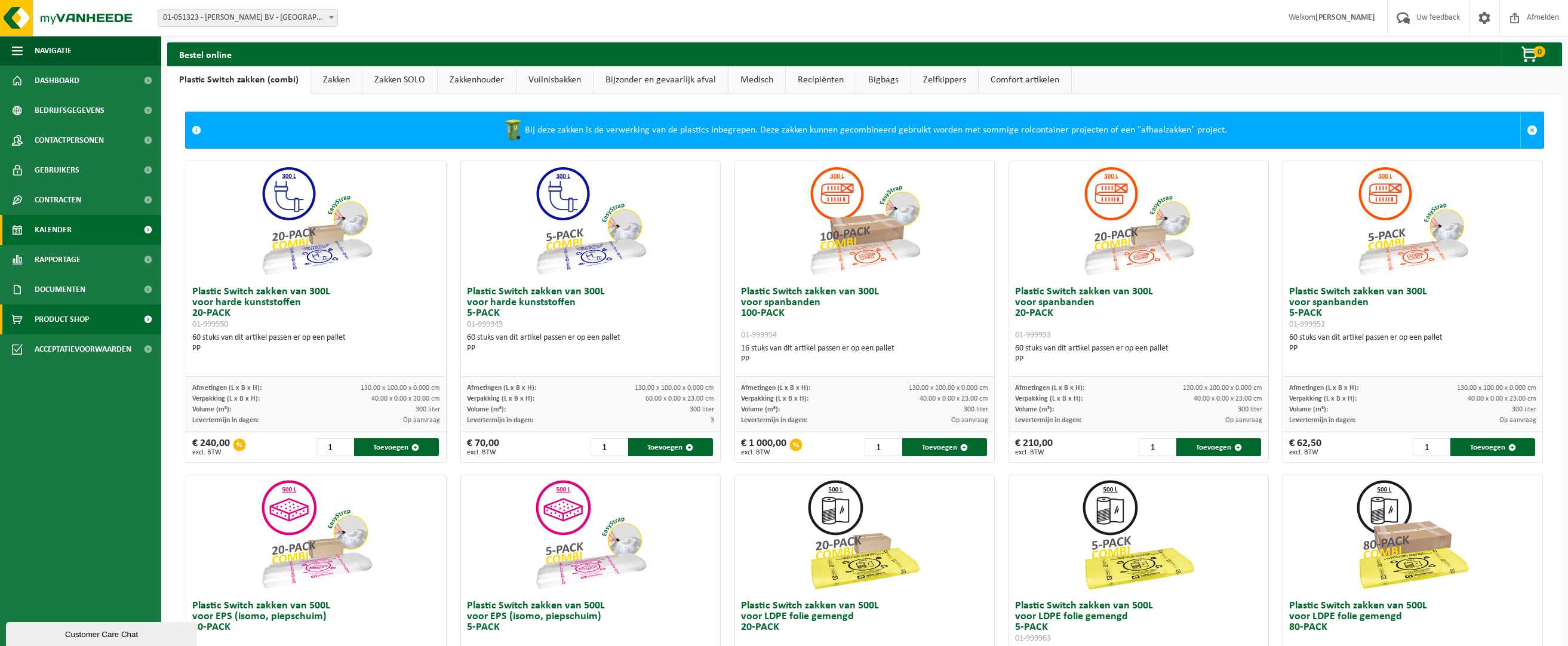
click at [68, 235] on span "Kalender" at bounding box center [53, 230] width 37 height 30
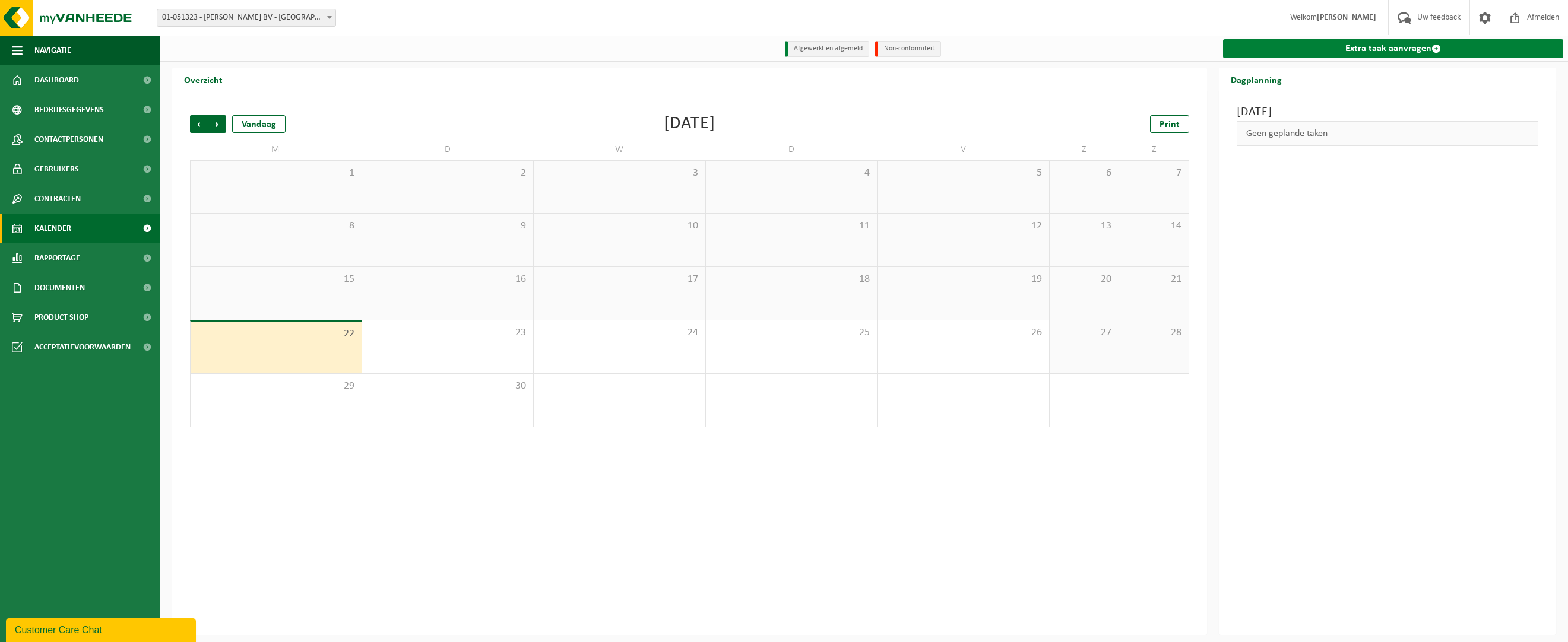
click at [1371, 48] on link "Extra taak aanvragen" at bounding box center [1393, 48] width 340 height 19
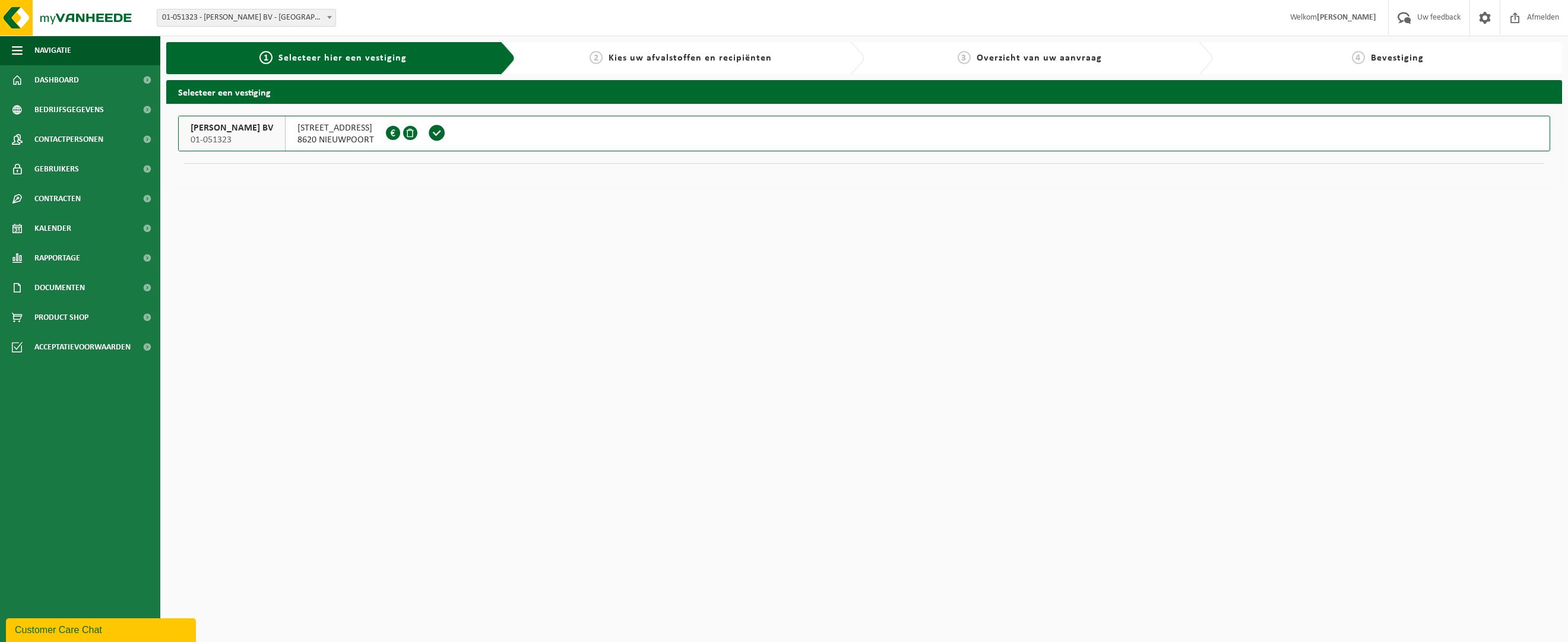
click at [298, 131] on span "[STREET_ADDRESS]" at bounding box center [336, 128] width 77 height 12
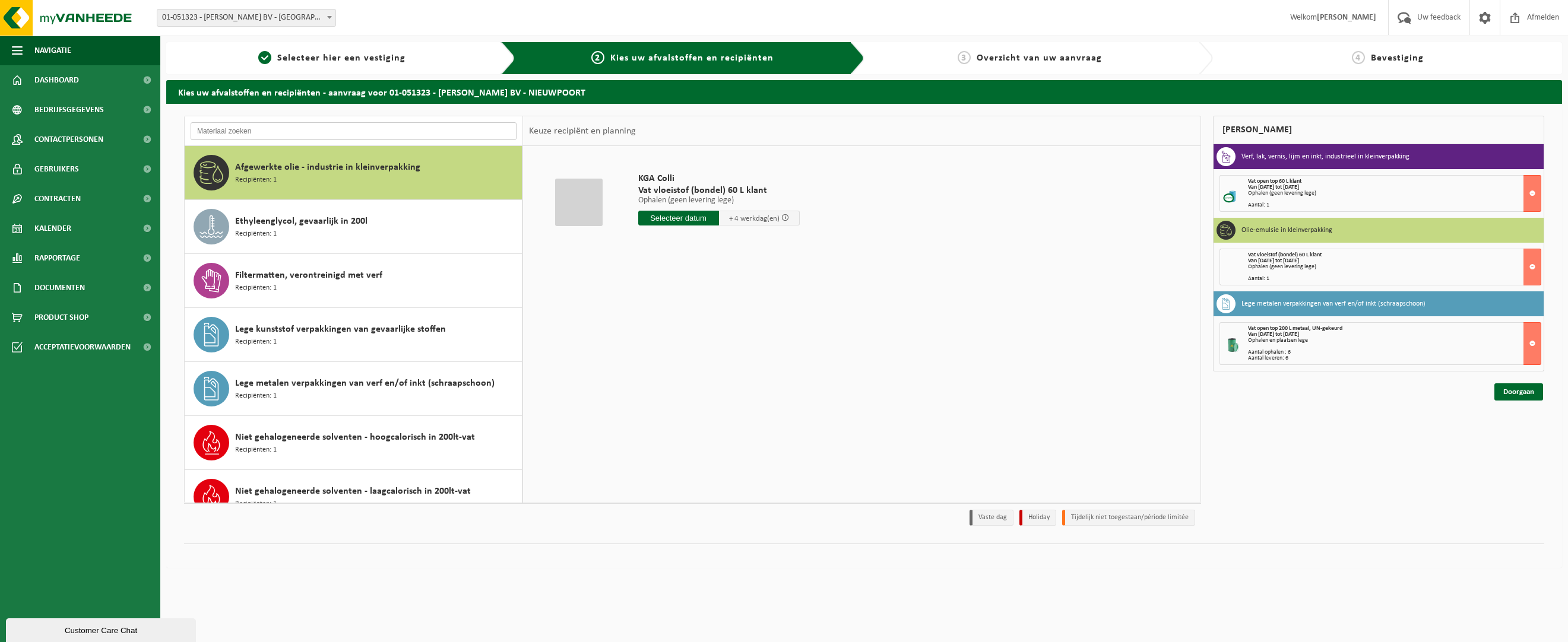
click at [229, 131] on input "text" at bounding box center [353, 131] width 326 height 18
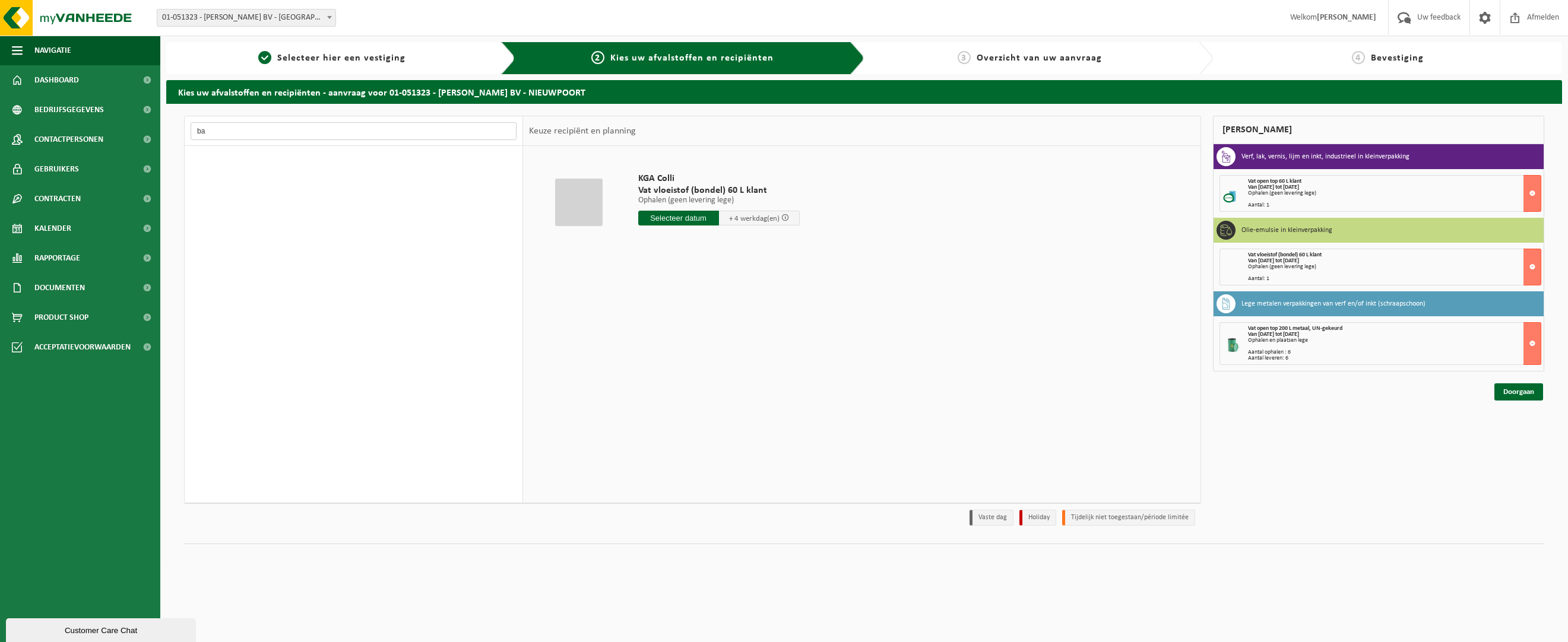
type input "b"
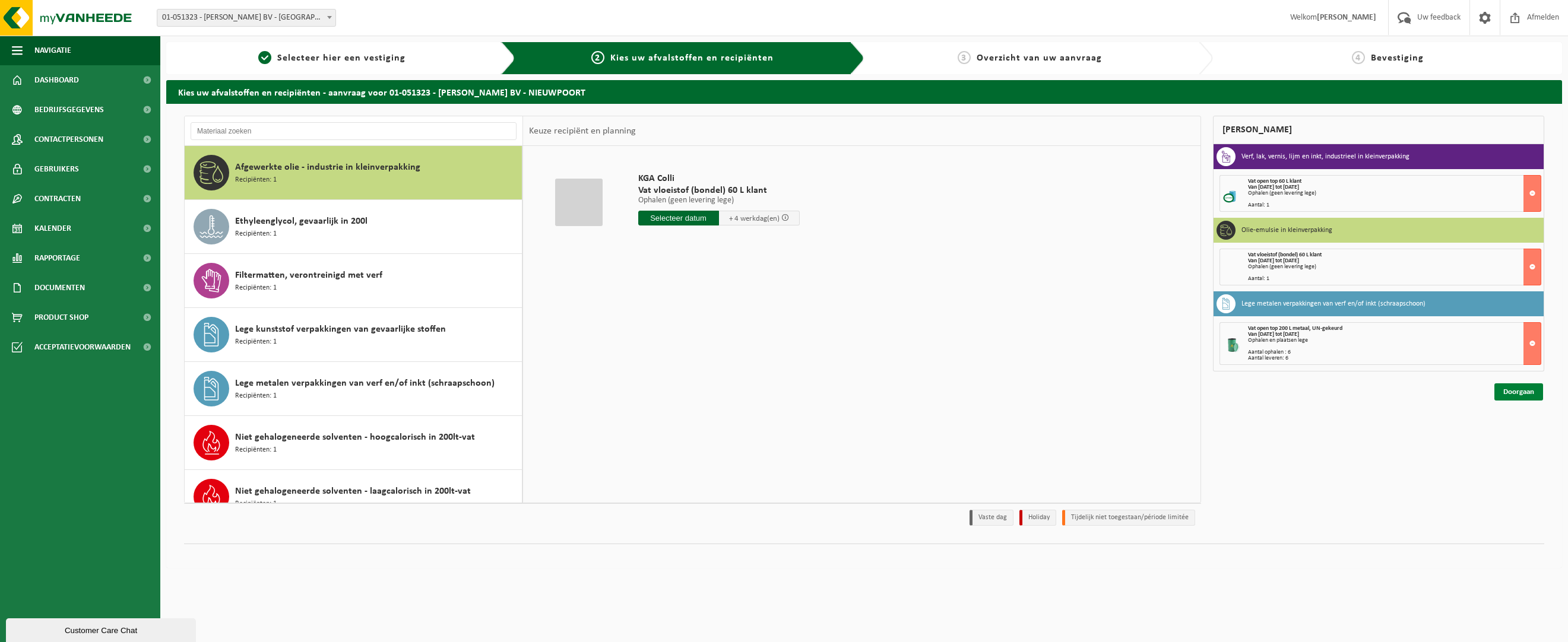
click at [1522, 386] on link "Doorgaan" at bounding box center [1519, 392] width 49 height 17
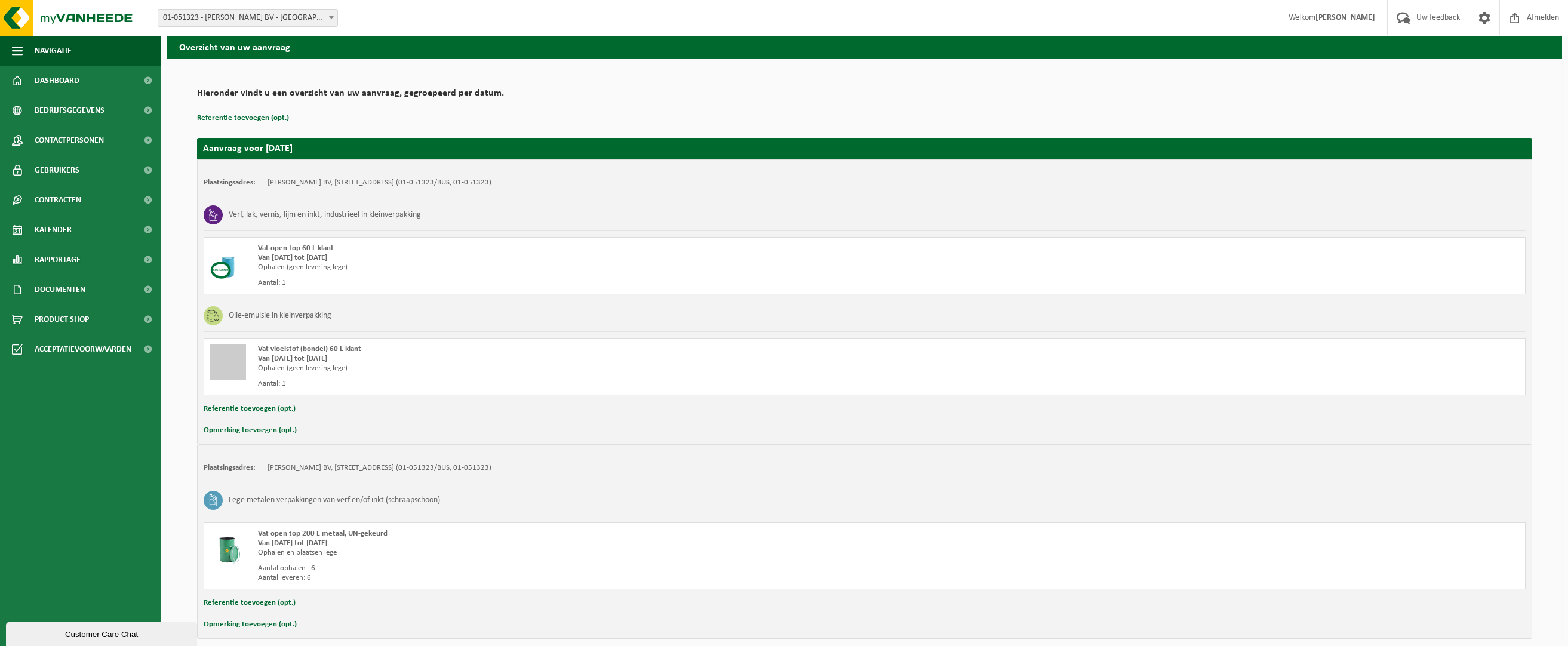
scroll to position [99, 0]
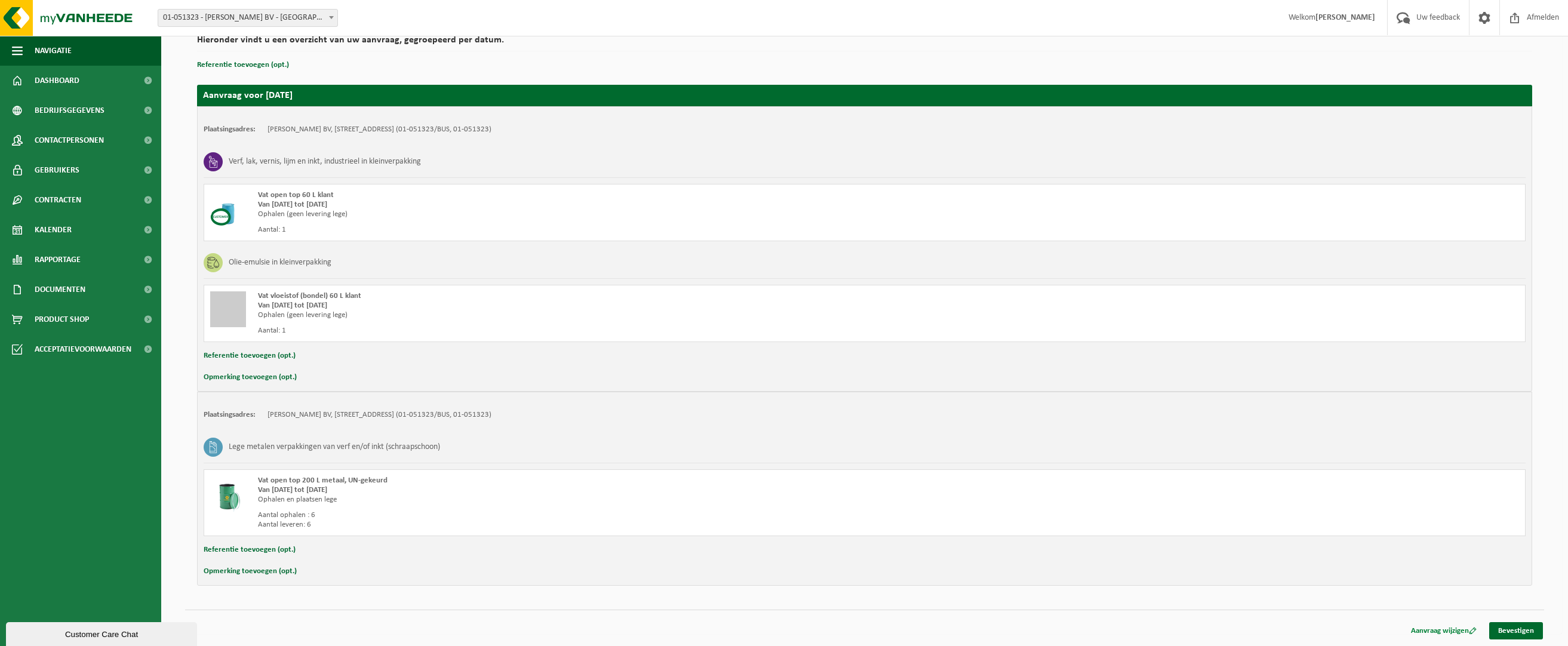
click at [1428, 632] on link "Aanvraag wijzigen" at bounding box center [1444, 631] width 84 height 17
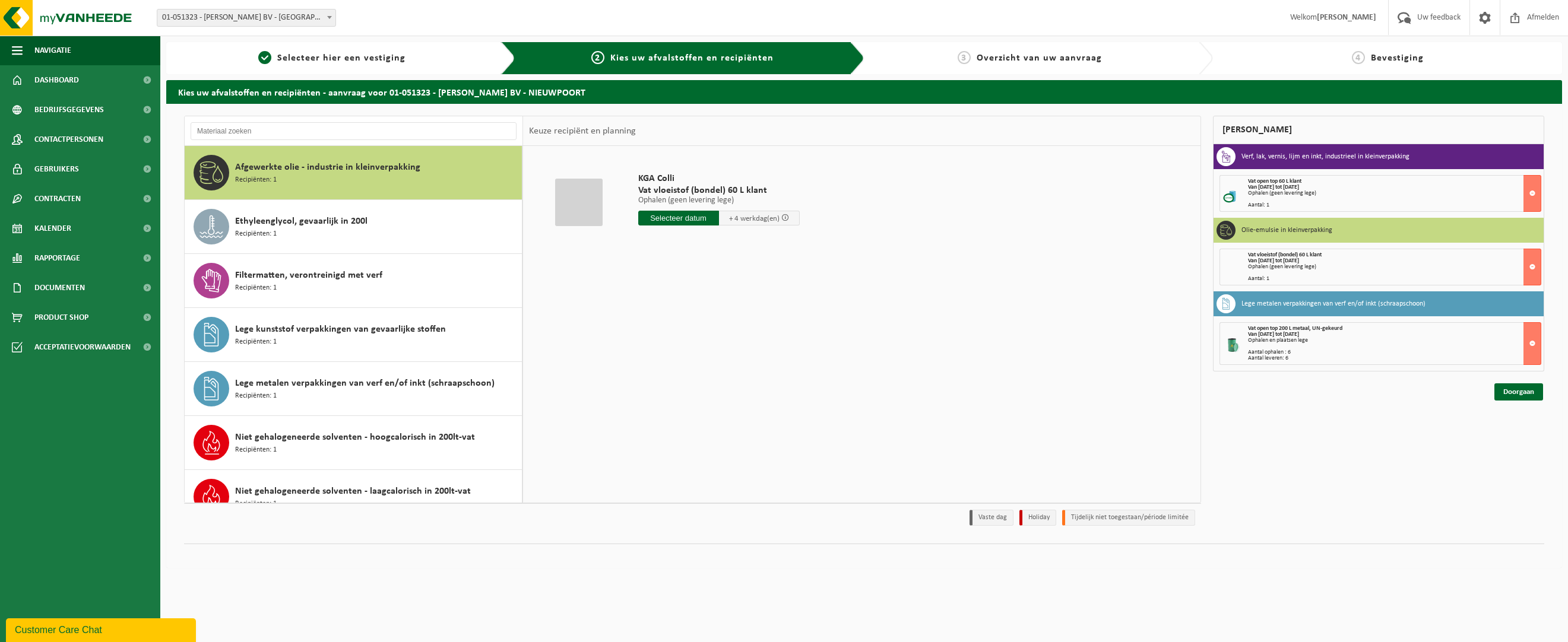
click at [559, 125] on div "Keuze recipiënt en planning" at bounding box center [582, 131] width 119 height 30
click at [608, 132] on div "Keuze recipiënt en planning" at bounding box center [582, 131] width 119 height 30
click at [71, 168] on span "Gebruikers" at bounding box center [57, 169] width 44 height 30
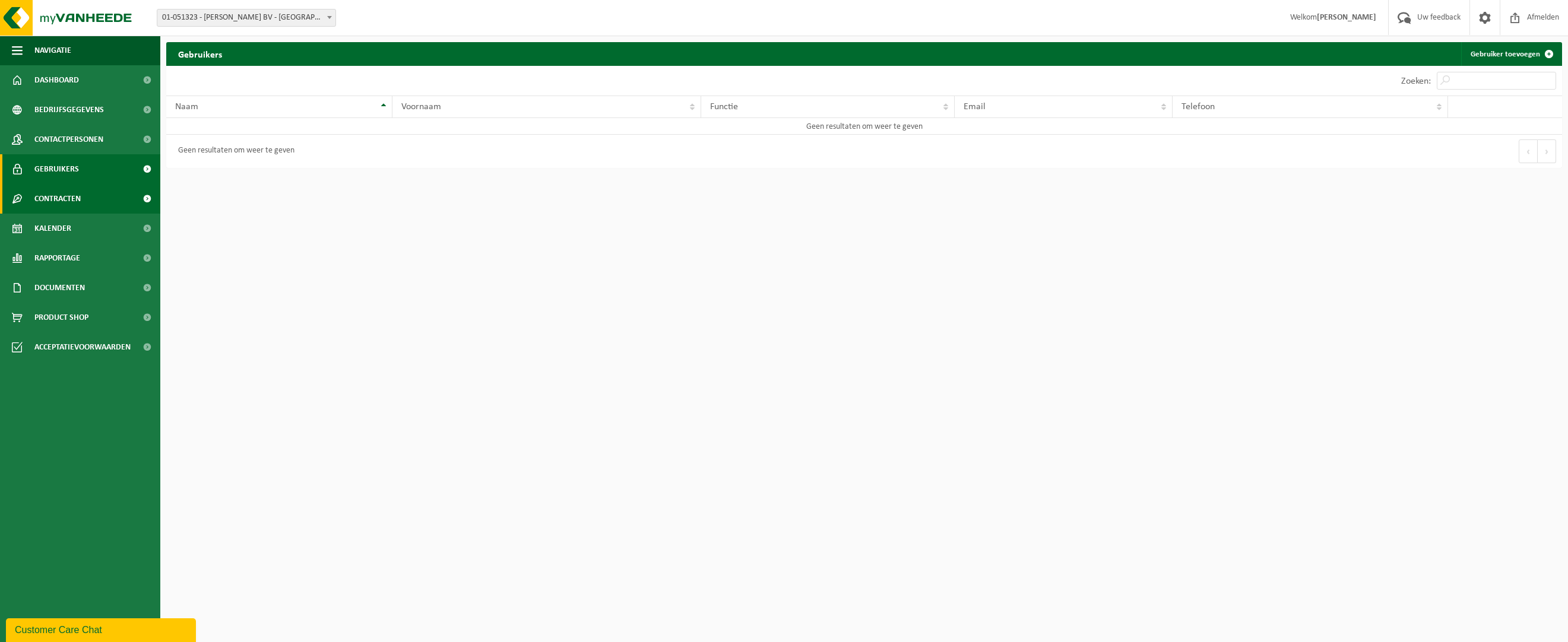
click at [75, 197] on span "Contracten" at bounding box center [58, 198] width 46 height 30
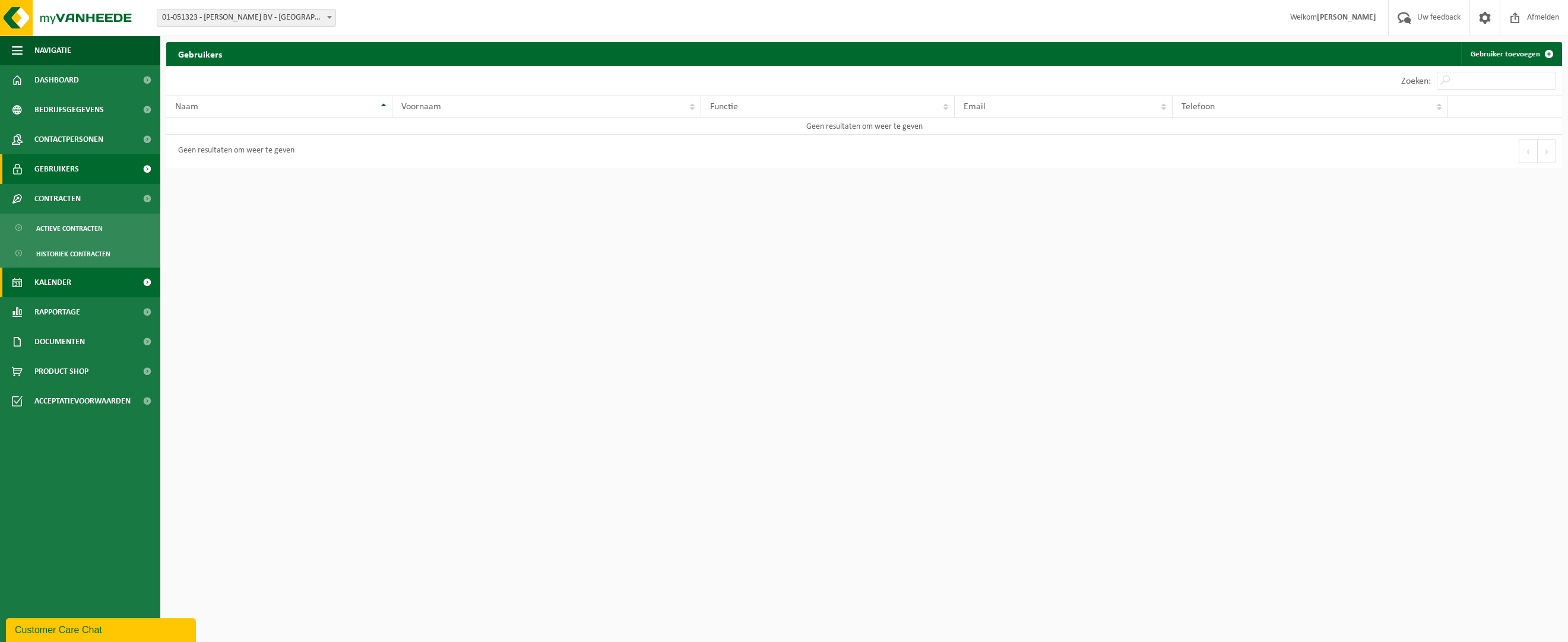
click at [70, 278] on span "Kalender" at bounding box center [53, 282] width 37 height 30
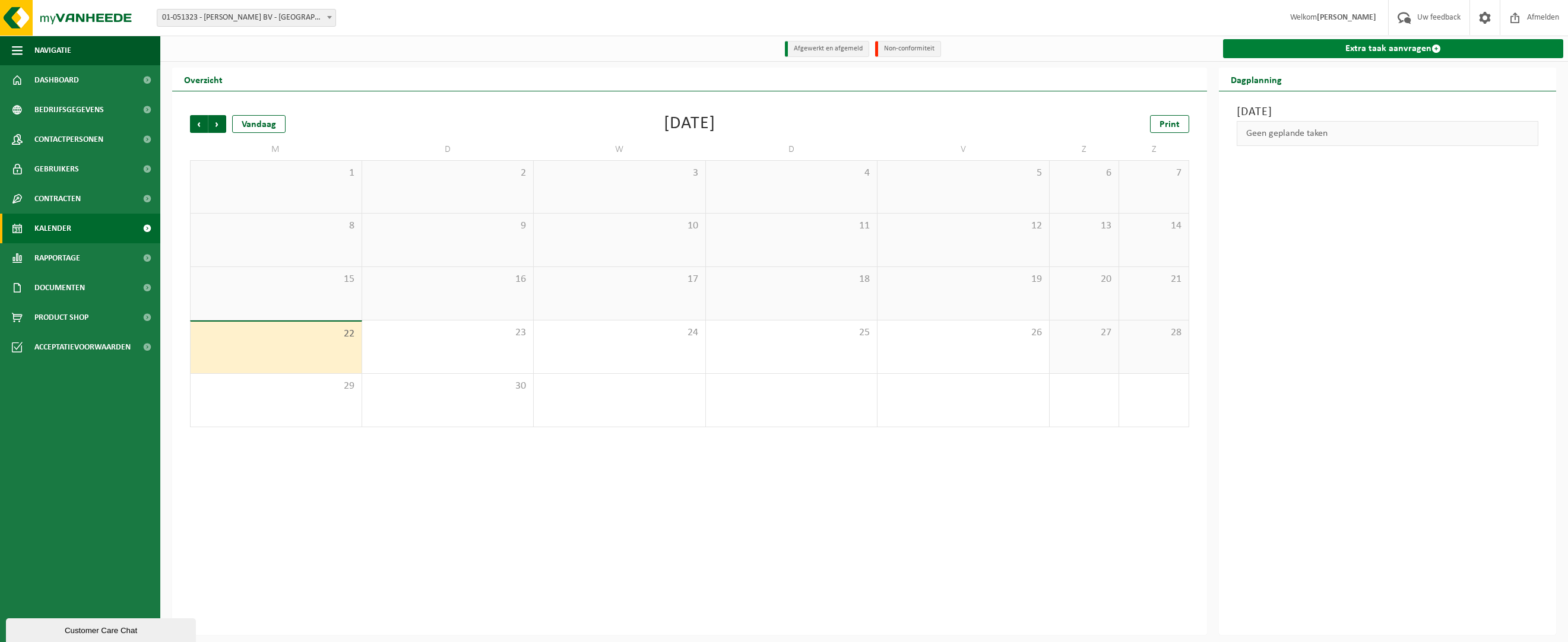
click at [1372, 50] on link "Extra taak aanvragen" at bounding box center [1393, 48] width 340 height 19
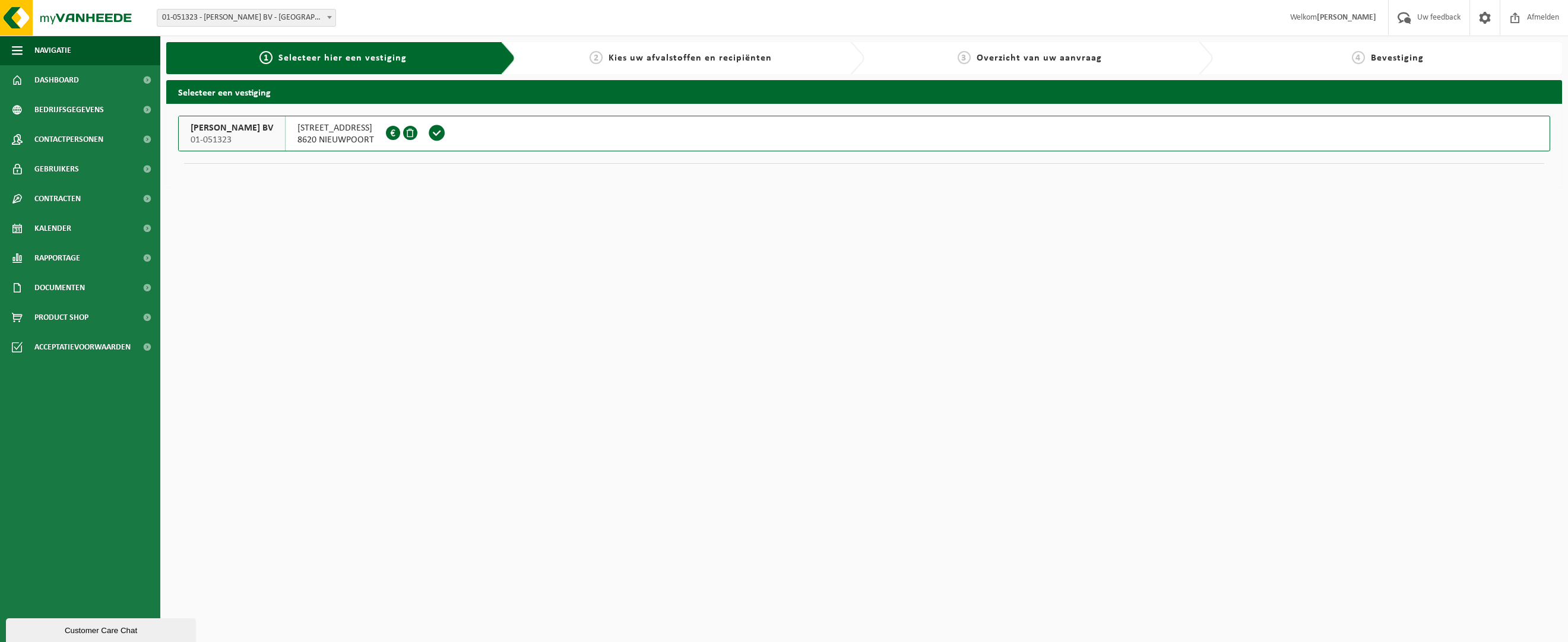
click at [357, 139] on span "8620 NIEUWPOORT" at bounding box center [336, 140] width 77 height 12
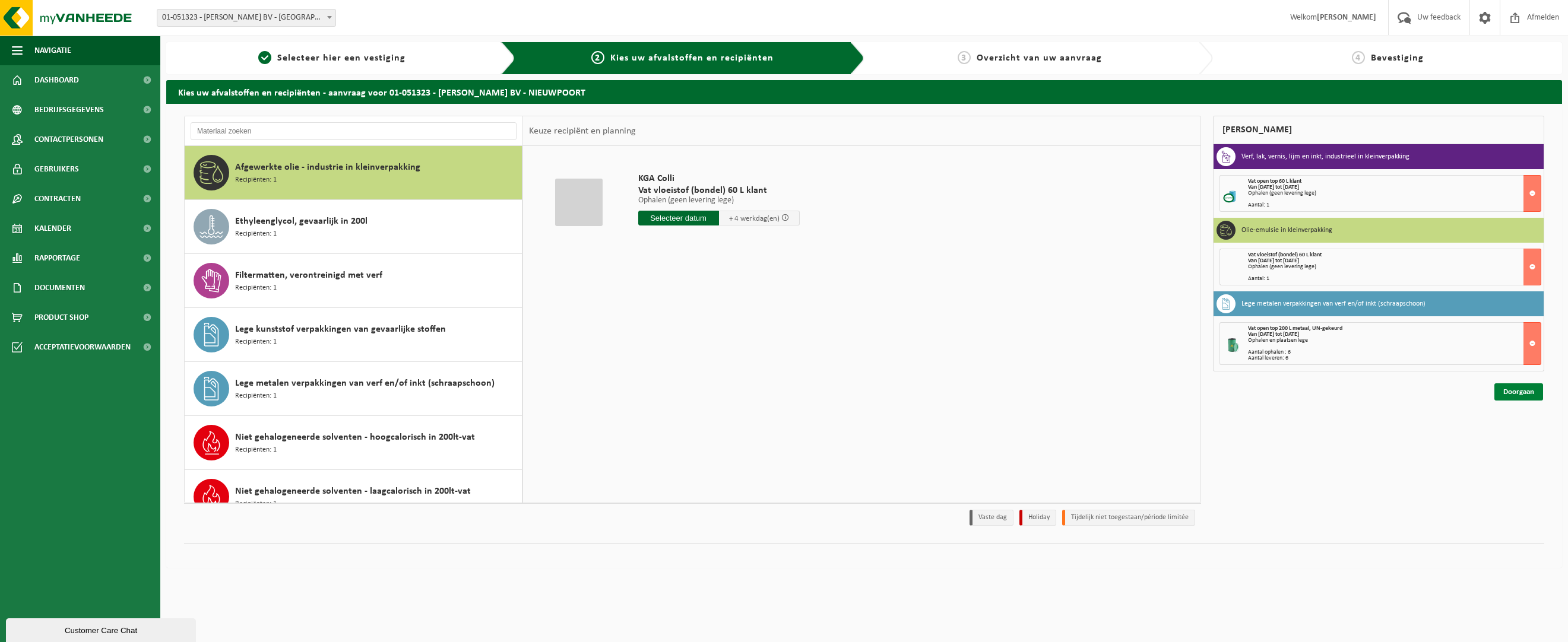
click at [1527, 394] on link "Doorgaan" at bounding box center [1519, 392] width 49 height 17
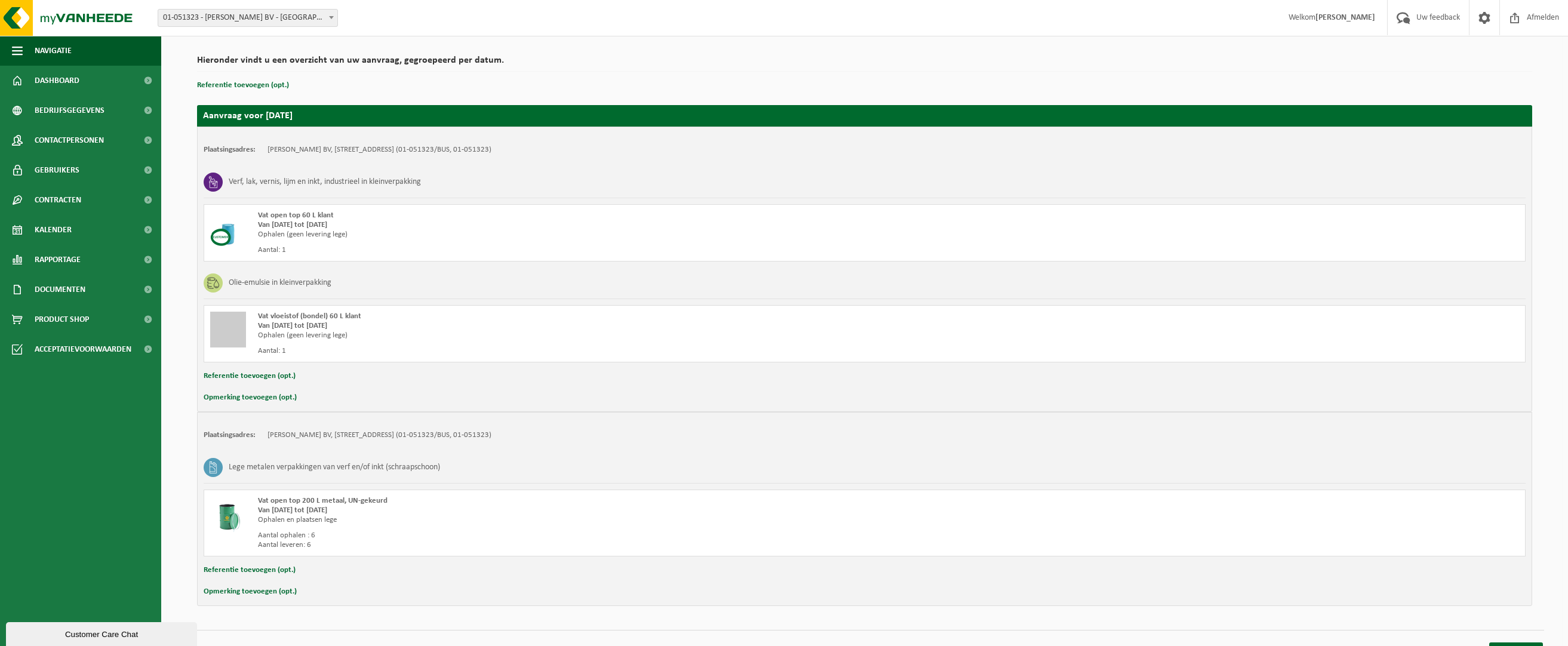
scroll to position [99, 0]
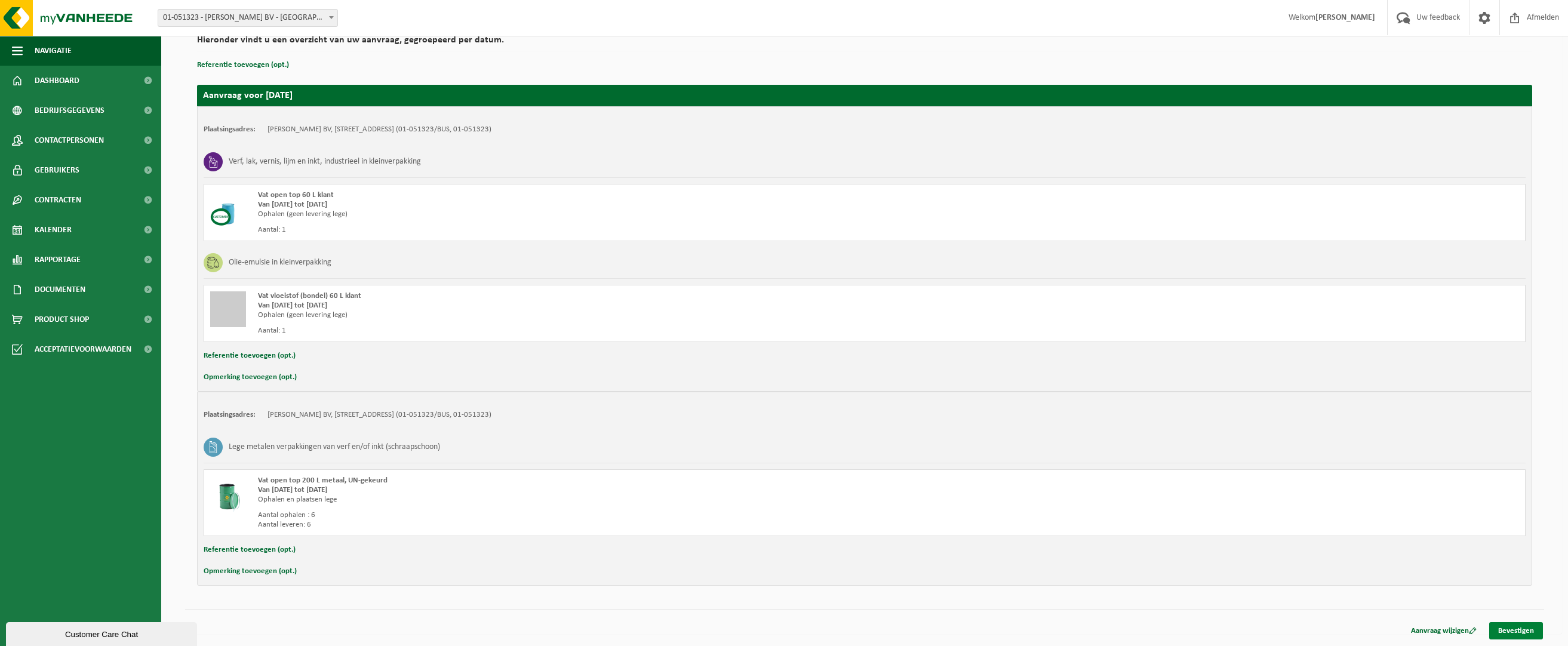
click at [1504, 634] on link "Bevestigen" at bounding box center [1517, 631] width 54 height 17
